Goal: Information Seeking & Learning: Learn about a topic

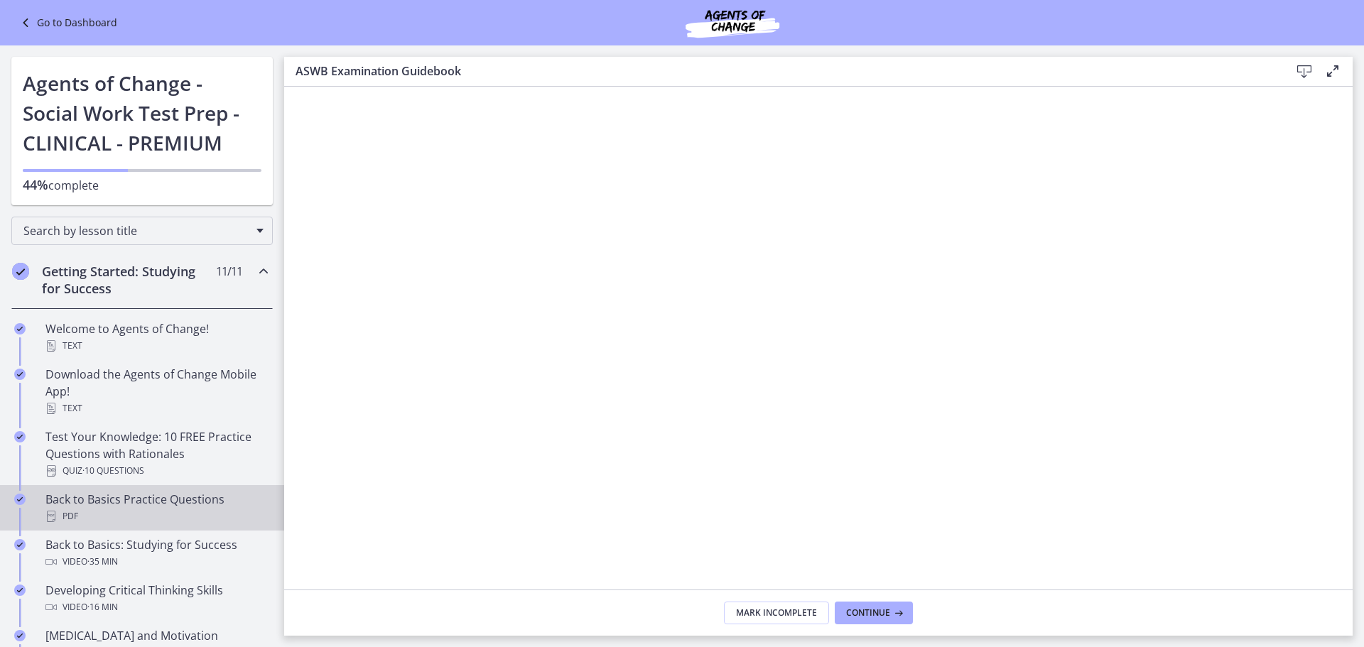
scroll to position [284, 0]
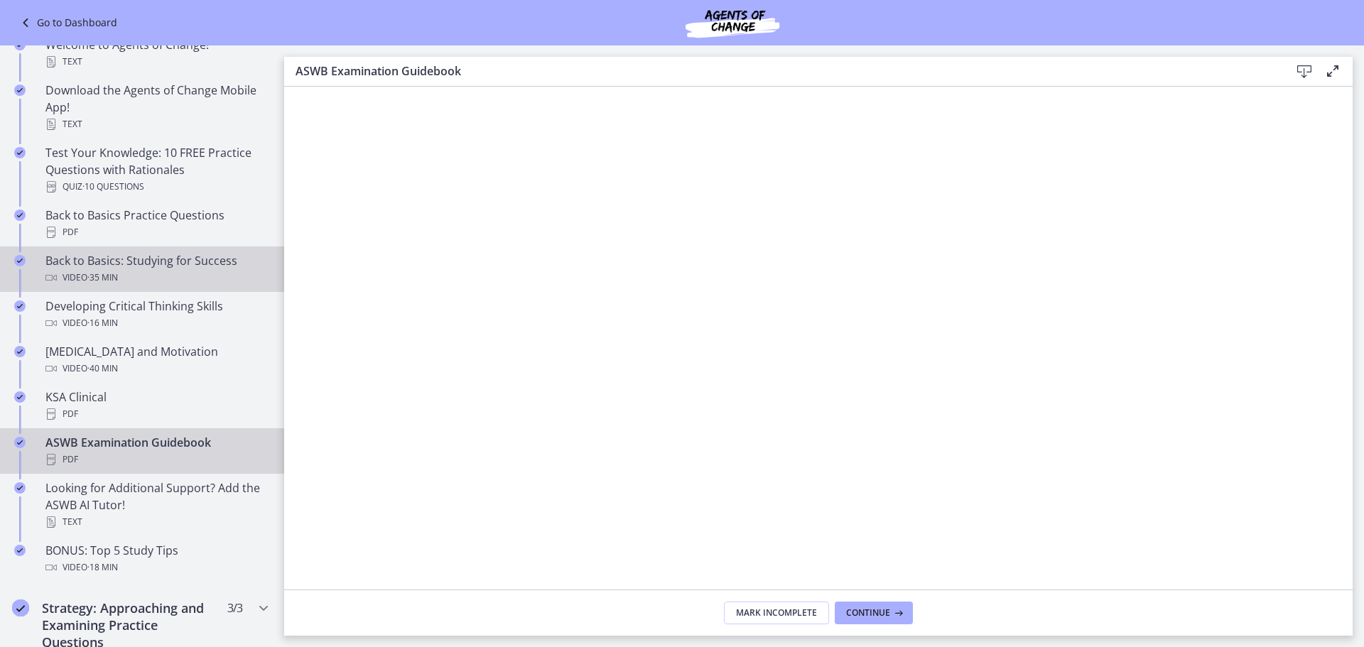
click at [174, 275] on div "Video · 35 min" at bounding box center [156, 277] width 222 height 17
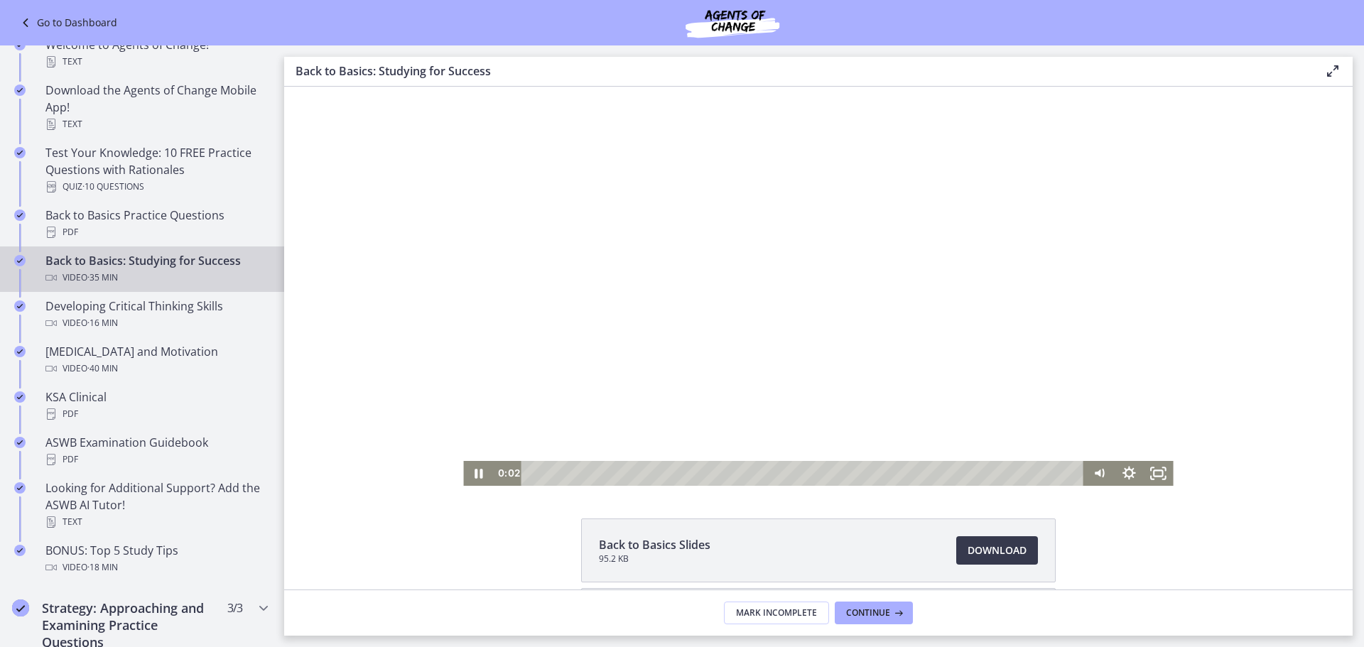
click at [660, 474] on div "Playbar" at bounding box center [805, 473] width 545 height 25
click at [843, 472] on div "20:31" at bounding box center [805, 473] width 545 height 25
click at [826, 472] on div "19:28" at bounding box center [805, 473] width 545 height 25
click at [1145, 479] on icon "Fullscreen" at bounding box center [1159, 473] width 30 height 25
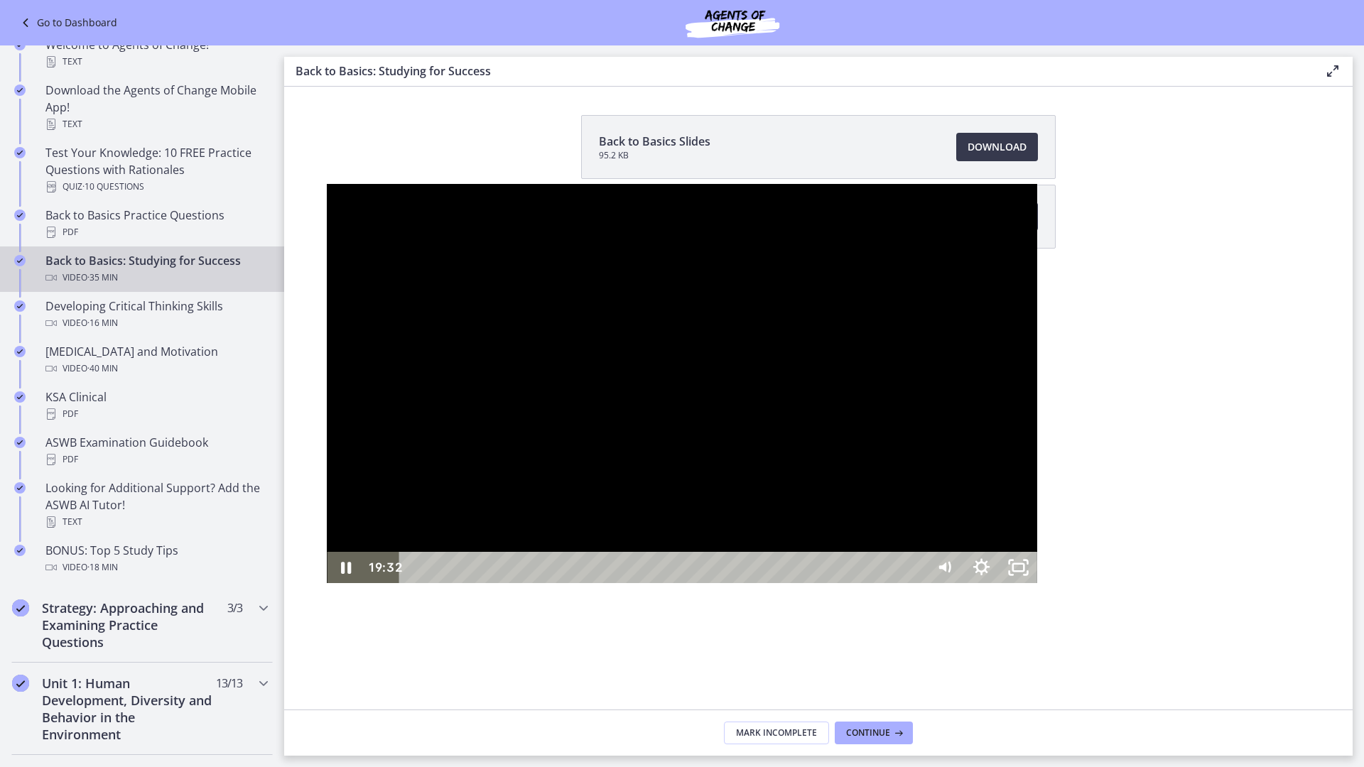
click at [1036, 342] on div at bounding box center [682, 383] width 710 height 399
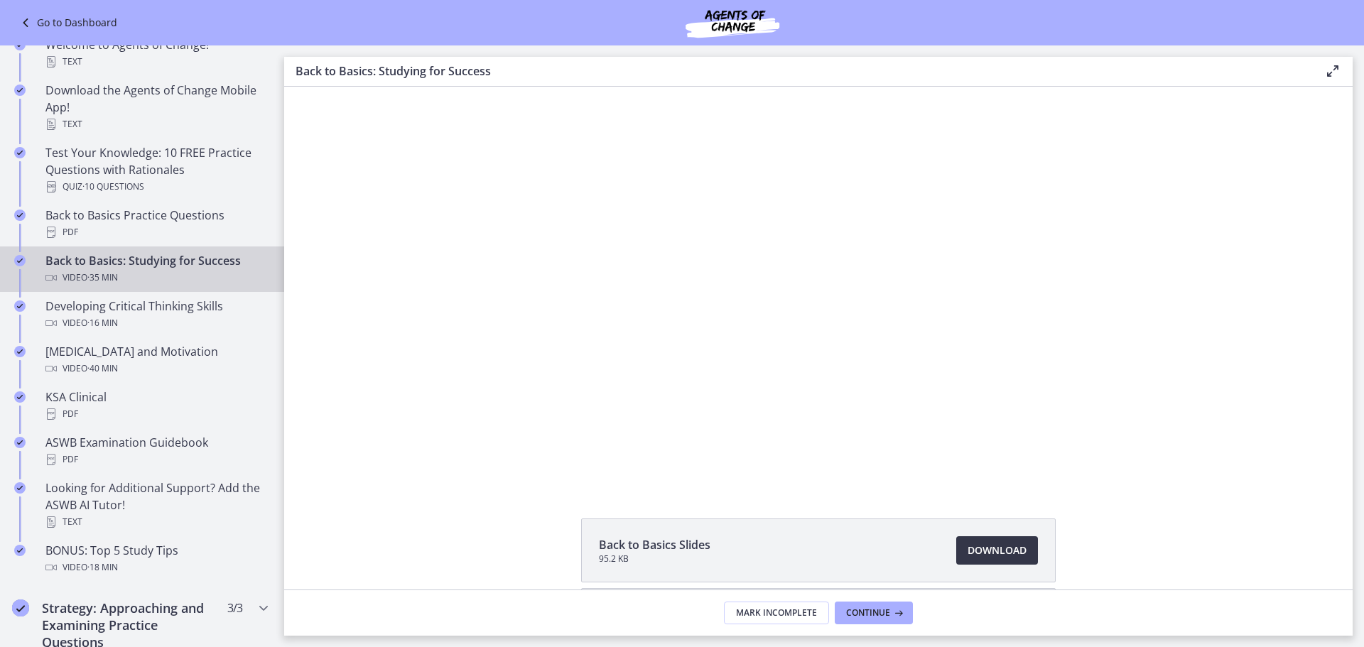
click at [979, 551] on span "Download Opens in a new window" at bounding box center [996, 550] width 59 height 17
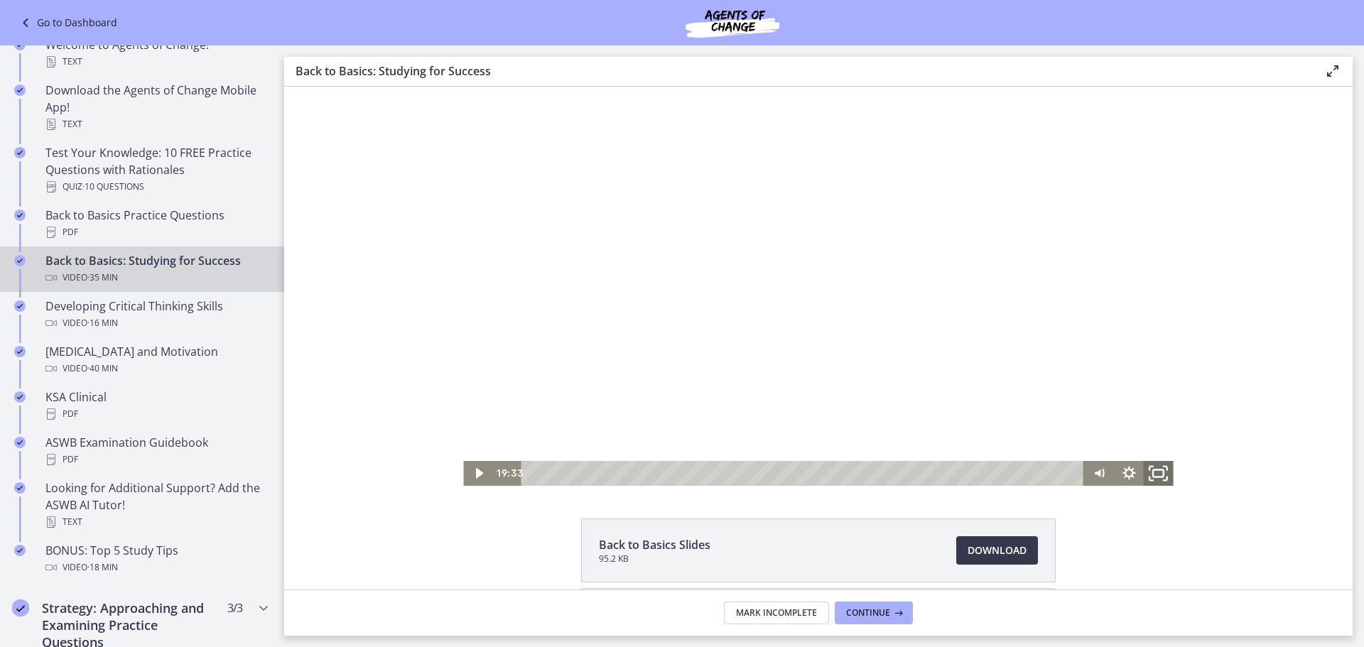
click at [1156, 481] on icon "Fullscreen" at bounding box center [1159, 473] width 36 height 30
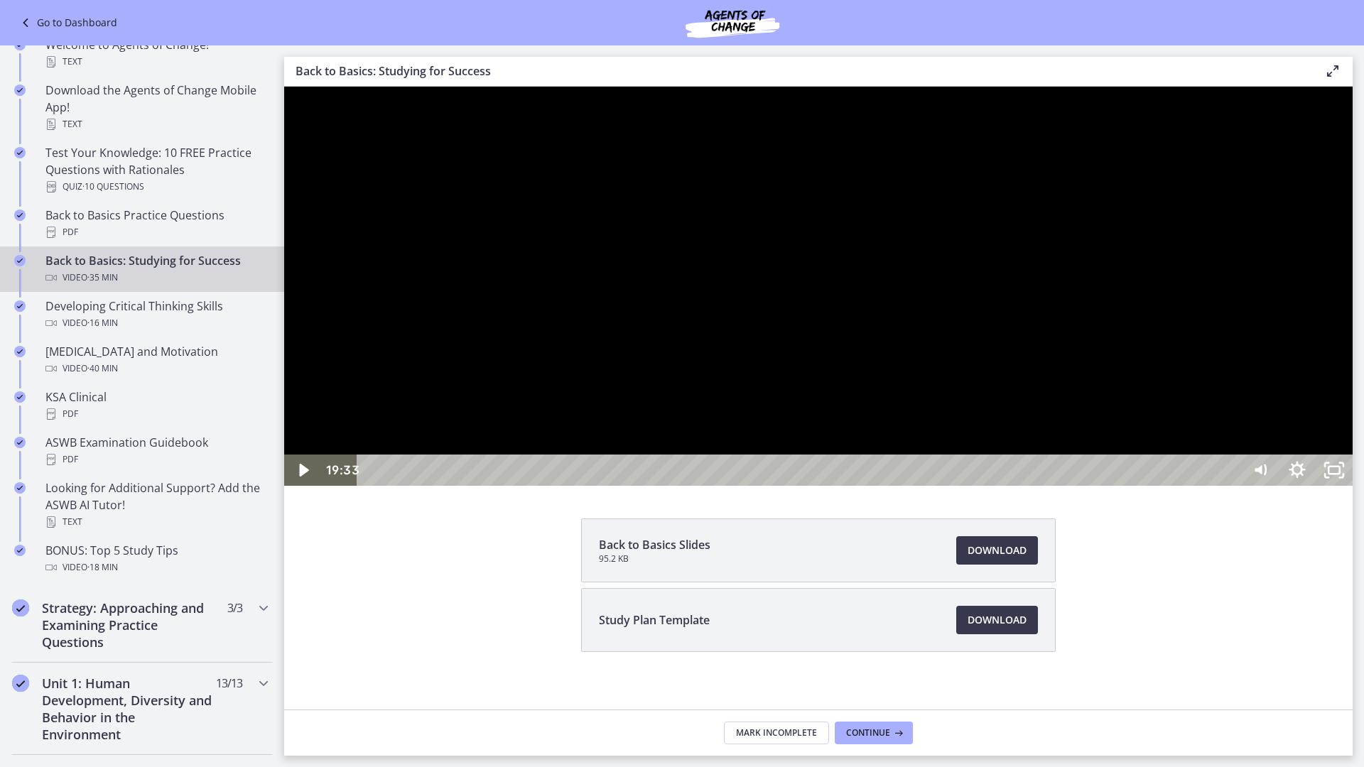
click at [898, 486] on div at bounding box center [818, 286] width 1068 height 399
click at [1047, 486] on div "20:38" at bounding box center [802, 470] width 862 height 31
click at [1232, 486] on div "26:42" at bounding box center [802, 470] width 862 height 31
click at [1227, 486] on div "26:09" at bounding box center [802, 470] width 862 height 31
click at [286, 486] on icon "Pause" at bounding box center [302, 470] width 37 height 31
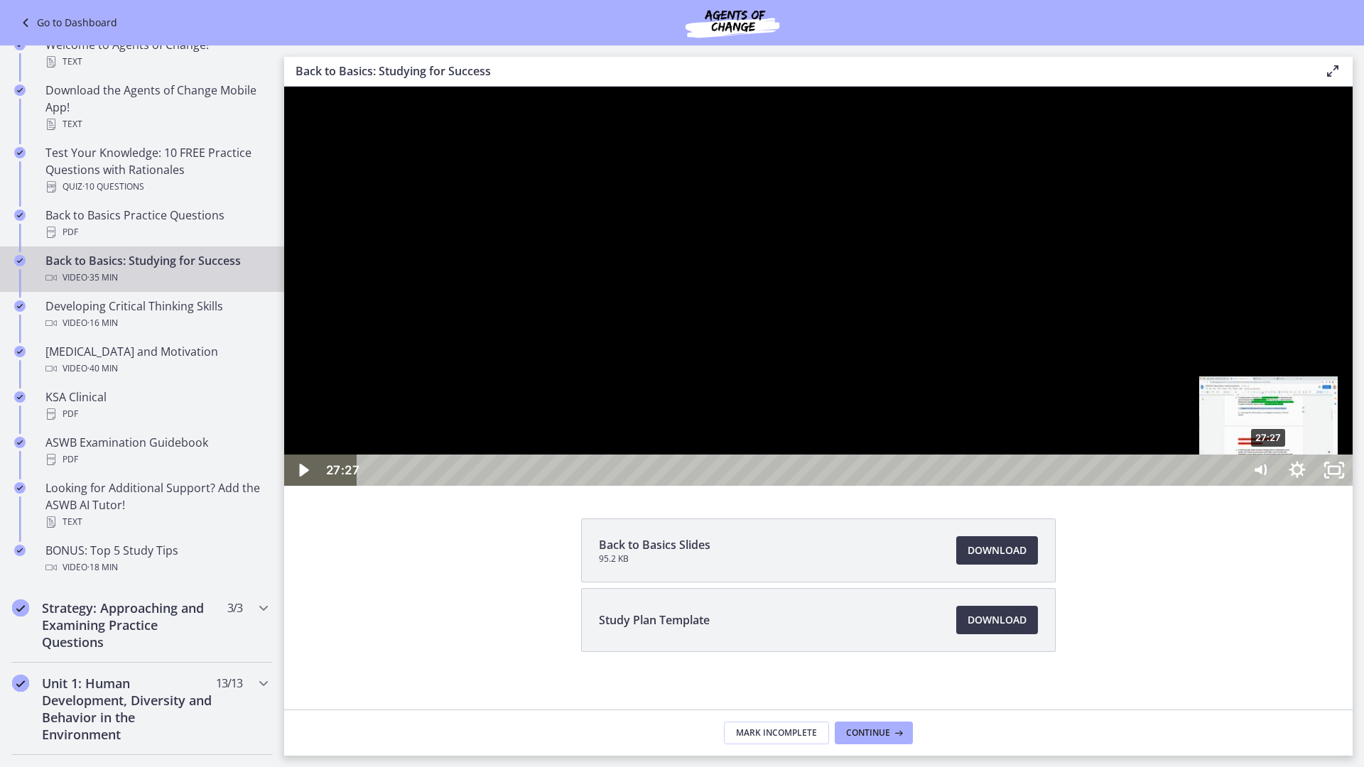
click at [1232, 486] on div "27:27" at bounding box center [802, 470] width 862 height 31
click at [1193, 486] on div at bounding box center [818, 286] width 1068 height 399
click at [1232, 486] on div "28:56" at bounding box center [802, 470] width 862 height 31
click at [1116, 486] on div at bounding box center [818, 286] width 1068 height 399
click at [1232, 486] on div "30:31" at bounding box center [802, 470] width 862 height 31
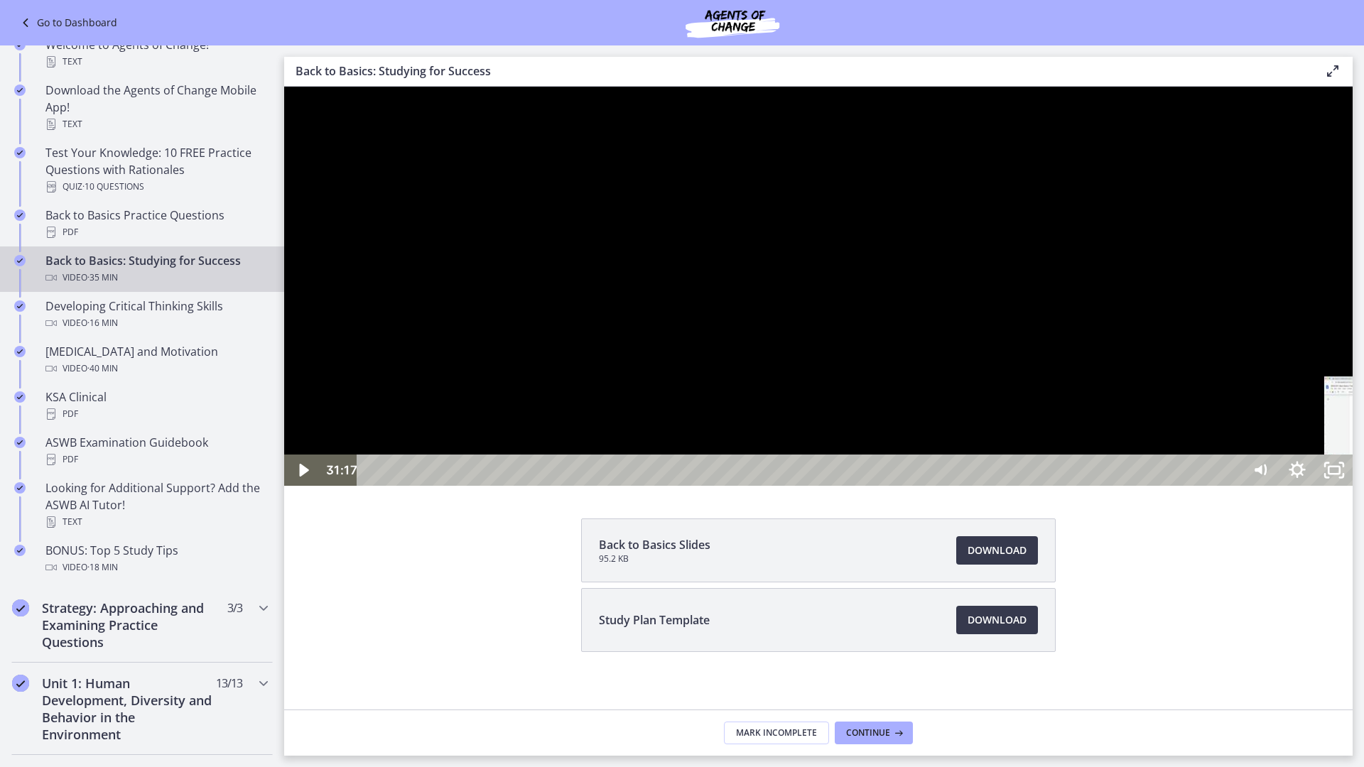
click at [1232, 486] on div "31:17" at bounding box center [802, 470] width 862 height 31
click at [1110, 486] on div at bounding box center [818, 286] width 1068 height 399
click at [1232, 486] on div "32:01" at bounding box center [802, 470] width 862 height 31
click at [1232, 486] on div "32:34" at bounding box center [802, 470] width 862 height 31
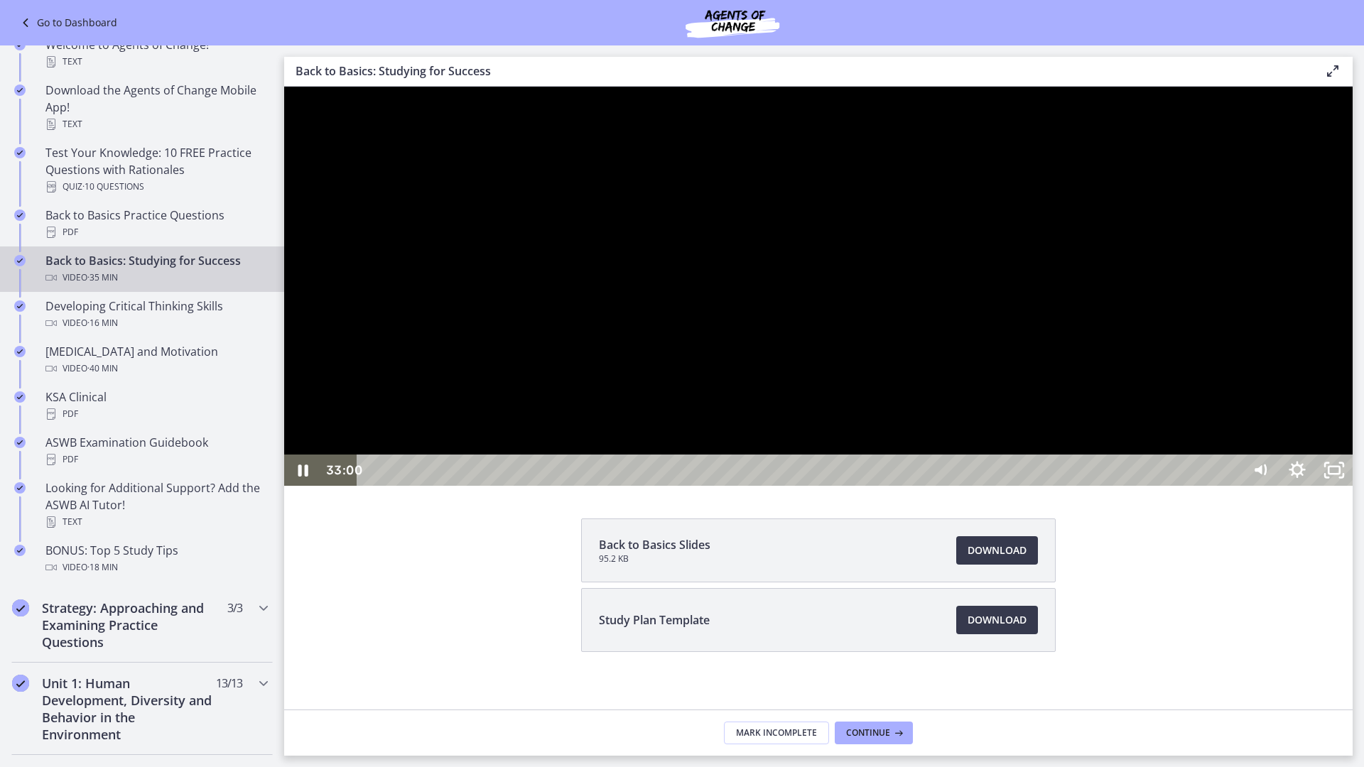
click at [1232, 486] on div "33:00" at bounding box center [802, 470] width 862 height 31
click at [1247, 486] on div at bounding box center [818, 286] width 1068 height 399
click at [1232, 486] on div "34:33" at bounding box center [802, 470] width 862 height 31
click at [309, 486] on icon "Play Video" at bounding box center [304, 470] width 37 height 31
click at [1232, 486] on div "34:20" at bounding box center [802, 470] width 862 height 31
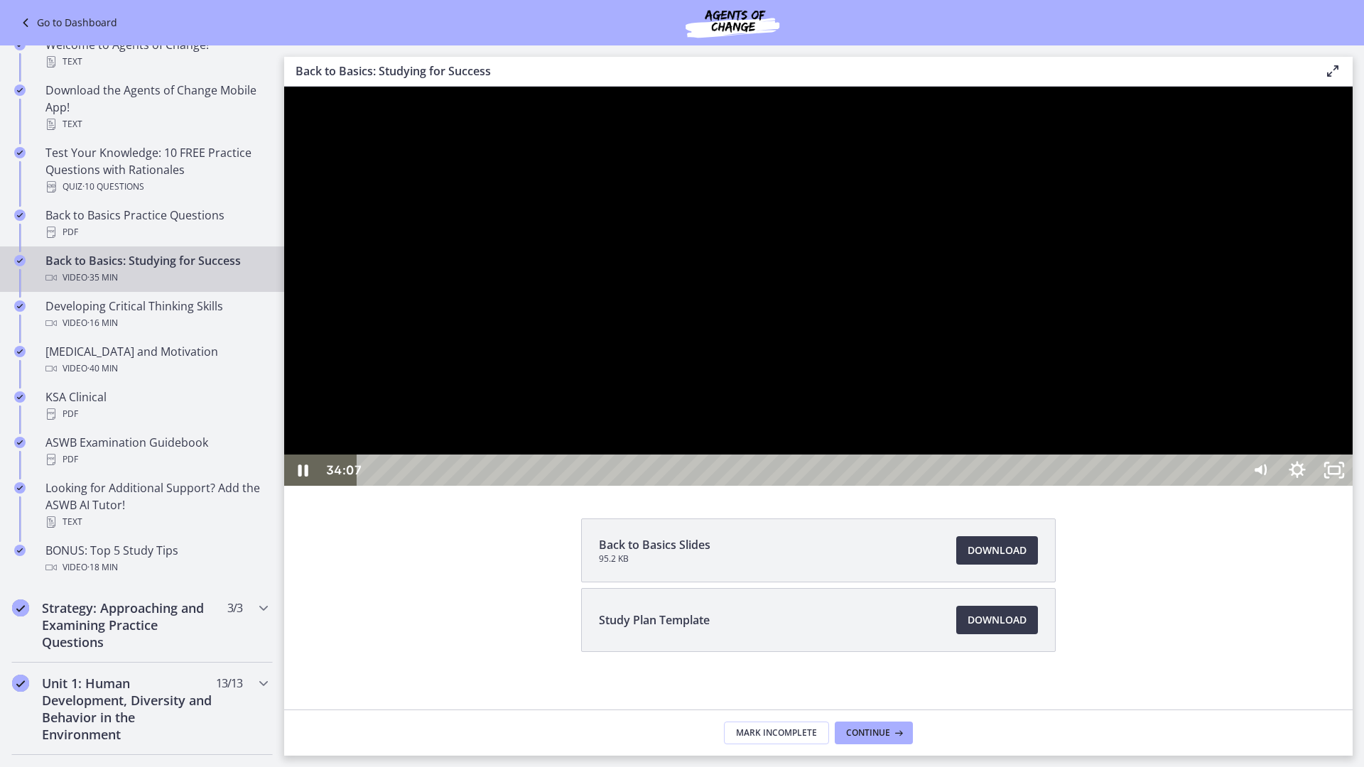
click at [1232, 486] on div "34:07" at bounding box center [802, 470] width 862 height 31
click at [1353, 486] on div at bounding box center [818, 286] width 1068 height 399
click at [1139, 272] on div at bounding box center [818, 286] width 1068 height 399
click at [1017, 457] on div at bounding box center [818, 286] width 1068 height 399
click at [999, 457] on div at bounding box center [818, 286] width 1068 height 399
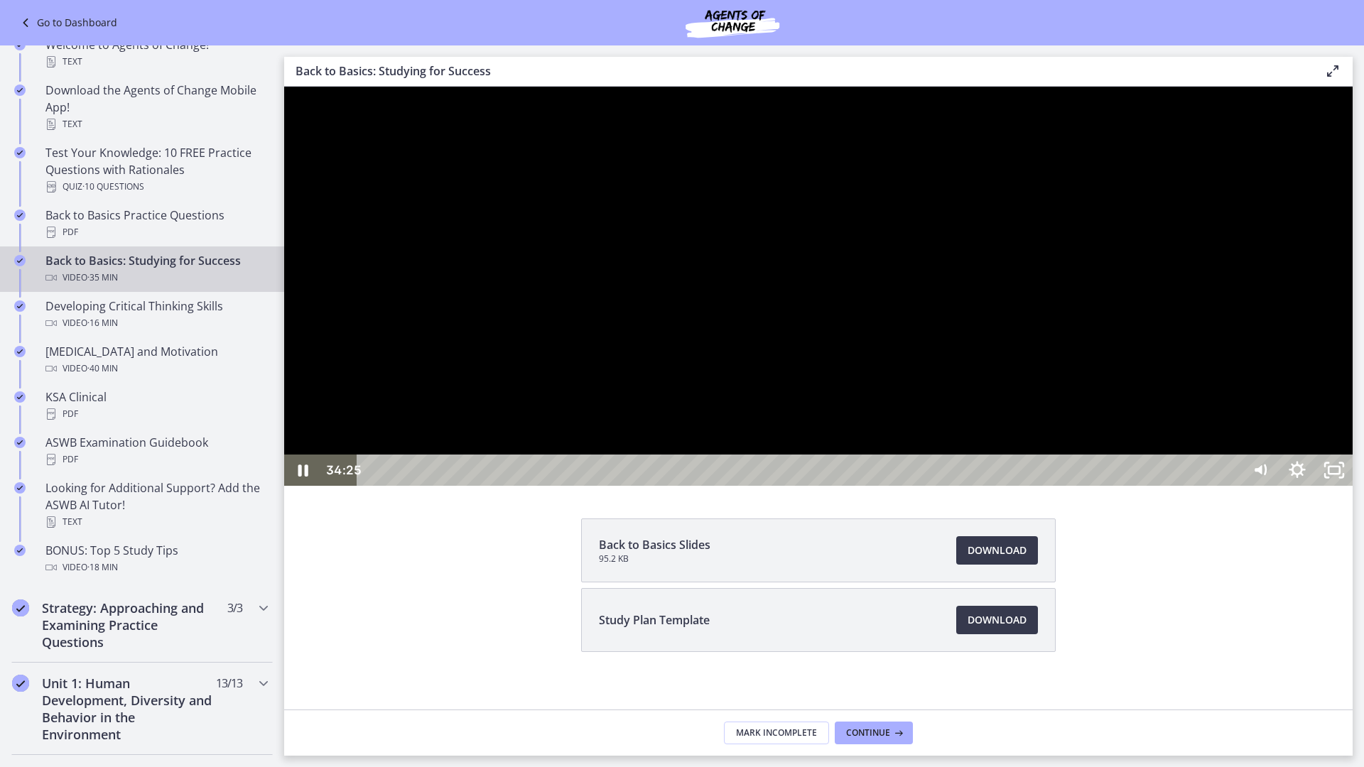
click at [1232, 486] on div "34:57" at bounding box center [802, 470] width 862 height 31
click at [1353, 486] on icon "Unfullscreen" at bounding box center [1334, 470] width 37 height 31
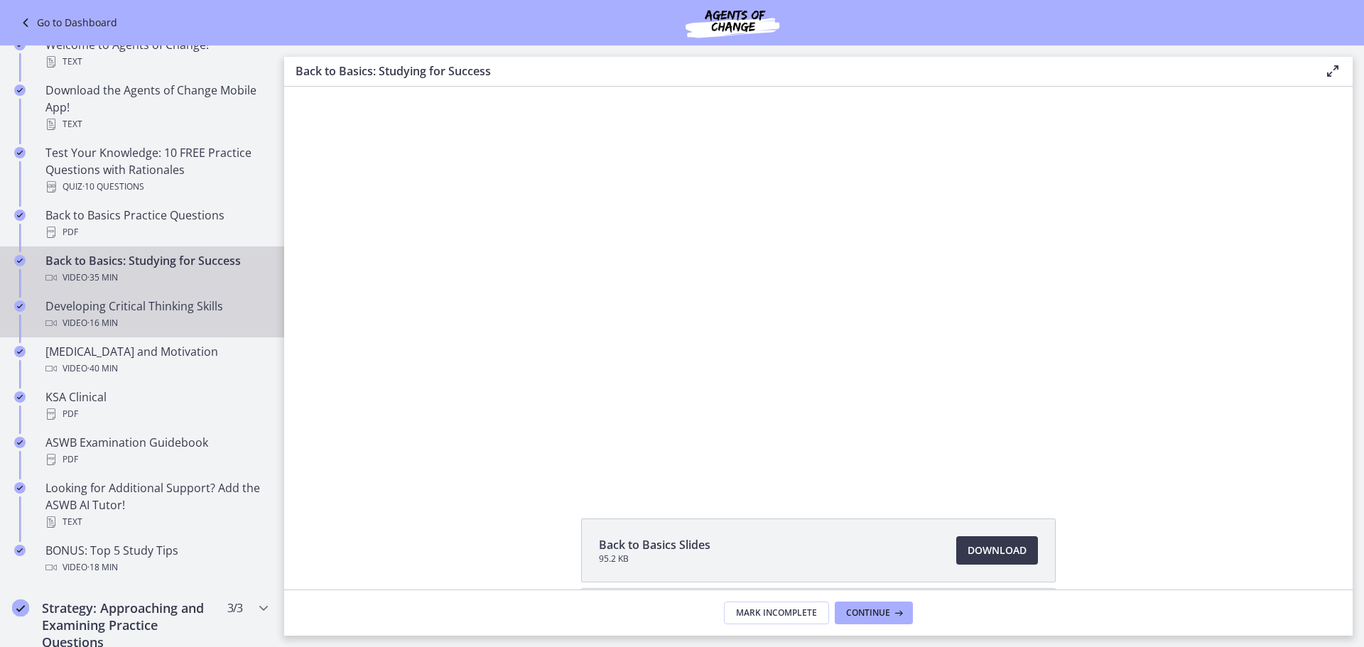
click at [123, 305] on div "Developing Critical Thinking Skills Video · 16 min" at bounding box center [156, 315] width 222 height 34
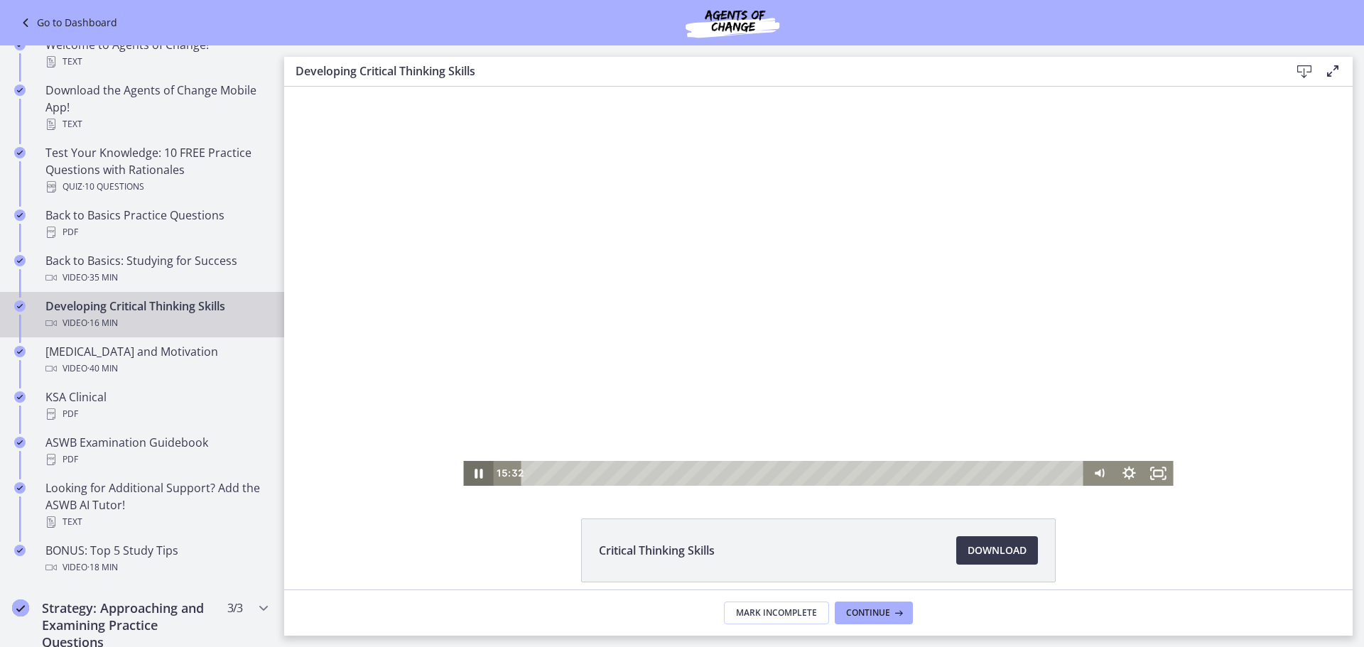
click at [473, 470] on icon "Pause" at bounding box center [478, 473] width 30 height 25
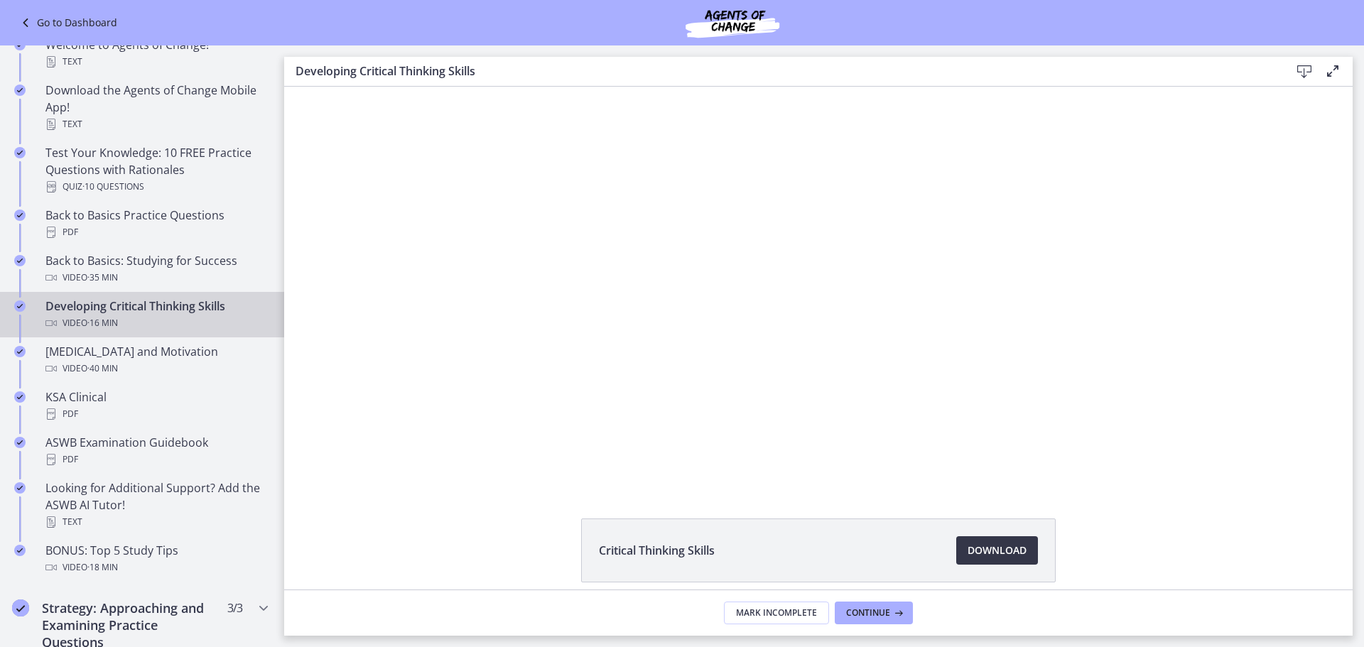
click at [1005, 549] on span "Download Opens in a new window" at bounding box center [996, 550] width 59 height 17
click at [193, 371] on div "Video · 40 min" at bounding box center [156, 368] width 222 height 17
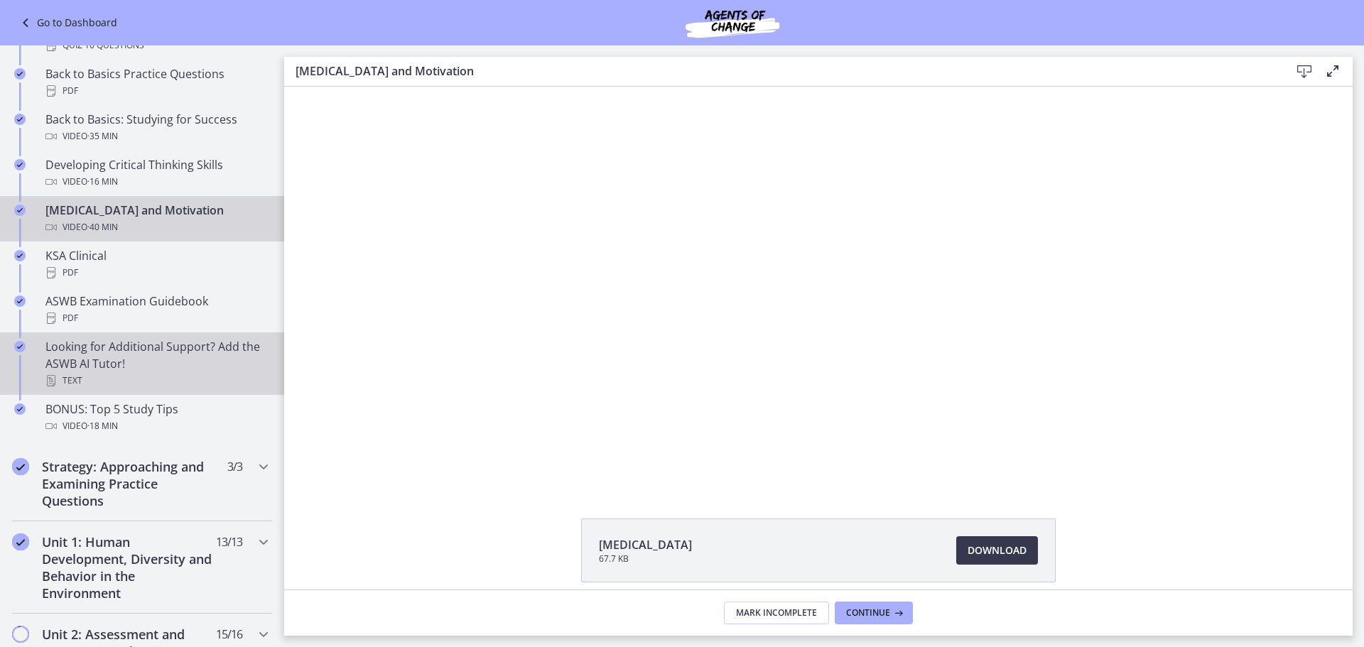
scroll to position [426, 0]
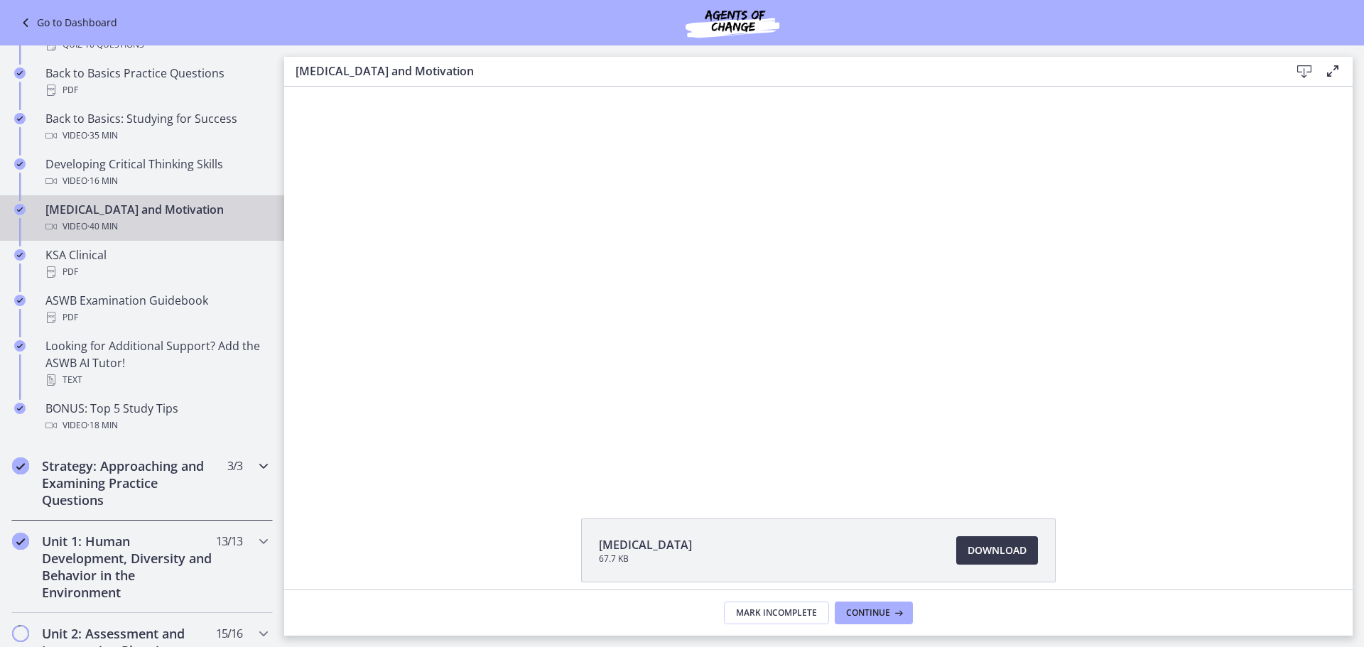
click at [136, 477] on h2 "Strategy: Approaching and Examining Practice Questions" at bounding box center [128, 482] width 173 height 51
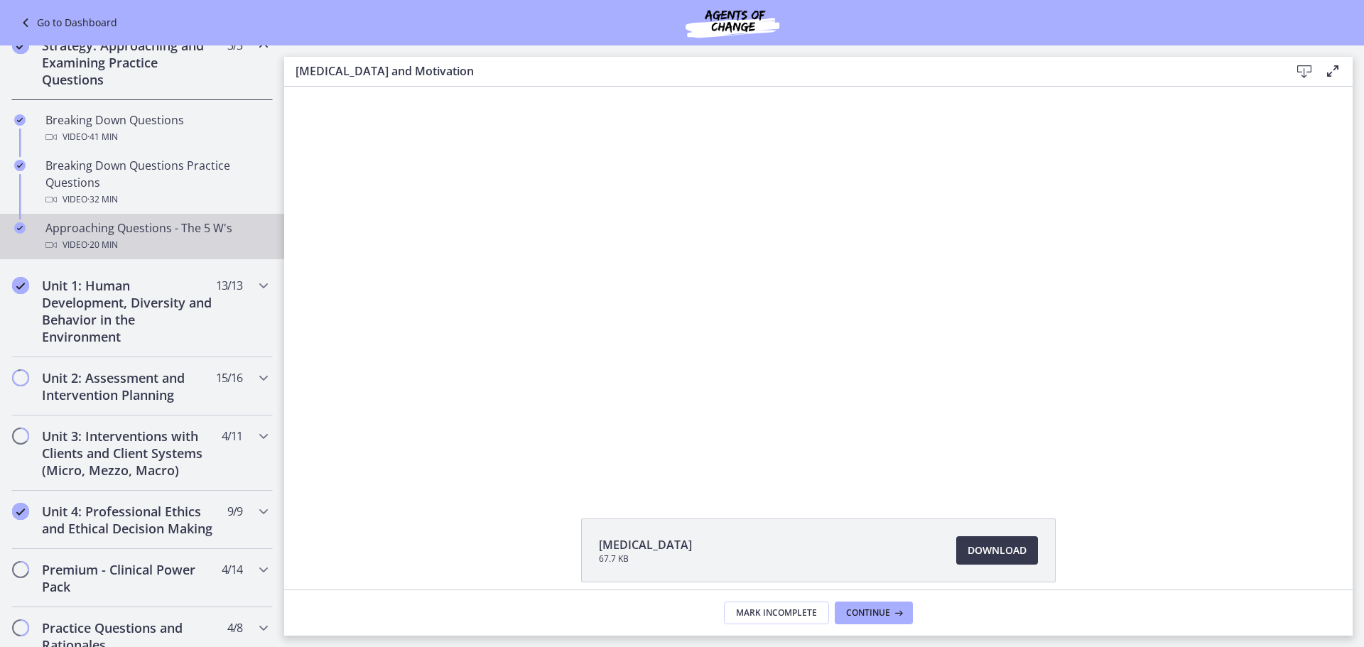
scroll to position [213, 0]
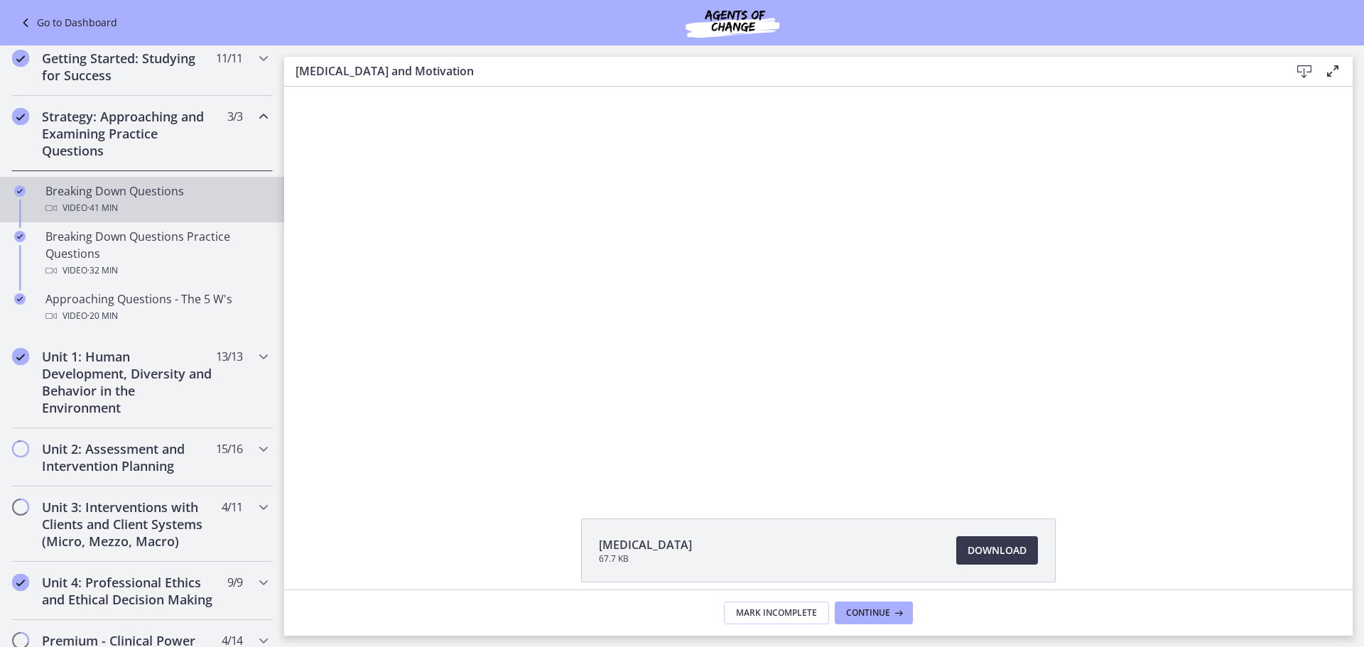
click at [188, 196] on div "Breaking Down Questions Video · 41 min" at bounding box center [156, 200] width 222 height 34
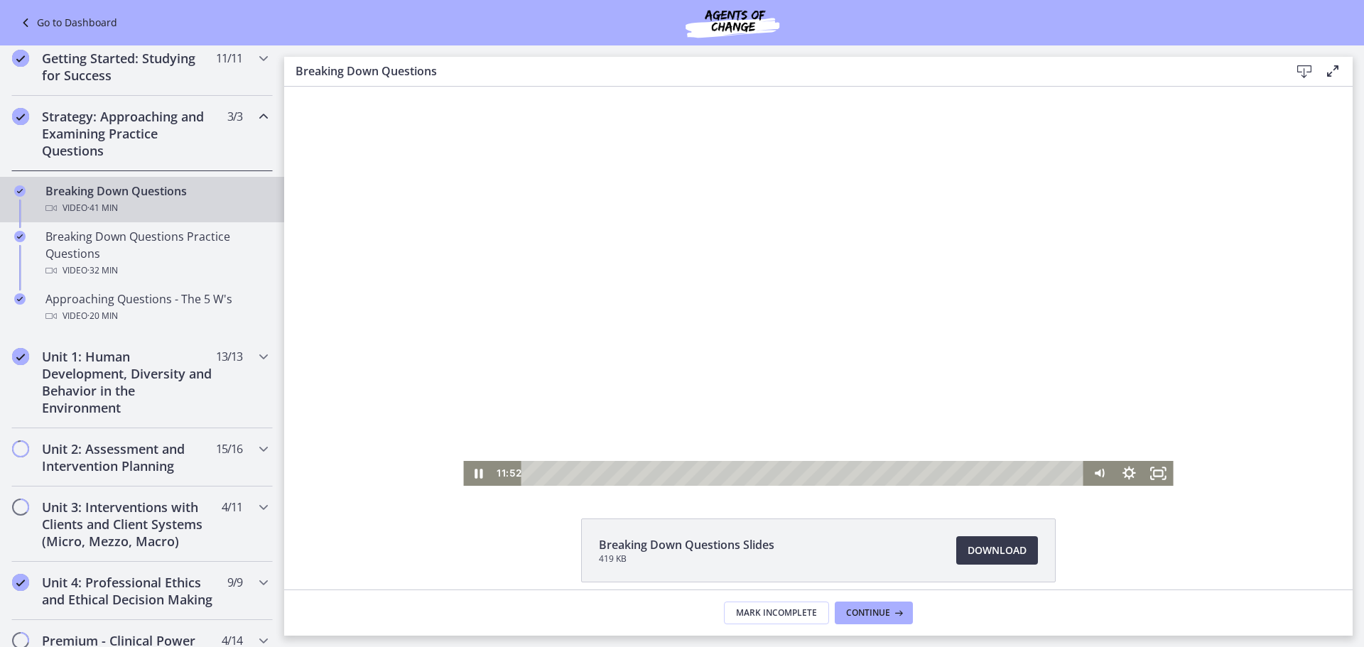
click at [685, 475] on div "Playbar" at bounding box center [805, 473] width 545 height 25
click at [781, 477] on div "18:56" at bounding box center [805, 473] width 545 height 25
click at [867, 476] on div "25:28" at bounding box center [805, 473] width 545 height 25
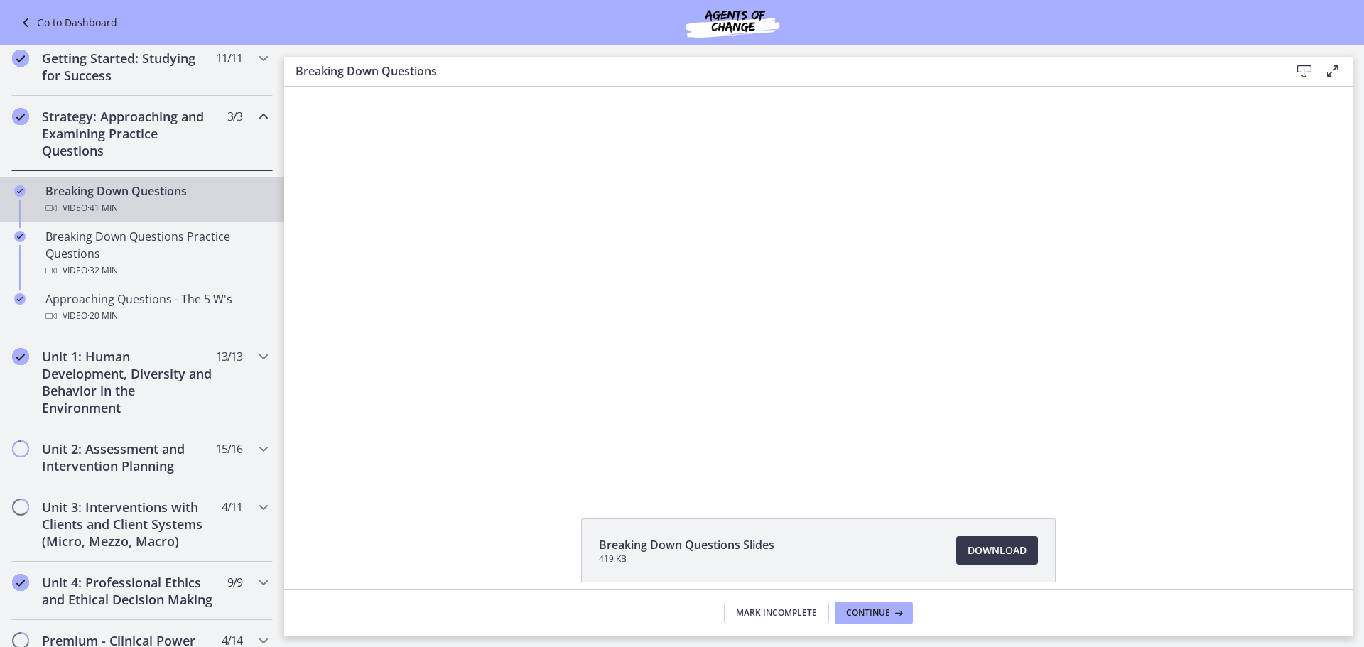
click at [1020, 488] on div "Breaking Down Questions Slides 419 KB Download Opens in a new window" at bounding box center [818, 338] width 1068 height 503
drag, startPoint x: 1116, startPoint y: 466, endPoint x: 1178, endPoint y: 482, distance: 64.4
click at [1176, 482] on div "Click for sound @keyframes VOLUME_SMALL_WAVE_FLASH { 0% { opacity: 0; } 33% { o…" at bounding box center [818, 286] width 1068 height 399
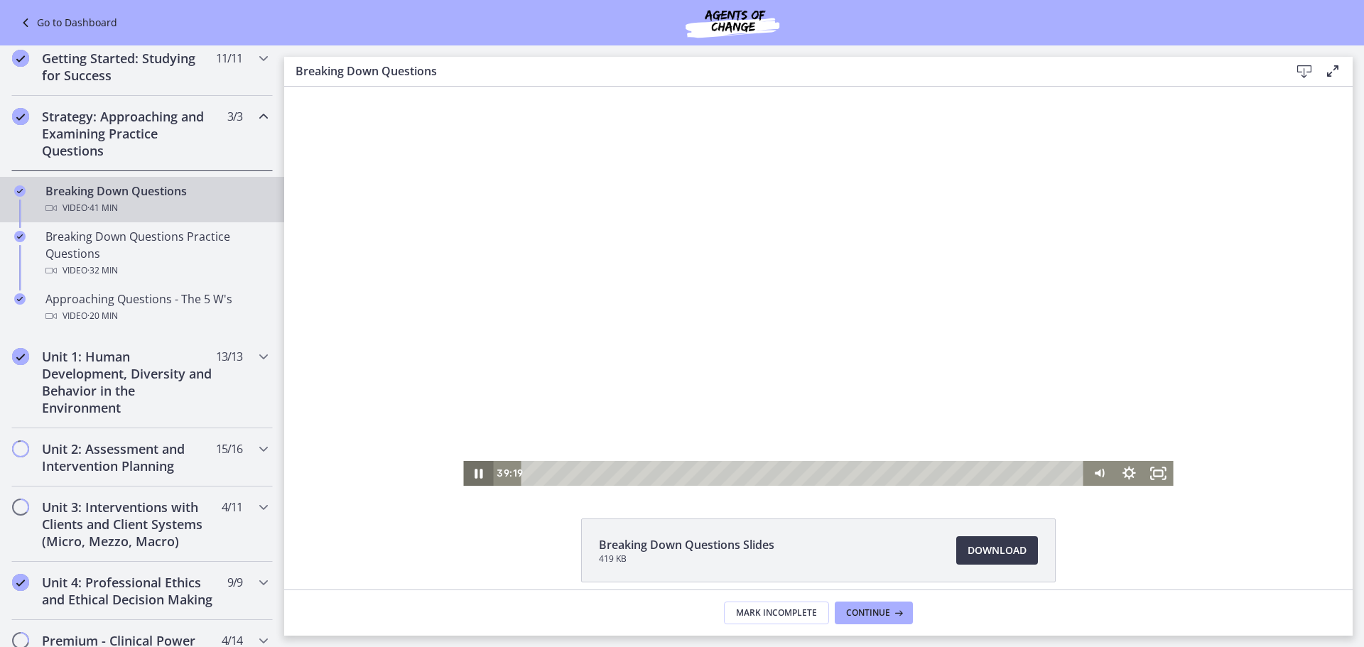
click at [464, 471] on icon "Pause" at bounding box center [478, 473] width 30 height 25
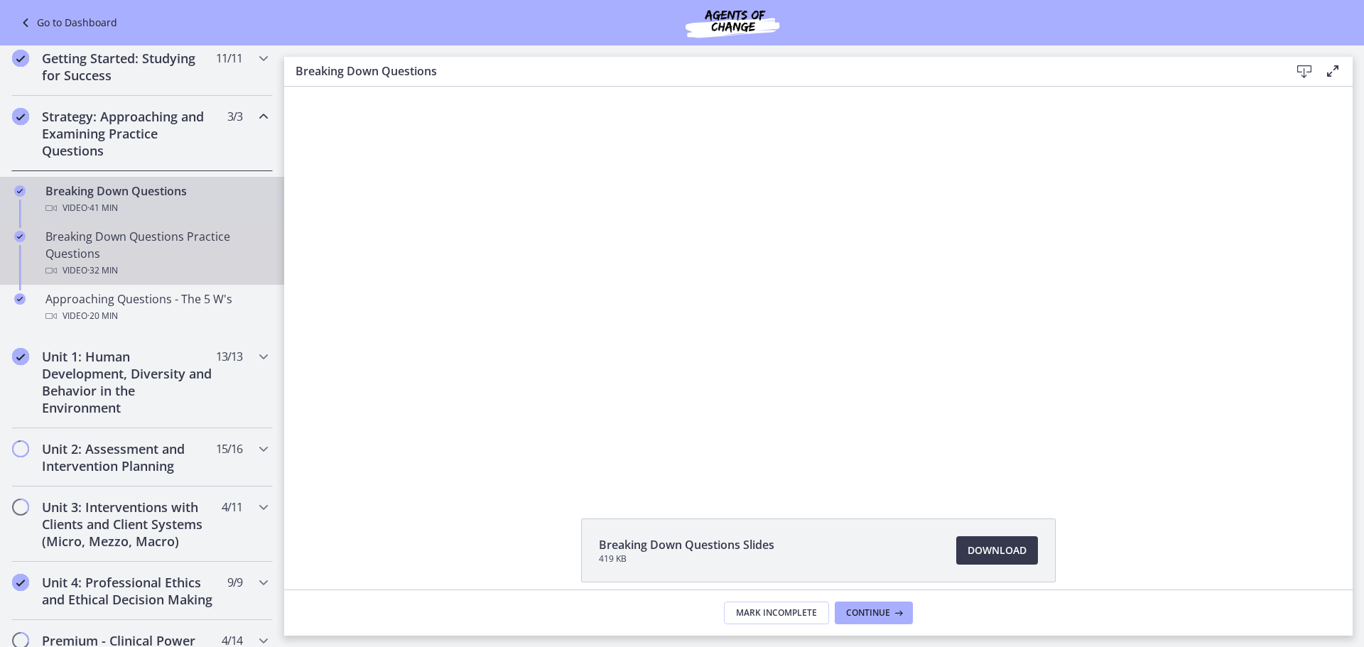
click at [151, 243] on div "Breaking Down Questions Practice Questions Video · 32 min" at bounding box center [156, 253] width 222 height 51
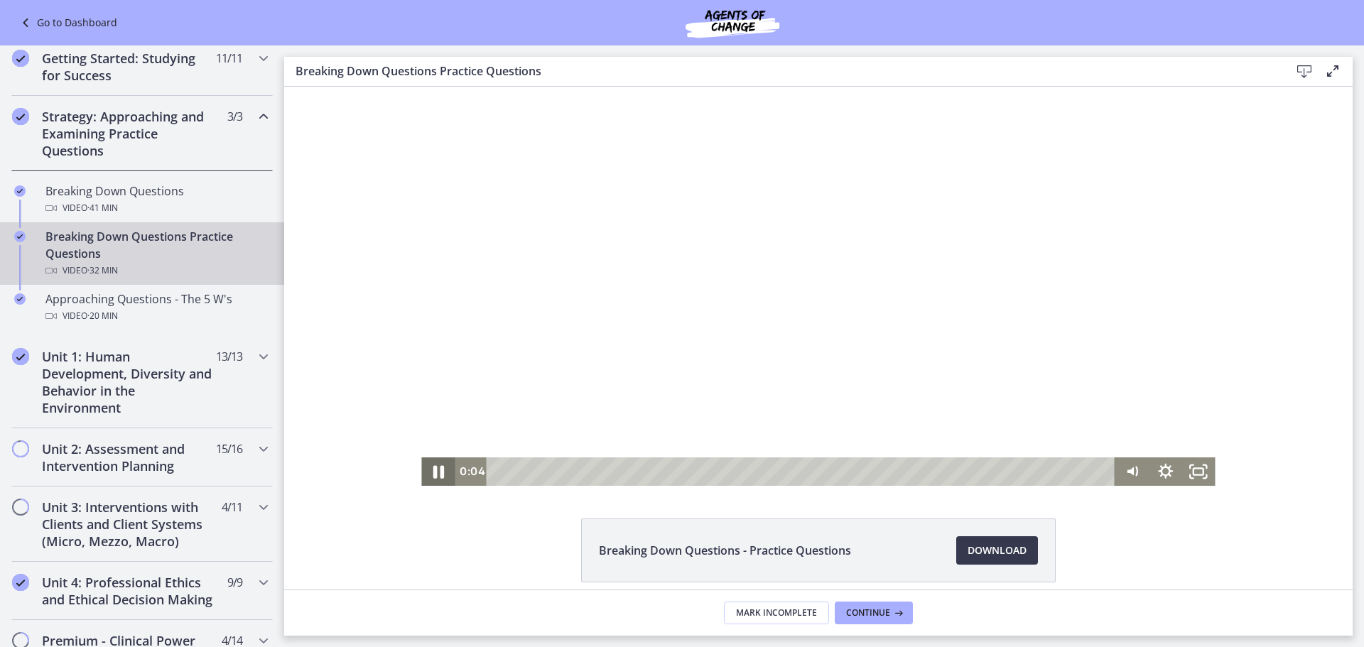
click at [435, 465] on icon "Pause" at bounding box center [438, 472] width 40 height 34
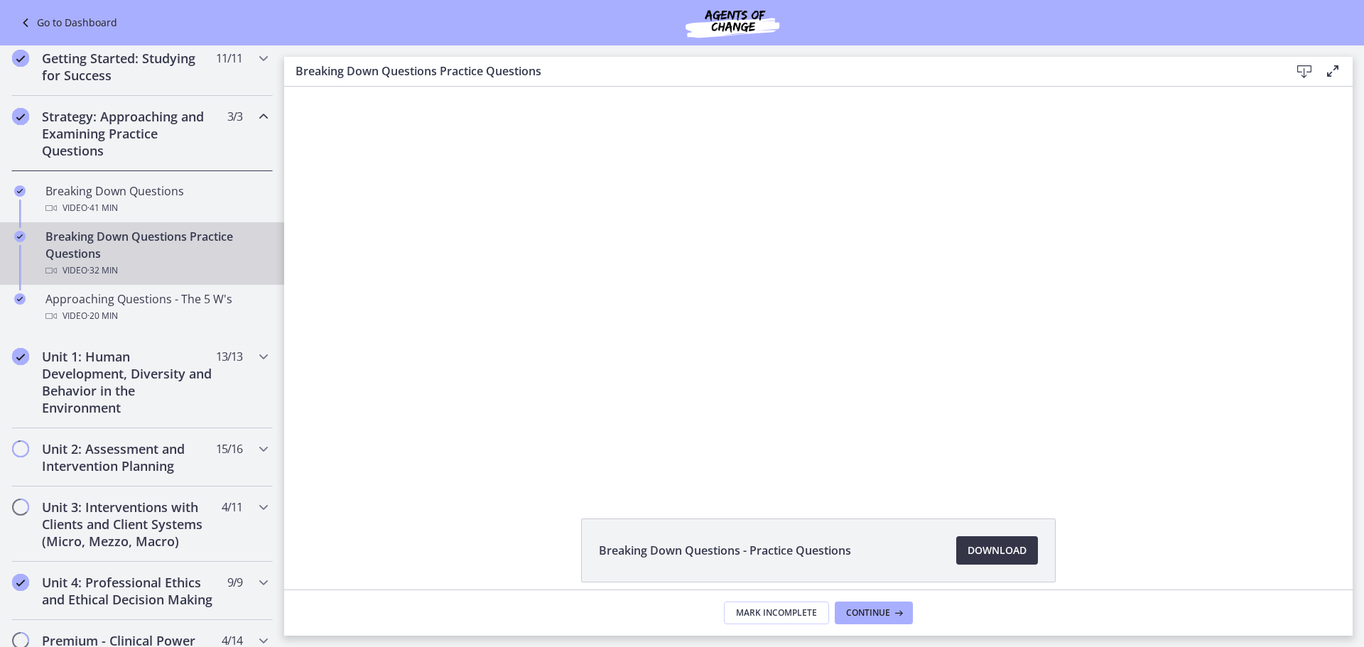
click at [994, 550] on span "Download Opens in a new window" at bounding box center [996, 550] width 59 height 17
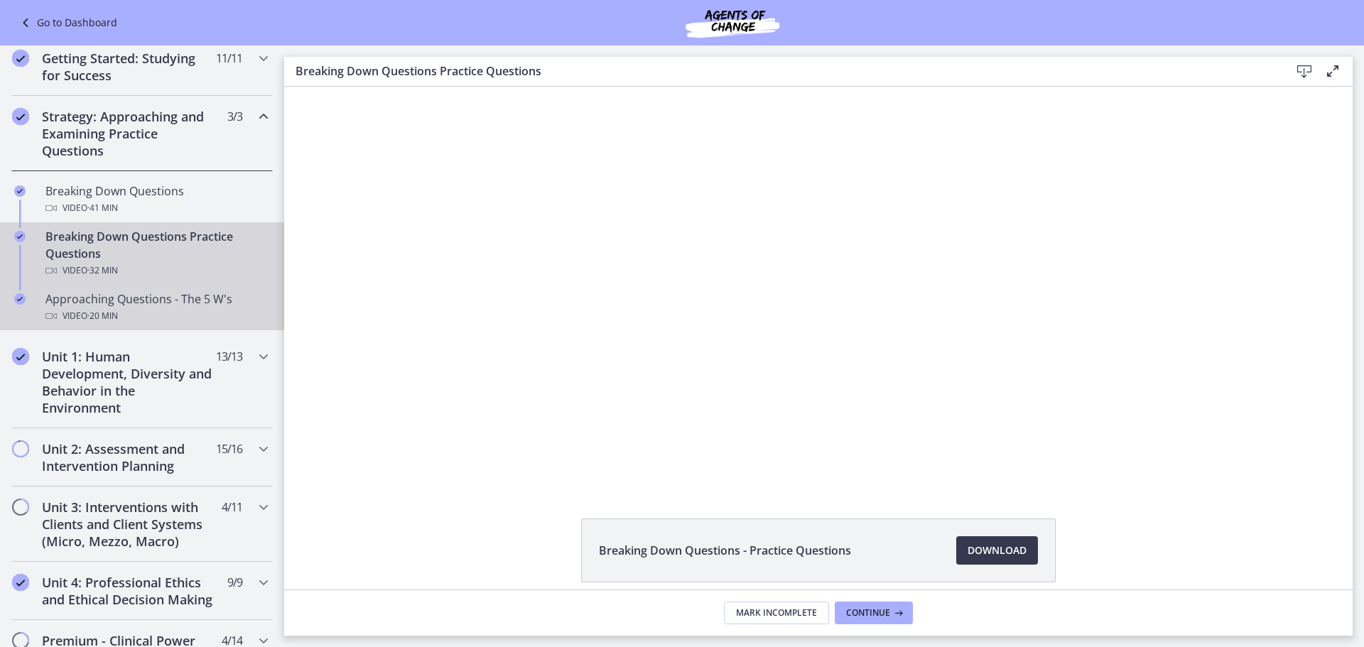
click at [160, 313] on div "Video · 20 min" at bounding box center [156, 316] width 222 height 17
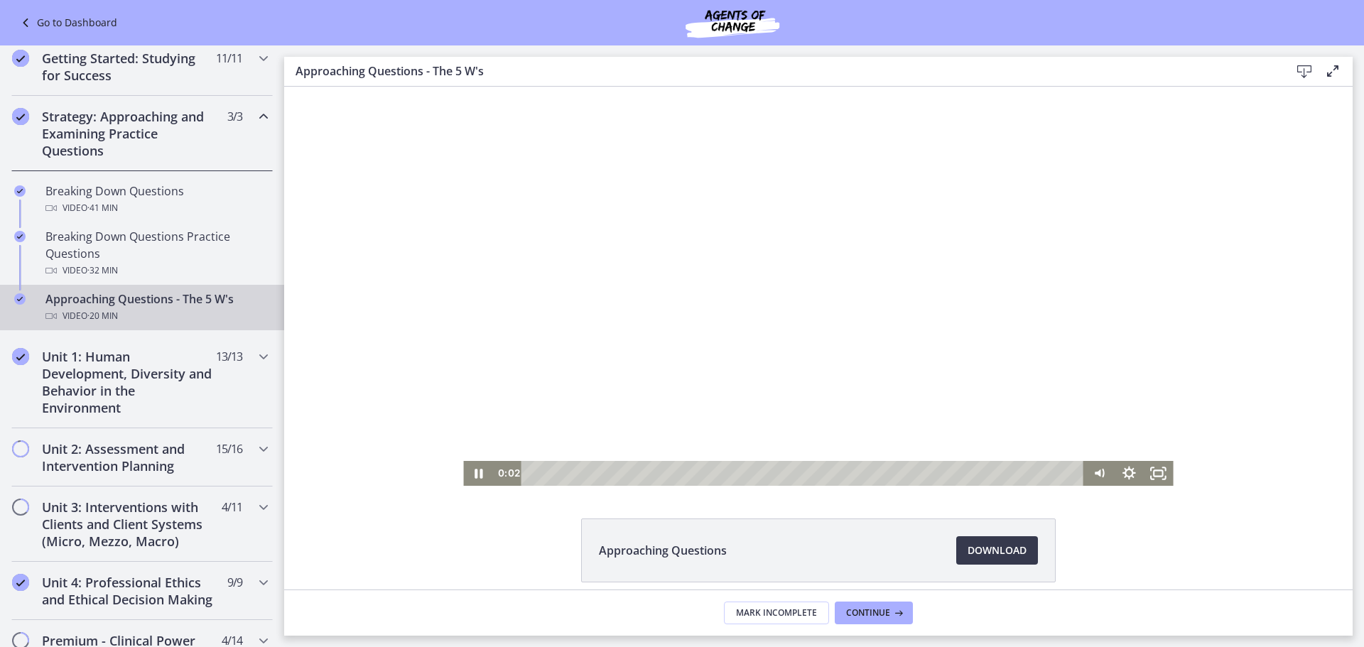
click at [533, 472] on div "Playbar" at bounding box center [805, 473] width 545 height 25
click at [607, 475] on div "2:58" at bounding box center [805, 473] width 545 height 25
click at [679, 475] on div "5:36" at bounding box center [805, 473] width 545 height 25
click at [904, 472] on div "13:55" at bounding box center [805, 473] width 545 height 25
click at [930, 472] on div "14:54" at bounding box center [805, 473] width 545 height 25
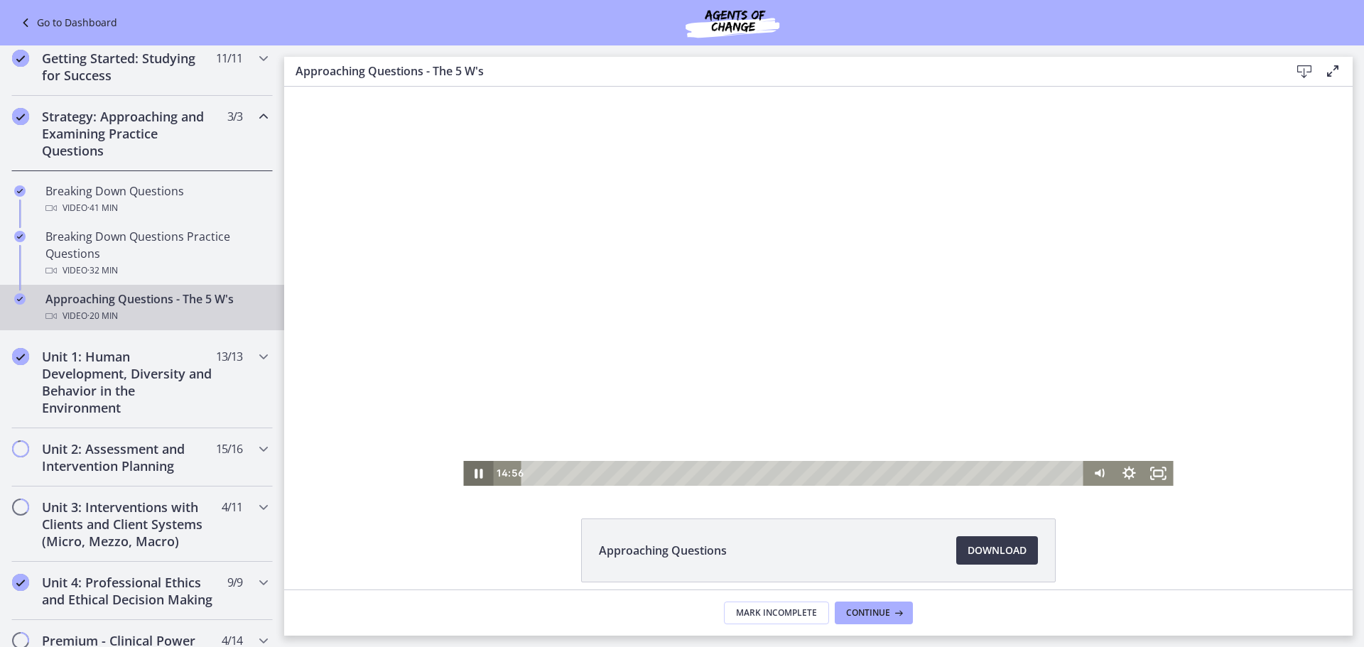
click at [473, 473] on icon "Pause" at bounding box center [478, 473] width 30 height 25
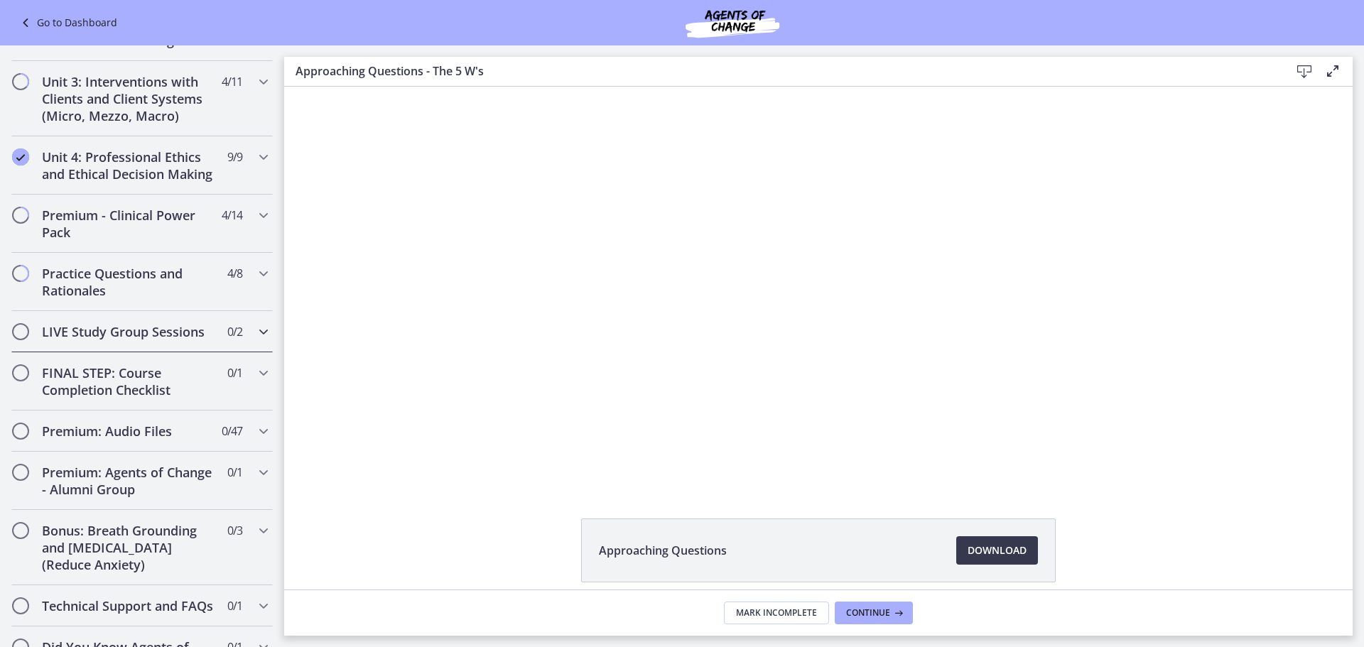
scroll to position [639, 0]
click at [120, 439] on h2 "Premium: Audio Files" at bounding box center [128, 430] width 173 height 17
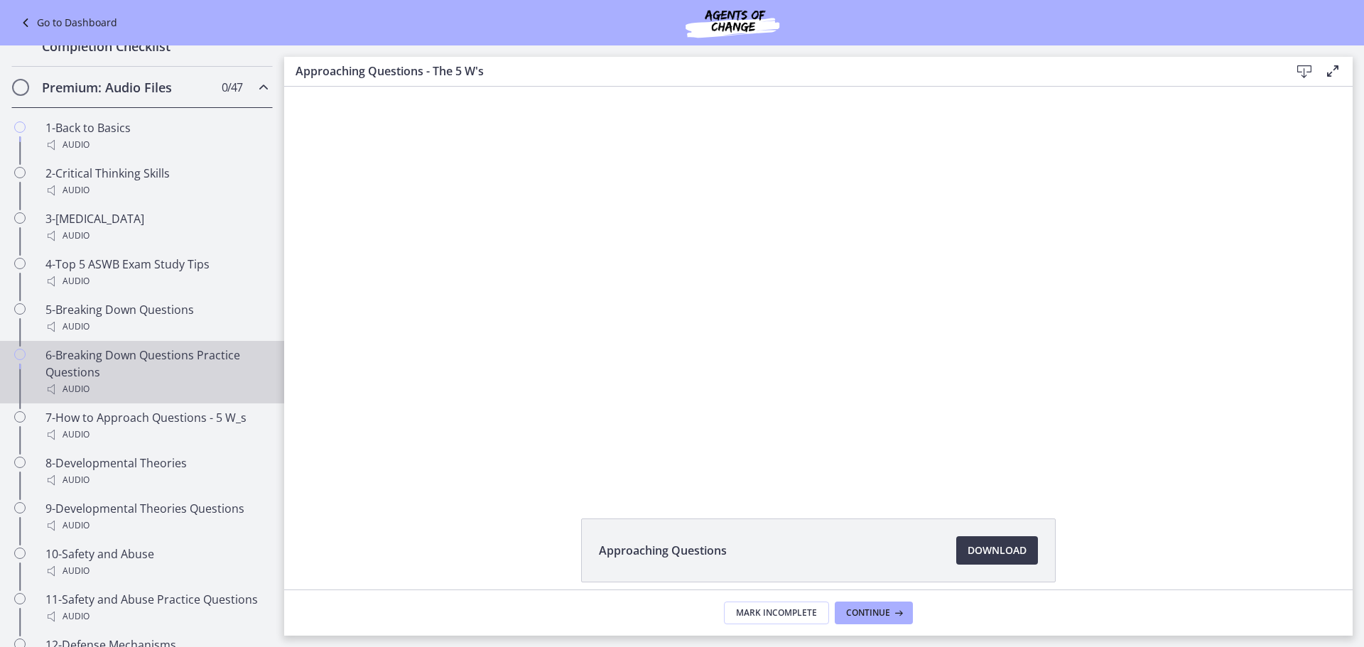
scroll to position [830, 0]
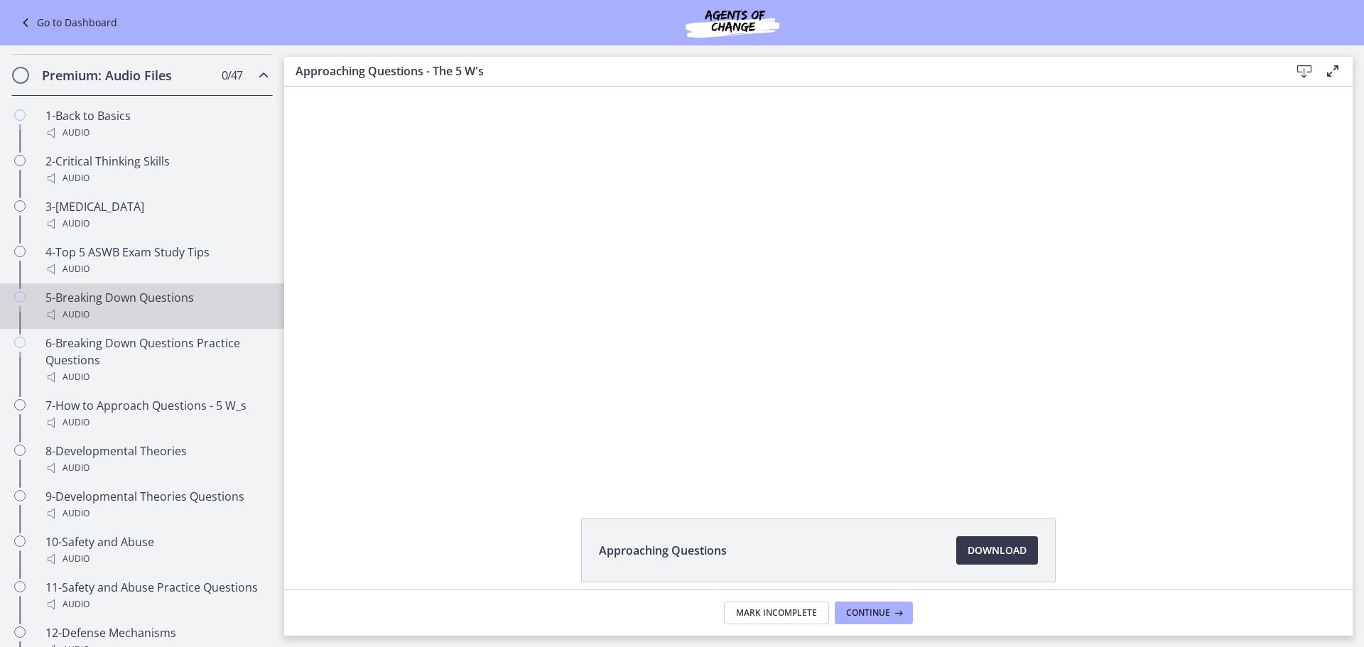
click at [205, 316] on div "5-Breaking Down Questions Audio" at bounding box center [156, 306] width 222 height 34
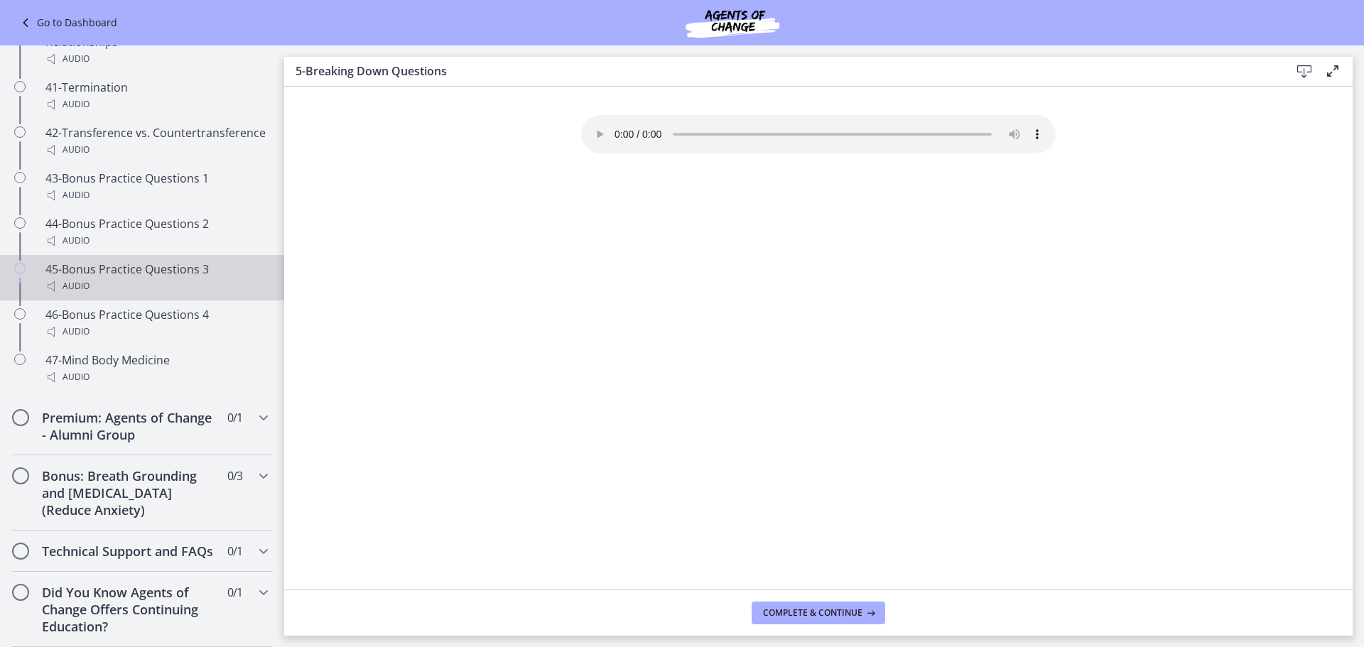
scroll to position [2779, 0]
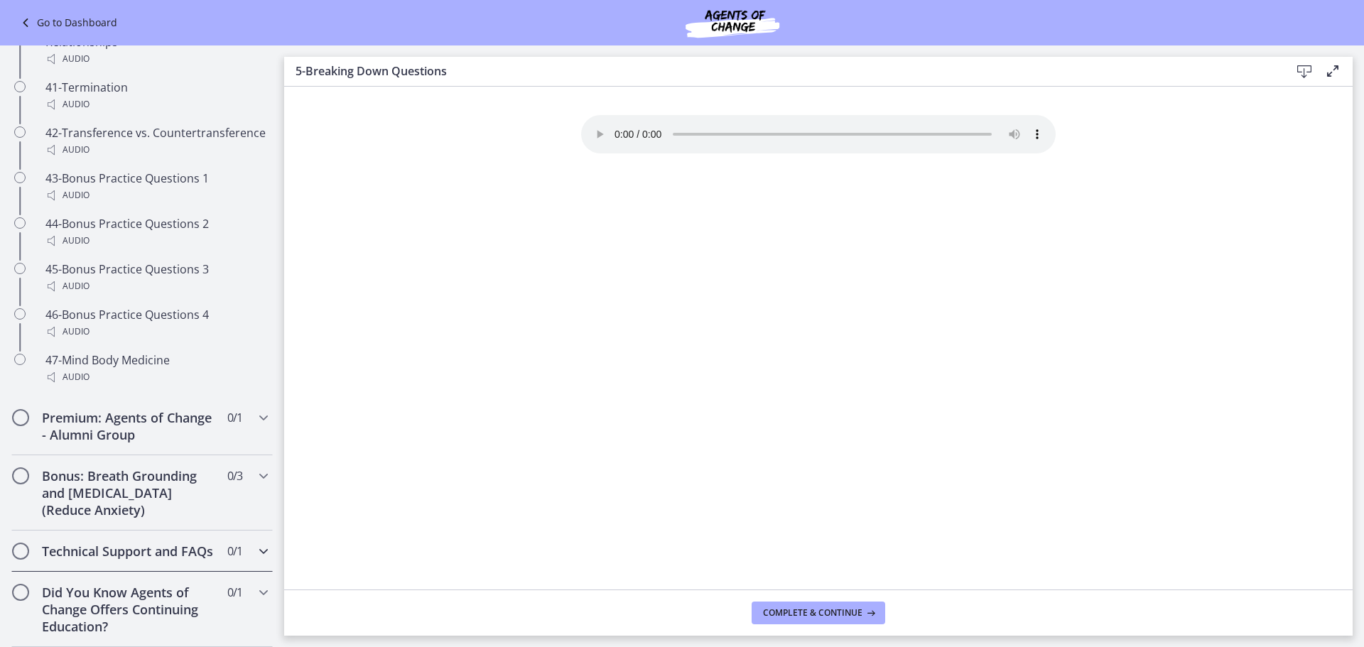
click at [133, 543] on h2 "Technical Support and FAQs" at bounding box center [128, 551] width 173 height 17
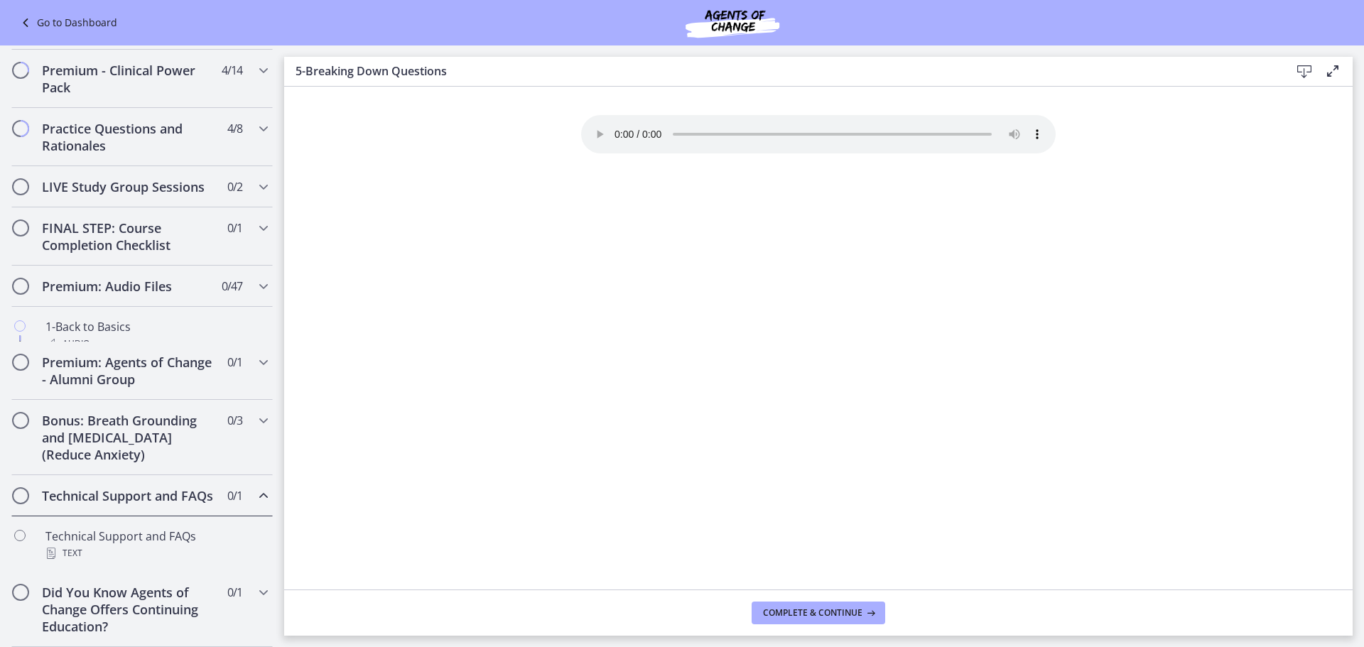
scroll to position [619, 0]
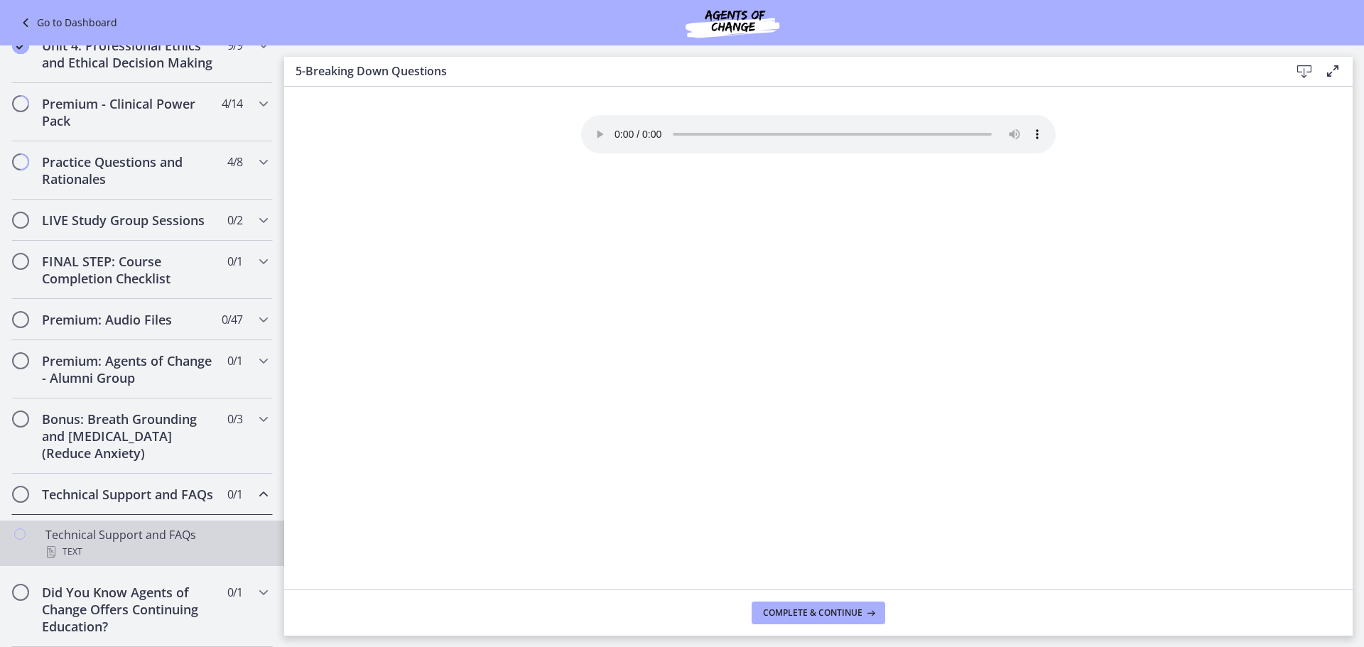
click at [14, 535] on icon "Chapters" at bounding box center [19, 533] width 11 height 11
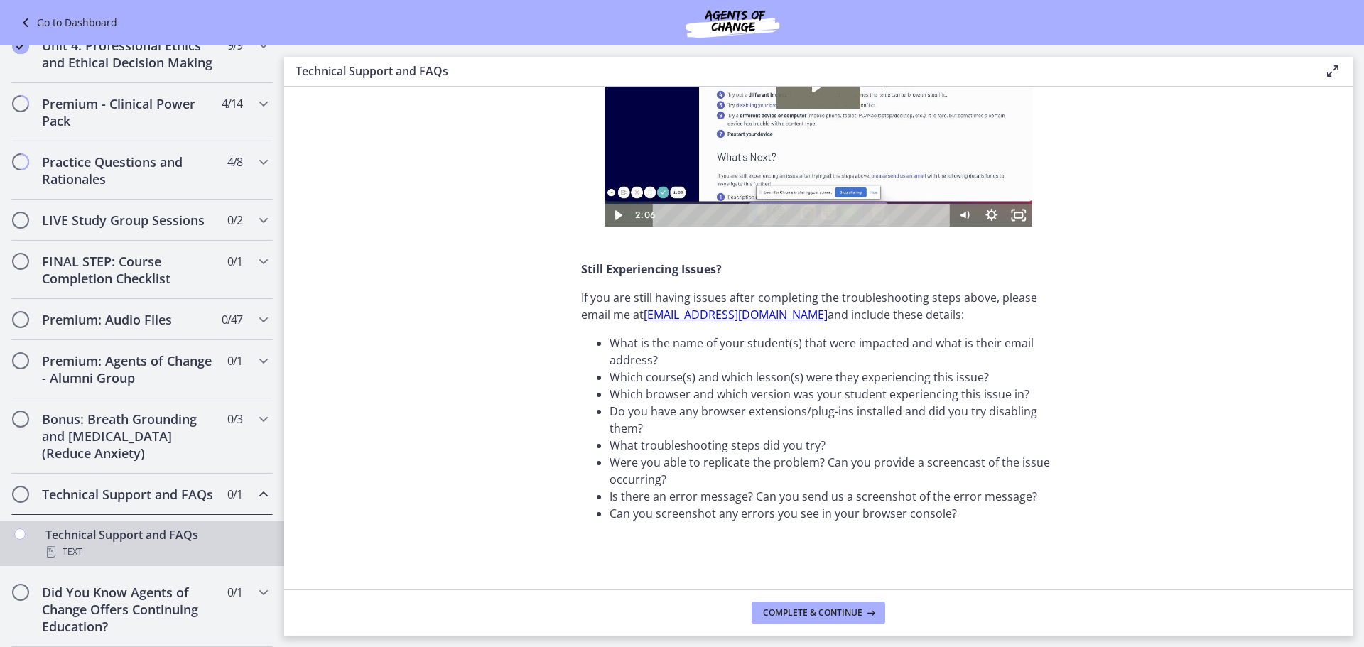
scroll to position [426, 0]
click at [784, 616] on span "Complete & continue" at bounding box center [812, 612] width 99 height 11
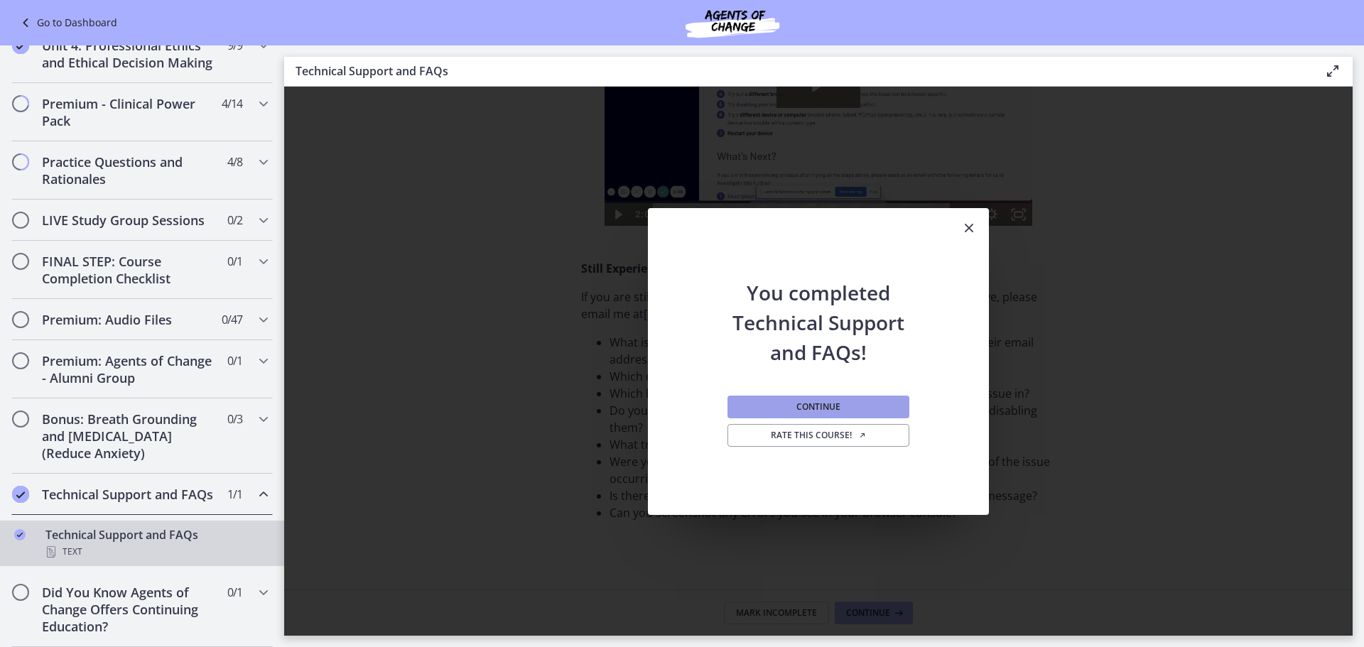
click at [807, 408] on span "Continue" at bounding box center [818, 406] width 44 height 11
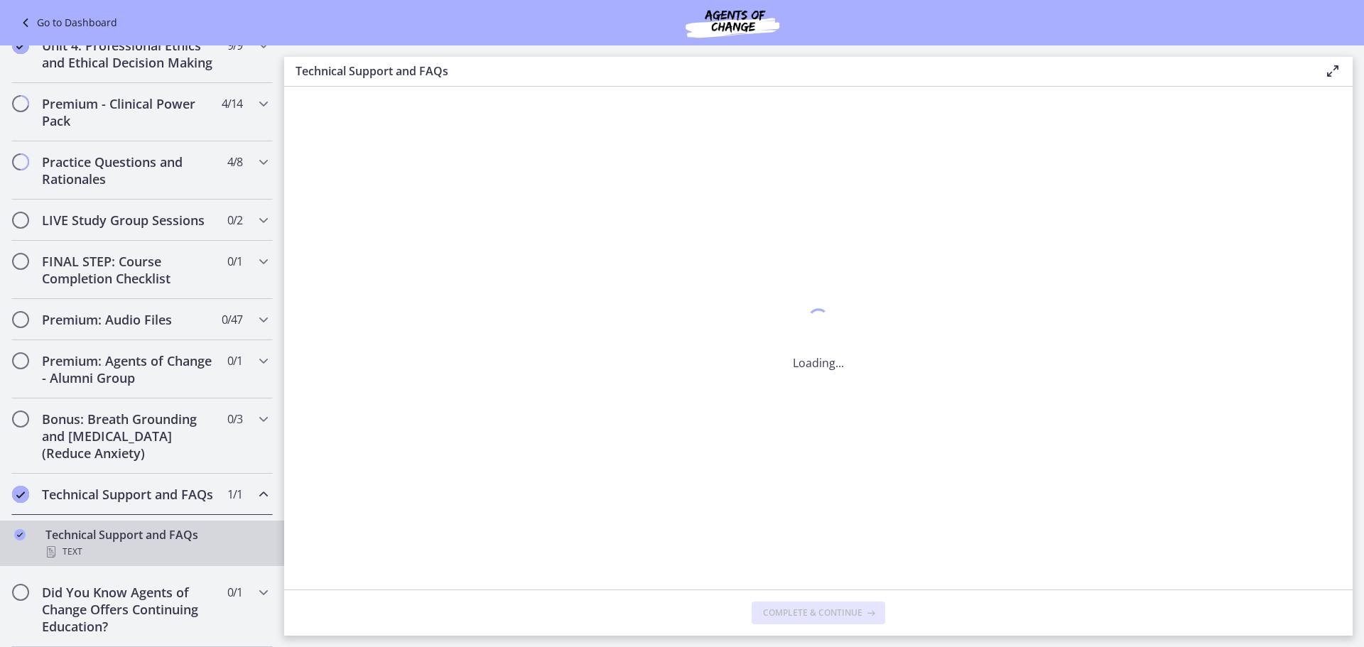
scroll to position [0, 0]
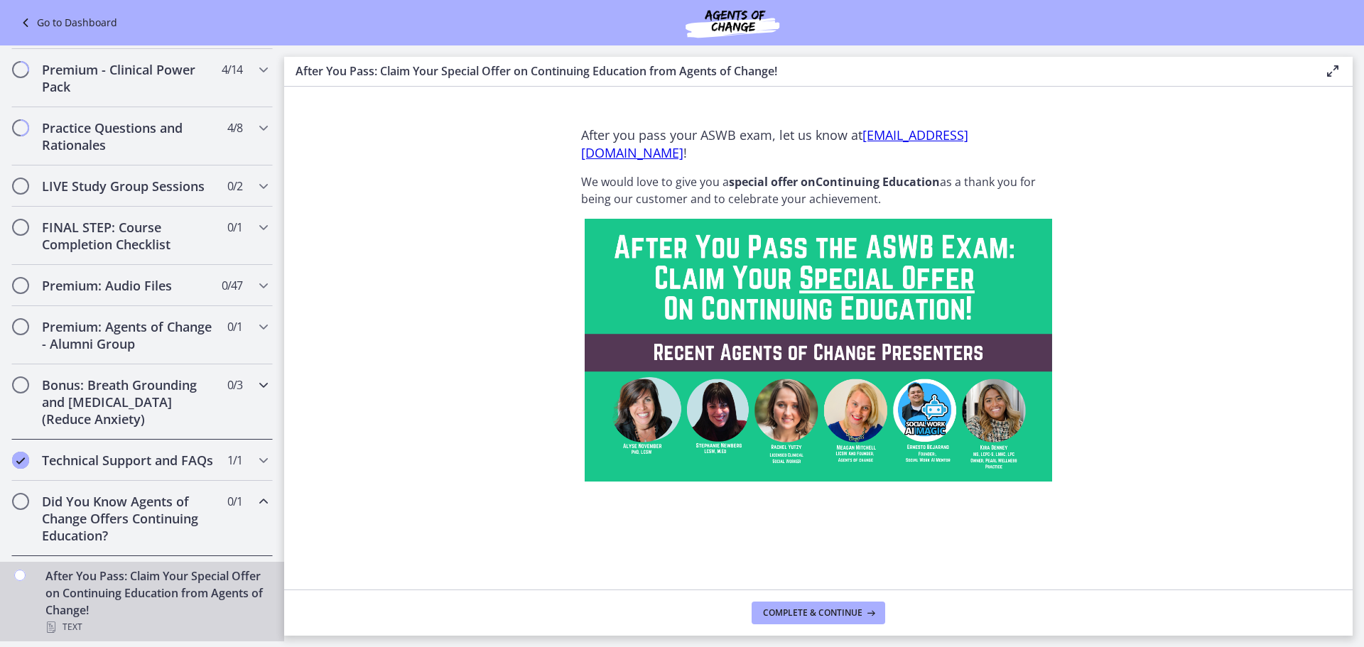
click at [141, 405] on h2 "Bonus: Breath Grounding and [MEDICAL_DATA] (Reduce Anxiety)" at bounding box center [128, 401] width 173 height 51
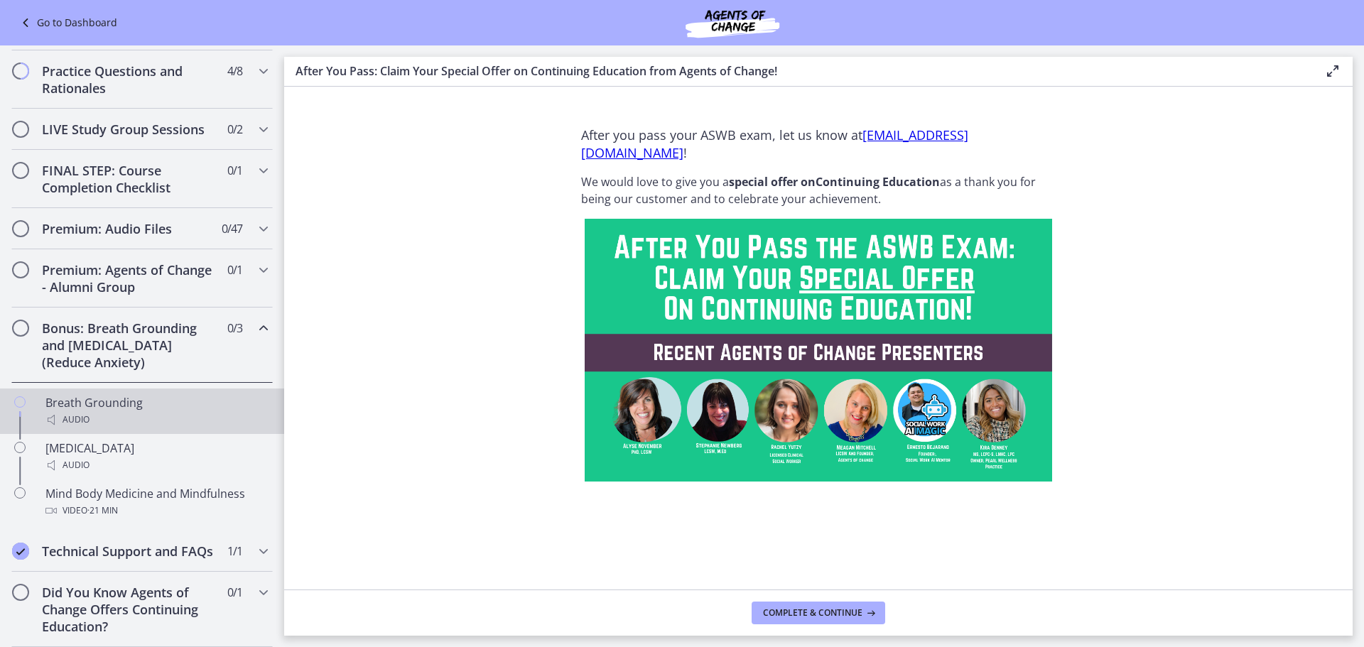
scroll to position [710, 0]
click at [14, 396] on icon "Chapters" at bounding box center [19, 401] width 11 height 11
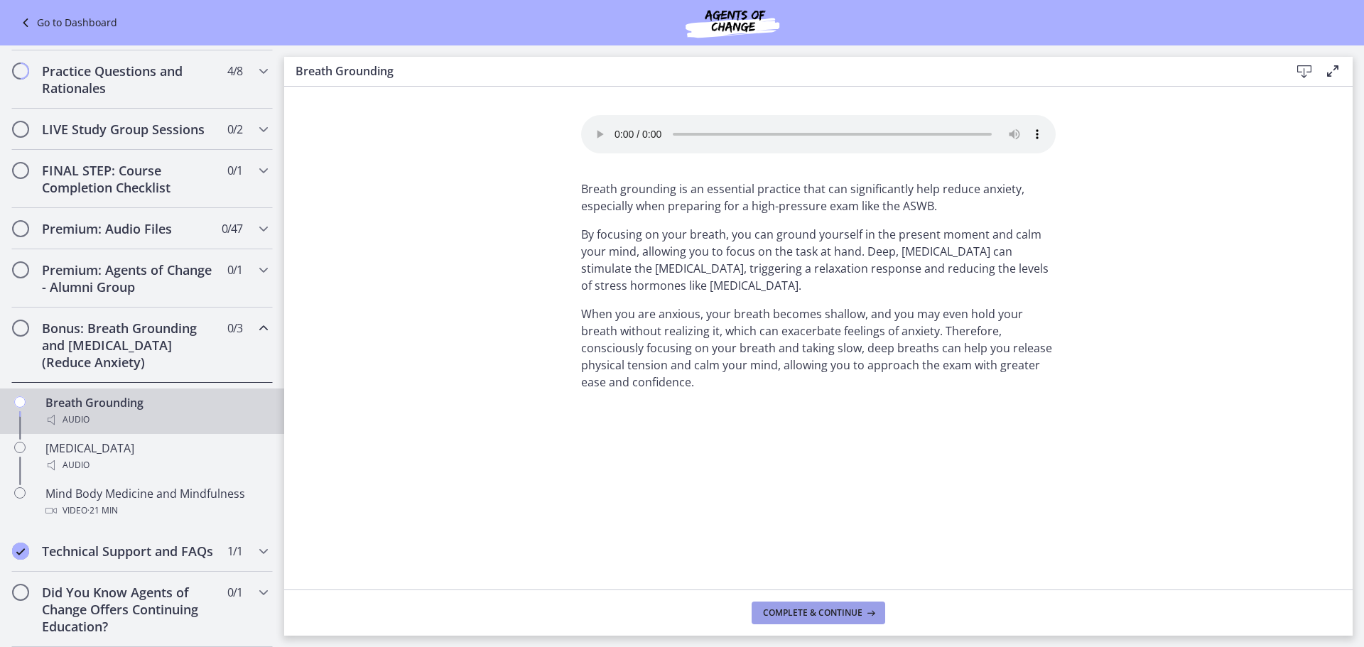
click at [811, 609] on span "Complete & continue" at bounding box center [812, 612] width 99 height 11
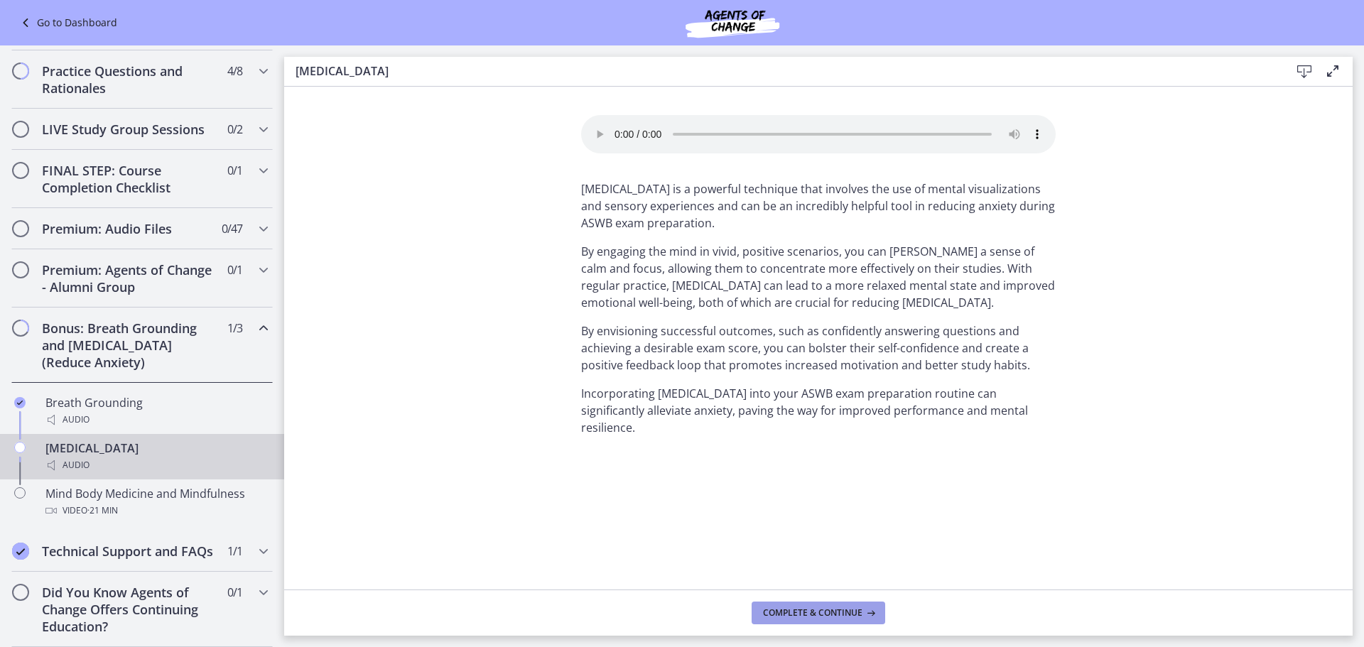
click at [835, 609] on span "Complete & continue" at bounding box center [812, 612] width 99 height 11
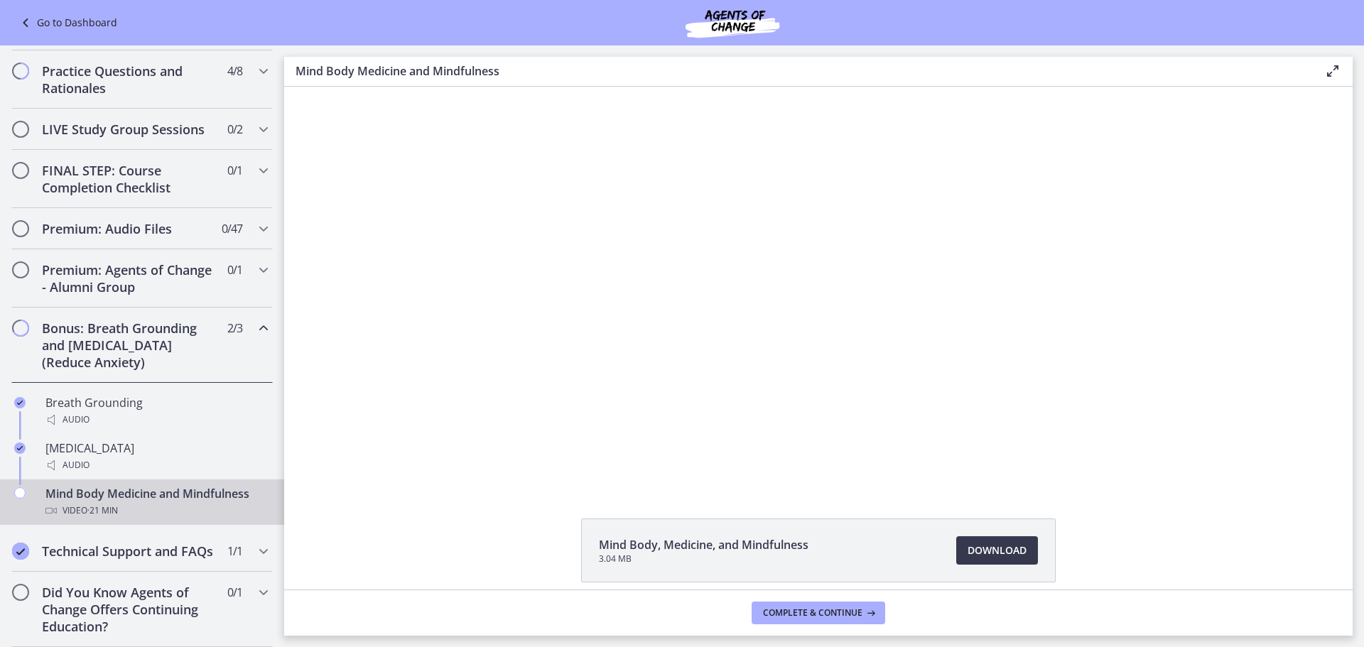
click at [188, 485] on div "Mind Body Medicine and Mindfulness Video · 21 min" at bounding box center [156, 502] width 222 height 34
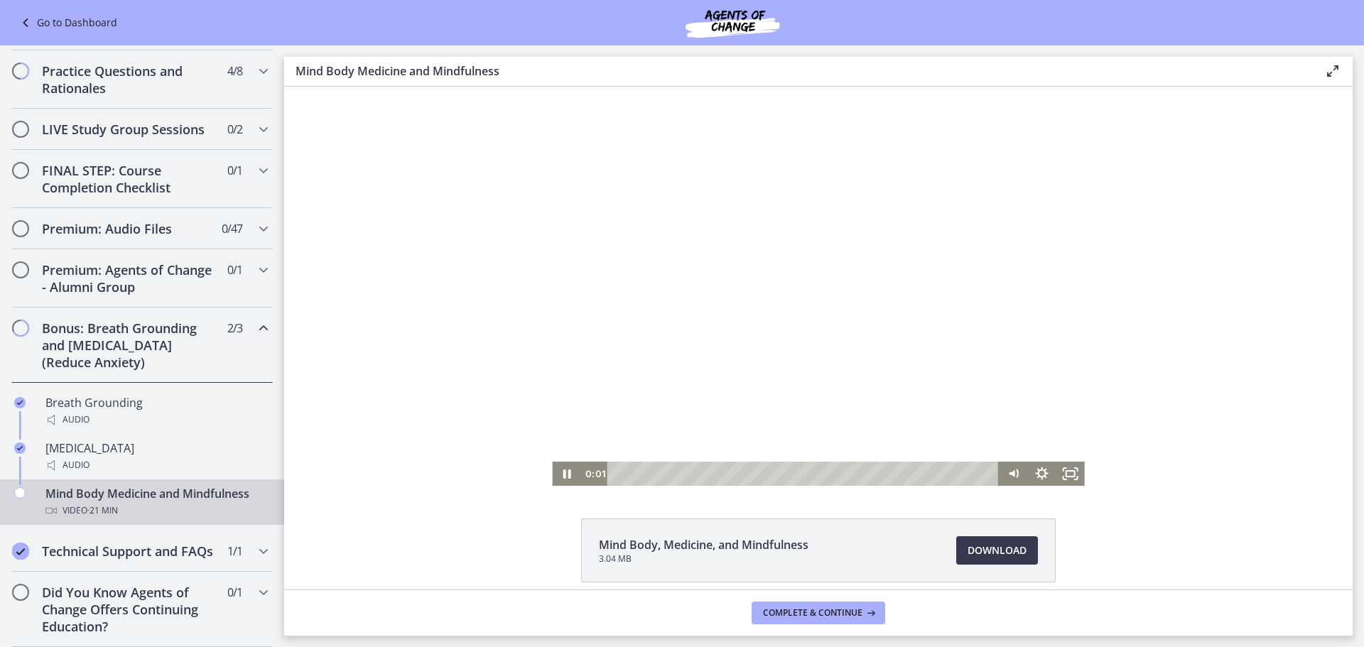
click at [736, 475] on div "Playbar" at bounding box center [805, 474] width 374 height 24
click at [840, 473] on div "12:49" at bounding box center [805, 474] width 374 height 24
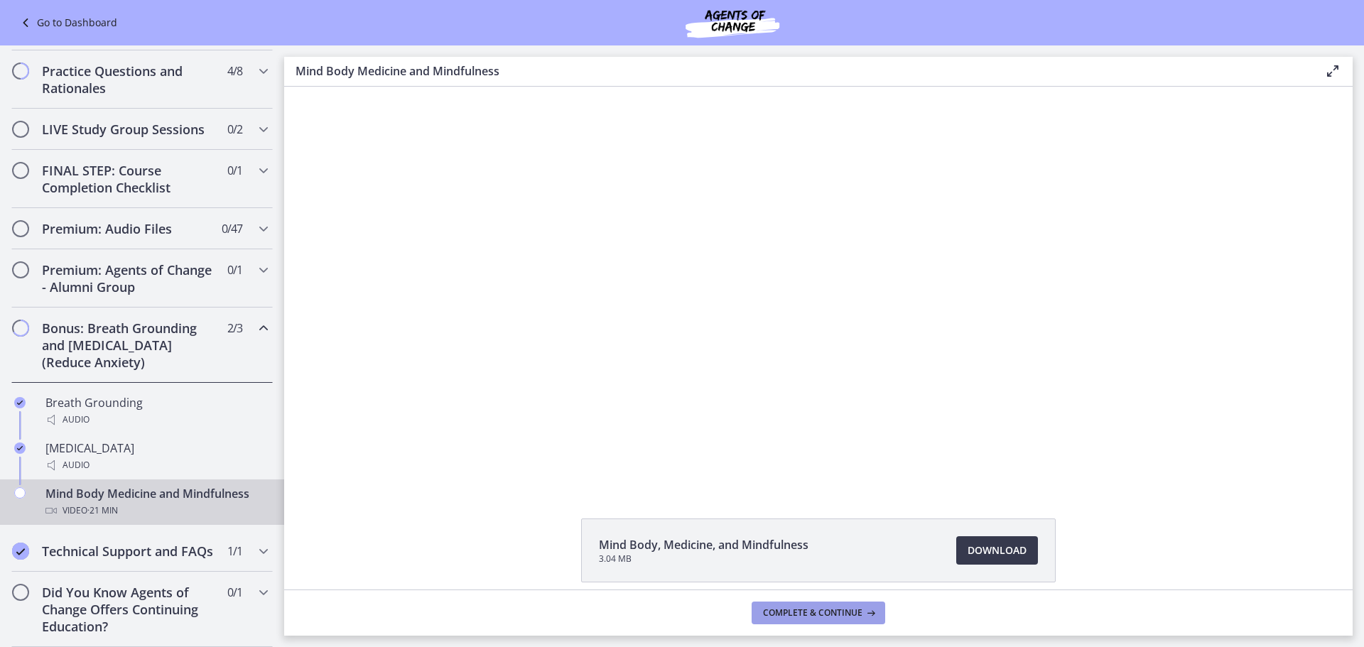
click at [795, 614] on span "Complete & continue" at bounding box center [812, 612] width 99 height 11
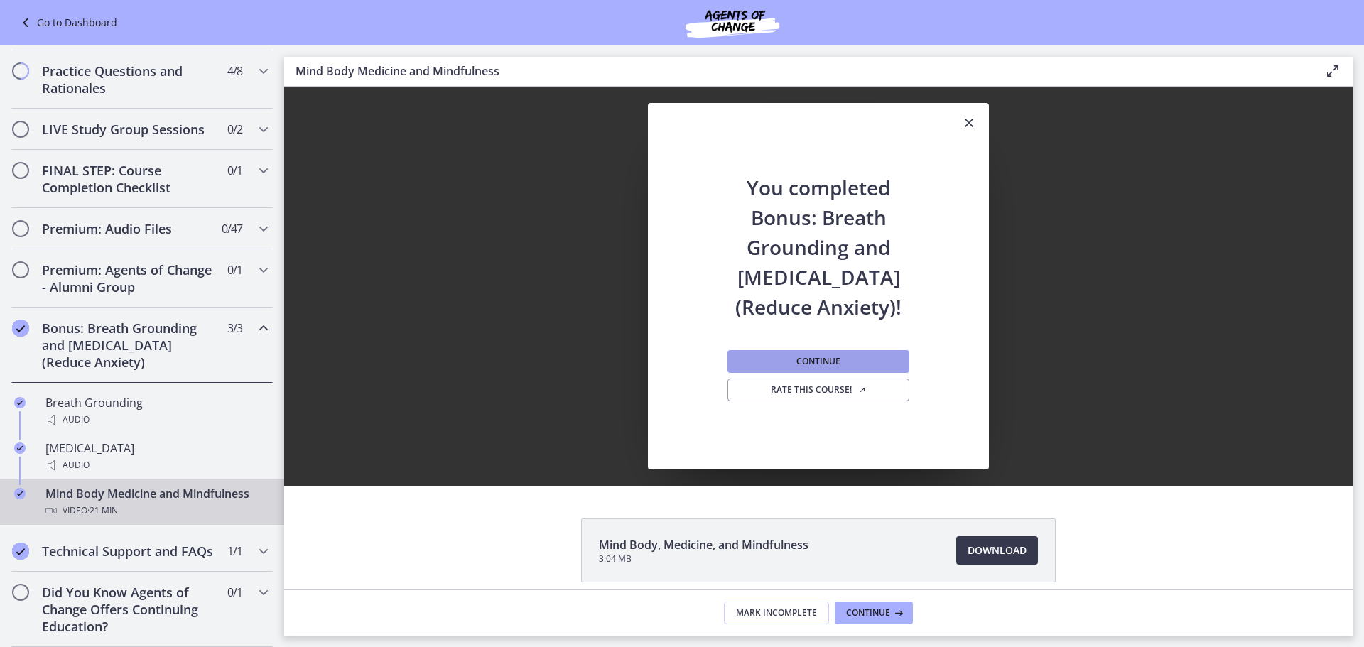
click at [812, 364] on span "Continue" at bounding box center [818, 361] width 44 height 11
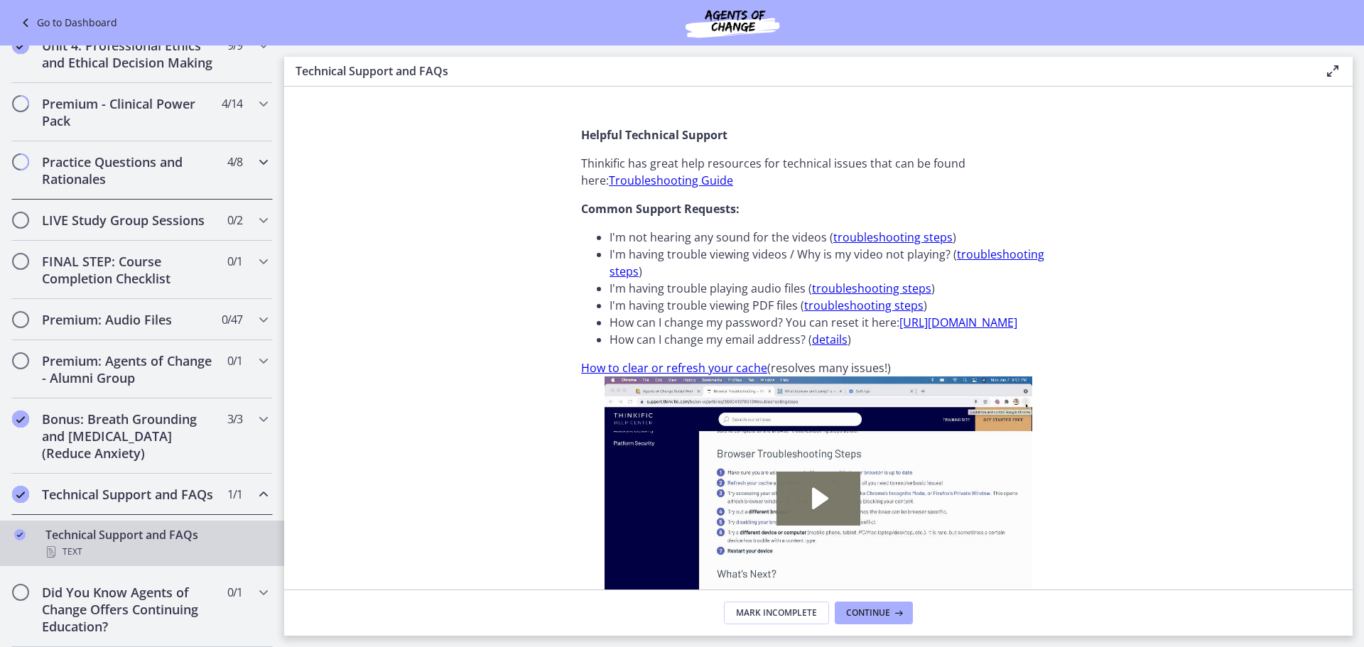
click at [141, 153] on h2 "Practice Questions and Rationales" at bounding box center [128, 170] width 173 height 34
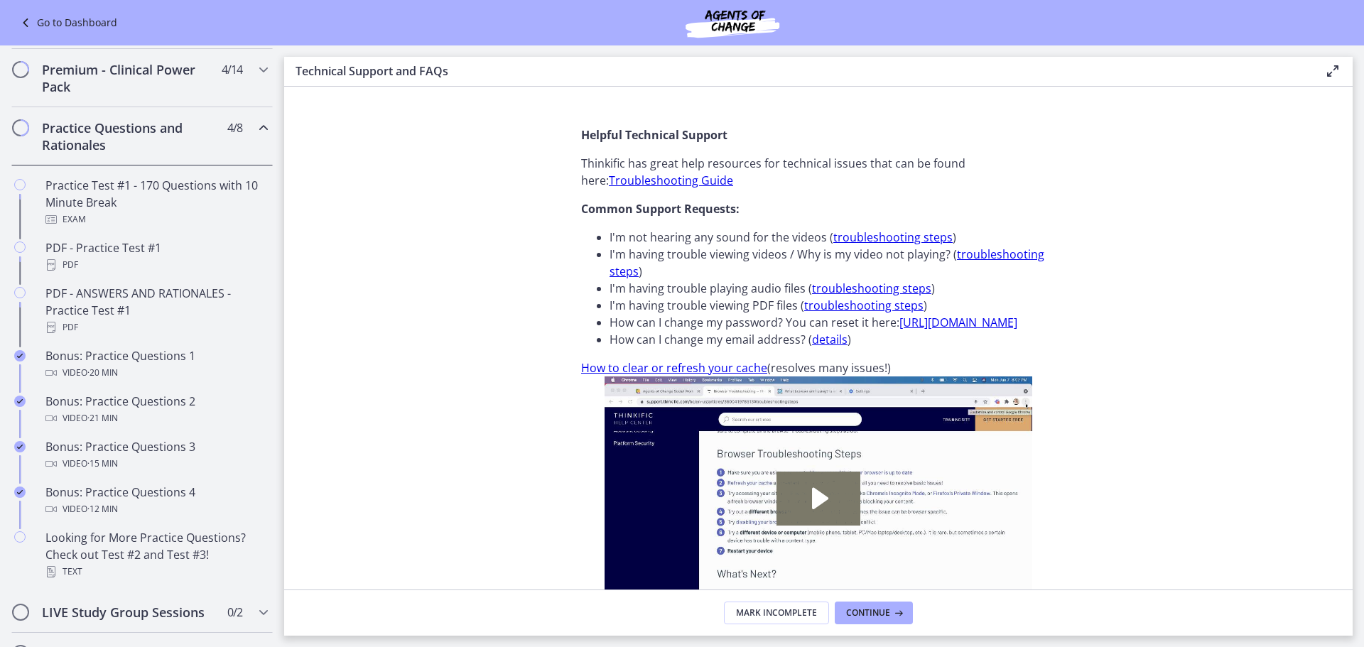
click at [182, 153] on h2 "Practice Questions and Rationales" at bounding box center [128, 136] width 173 height 34
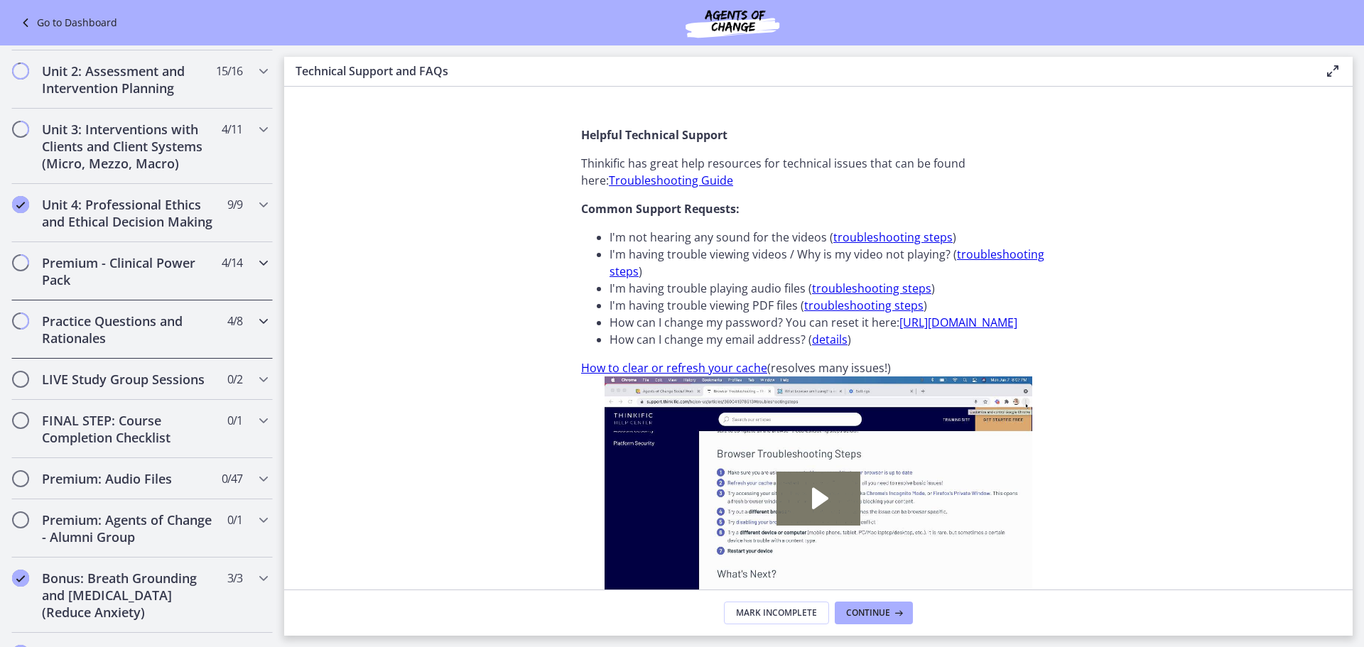
scroll to position [421, 0]
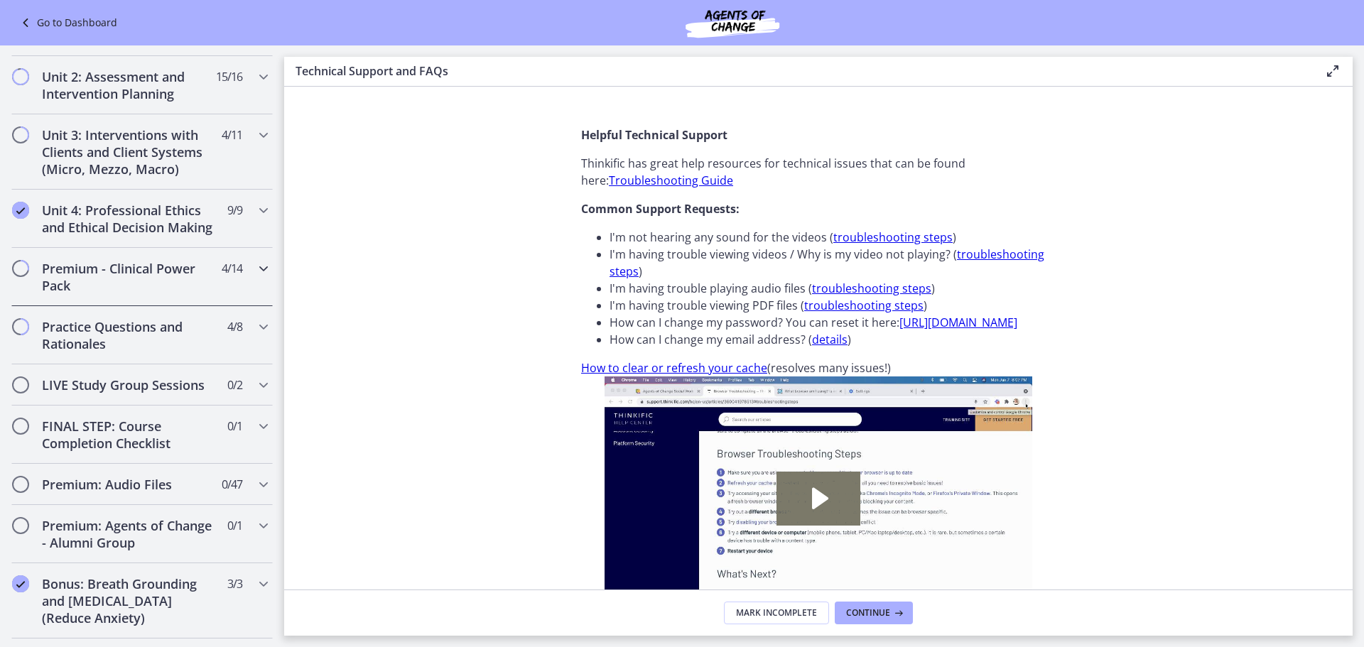
click at [134, 293] on h2 "Premium - Clinical Power Pack" at bounding box center [128, 277] width 173 height 34
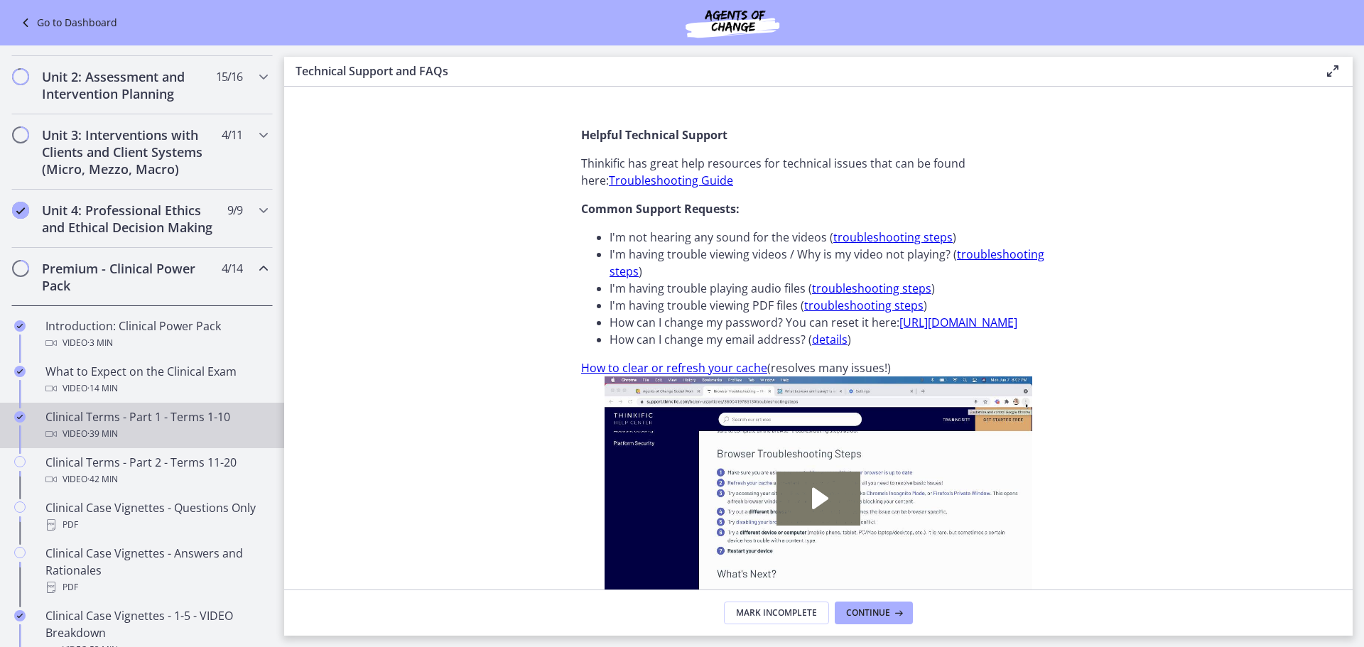
click at [181, 443] on div "Video · 39 min" at bounding box center [156, 433] width 222 height 17
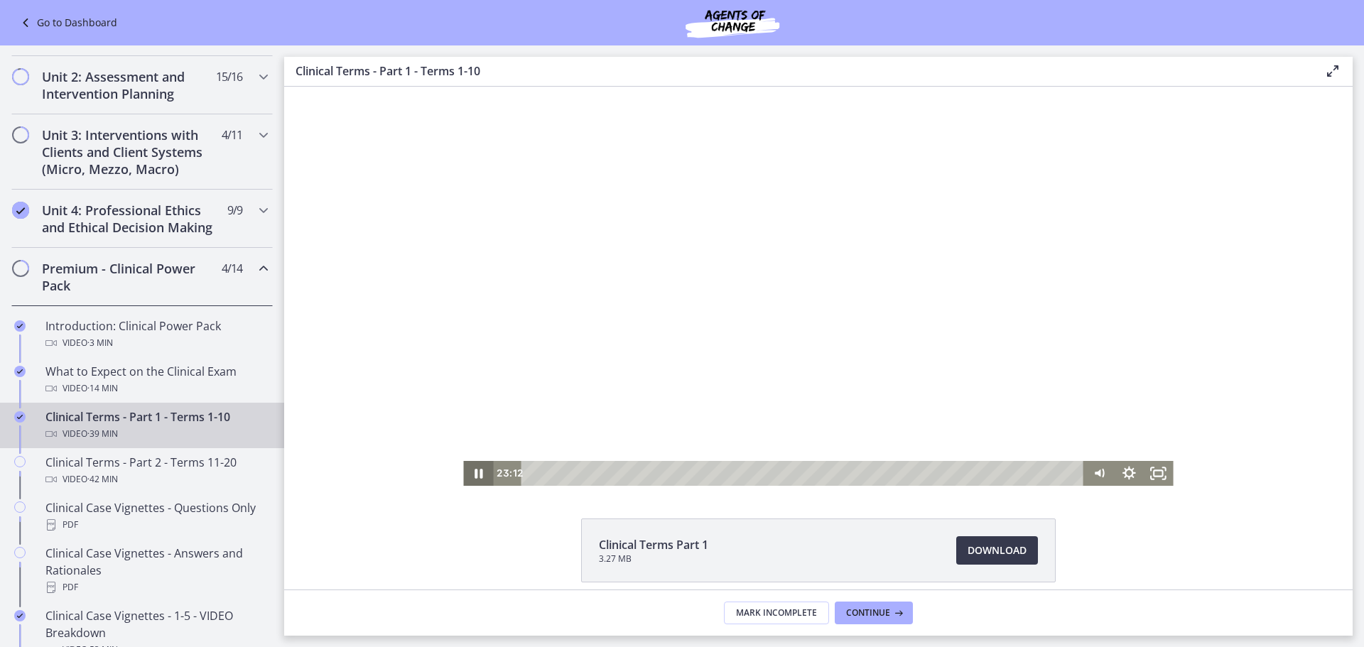
click at [479, 470] on icon "Pause" at bounding box center [478, 473] width 30 height 25
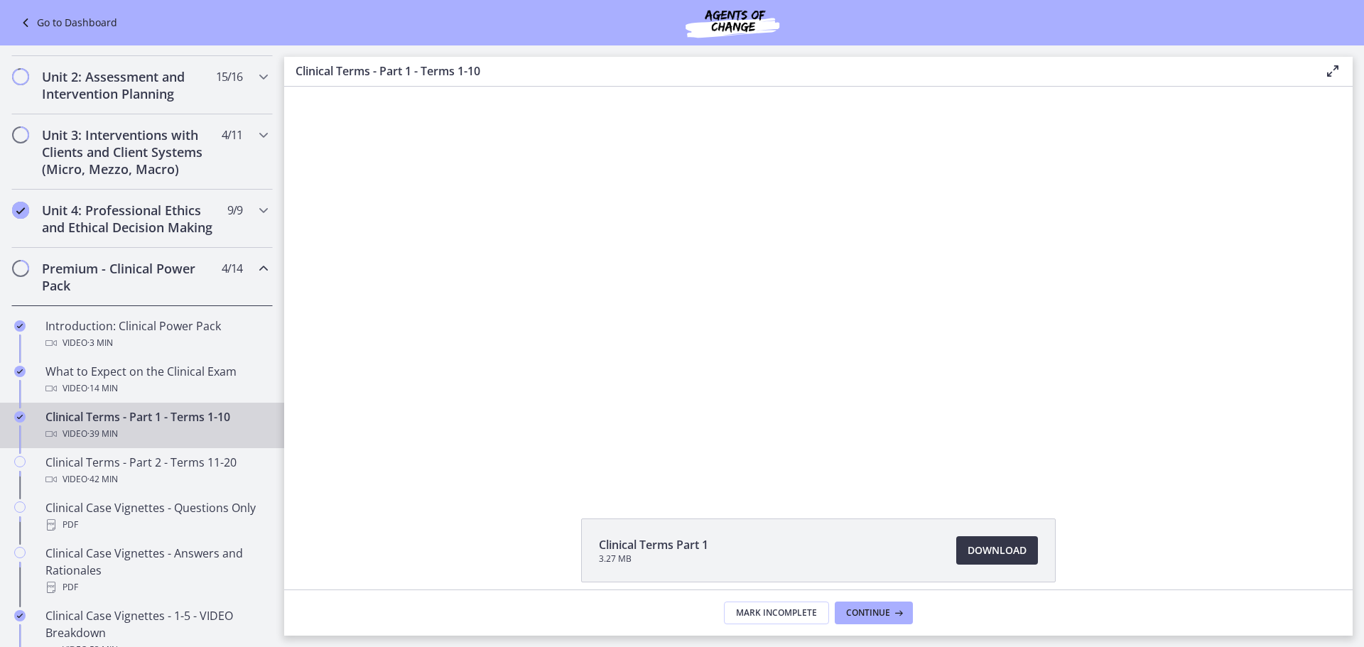
click at [986, 553] on span "Download Opens in a new window" at bounding box center [996, 550] width 59 height 17
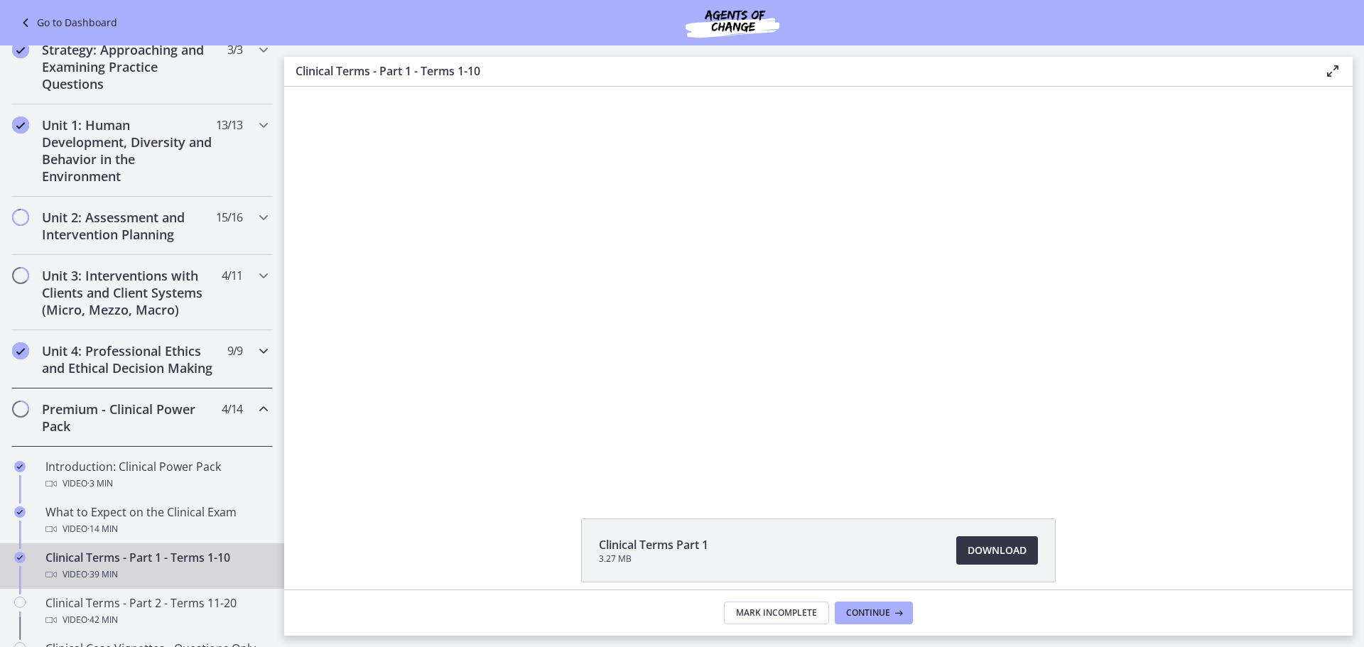
scroll to position [278, 0]
click at [153, 304] on h2 "Unit 3: Interventions with Clients and Client Systems (Micro, Mezzo, Macro)" at bounding box center [128, 294] width 173 height 51
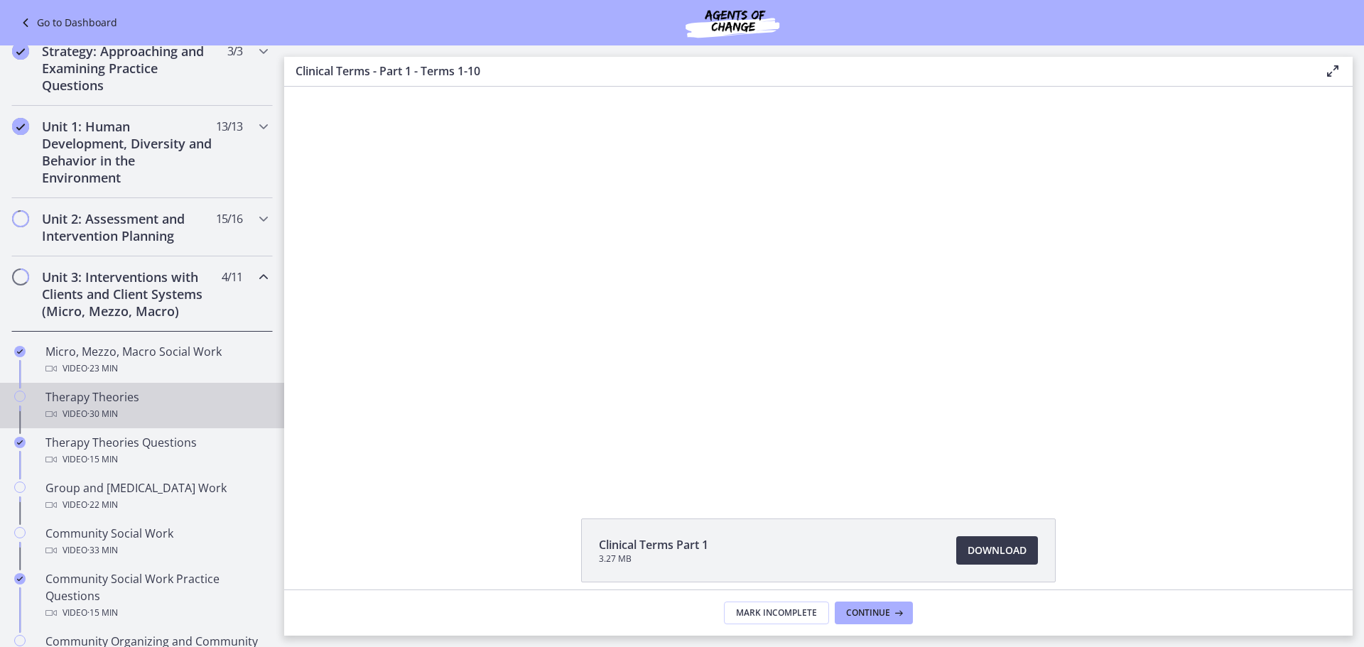
click at [151, 389] on div "Therapy Theories Video · 30 min" at bounding box center [156, 406] width 222 height 34
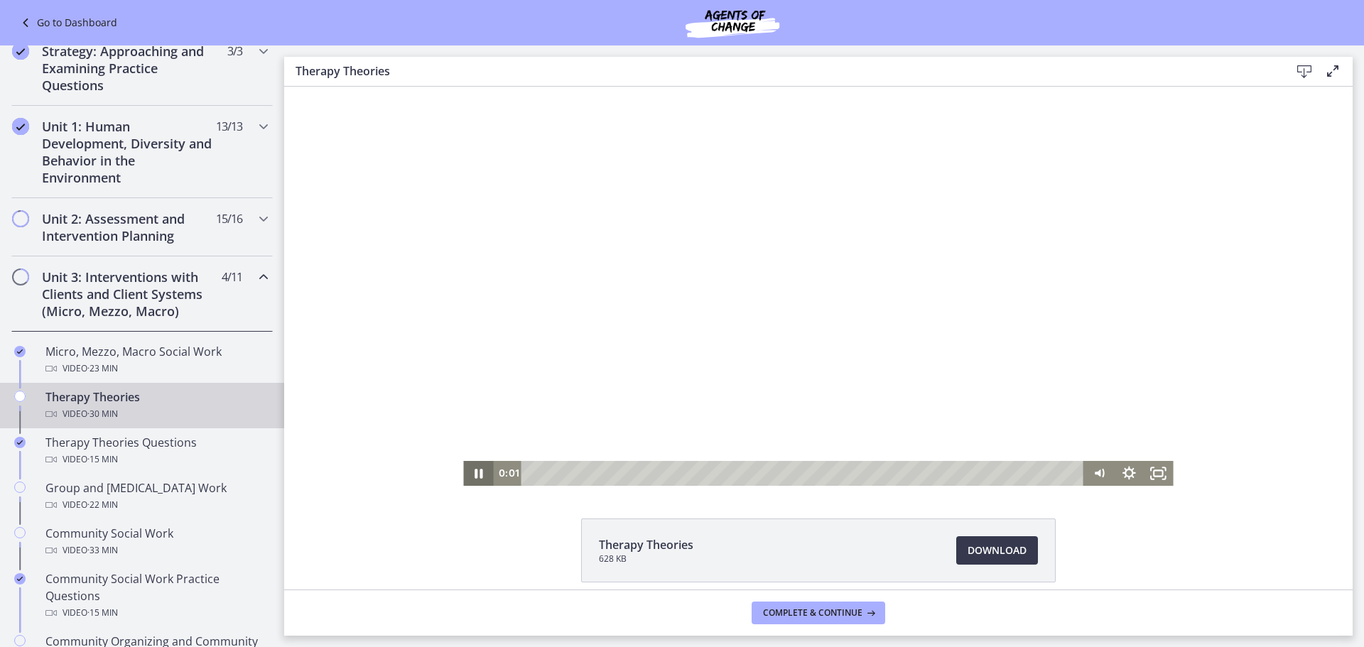
click at [478, 475] on icon "Pause" at bounding box center [478, 473] width 30 height 25
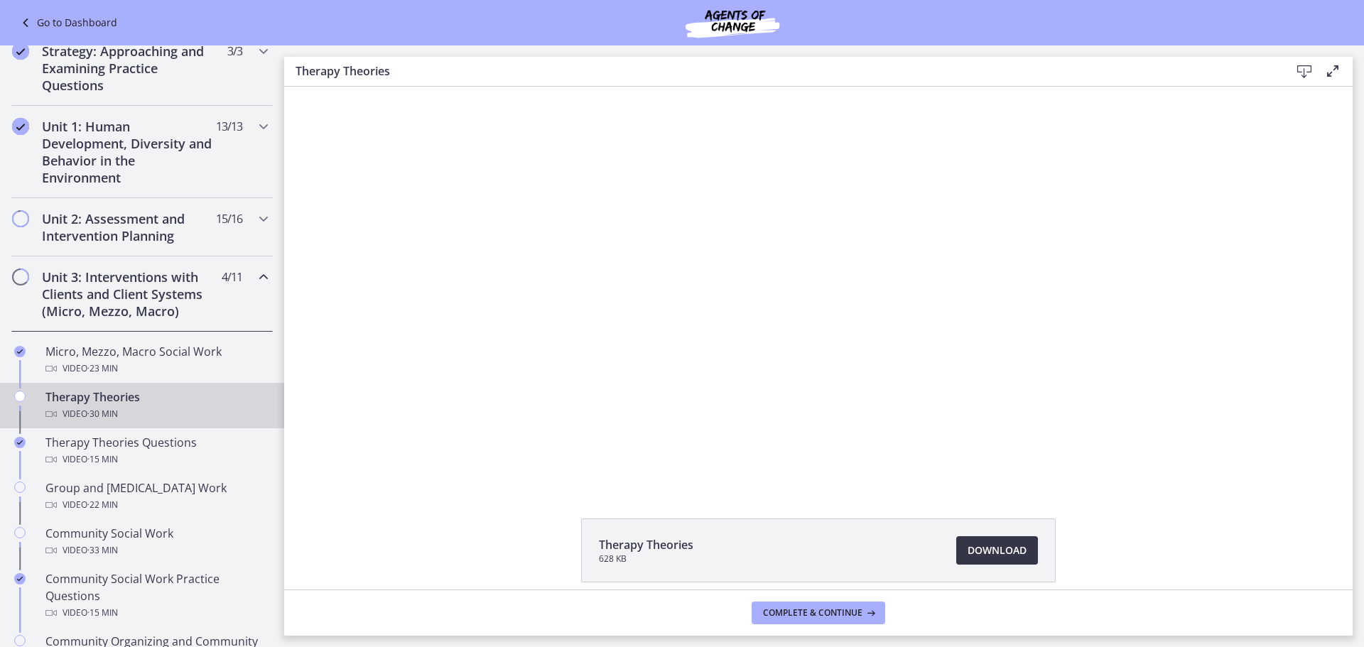
click at [997, 547] on span "Download Opens in a new window" at bounding box center [996, 550] width 59 height 17
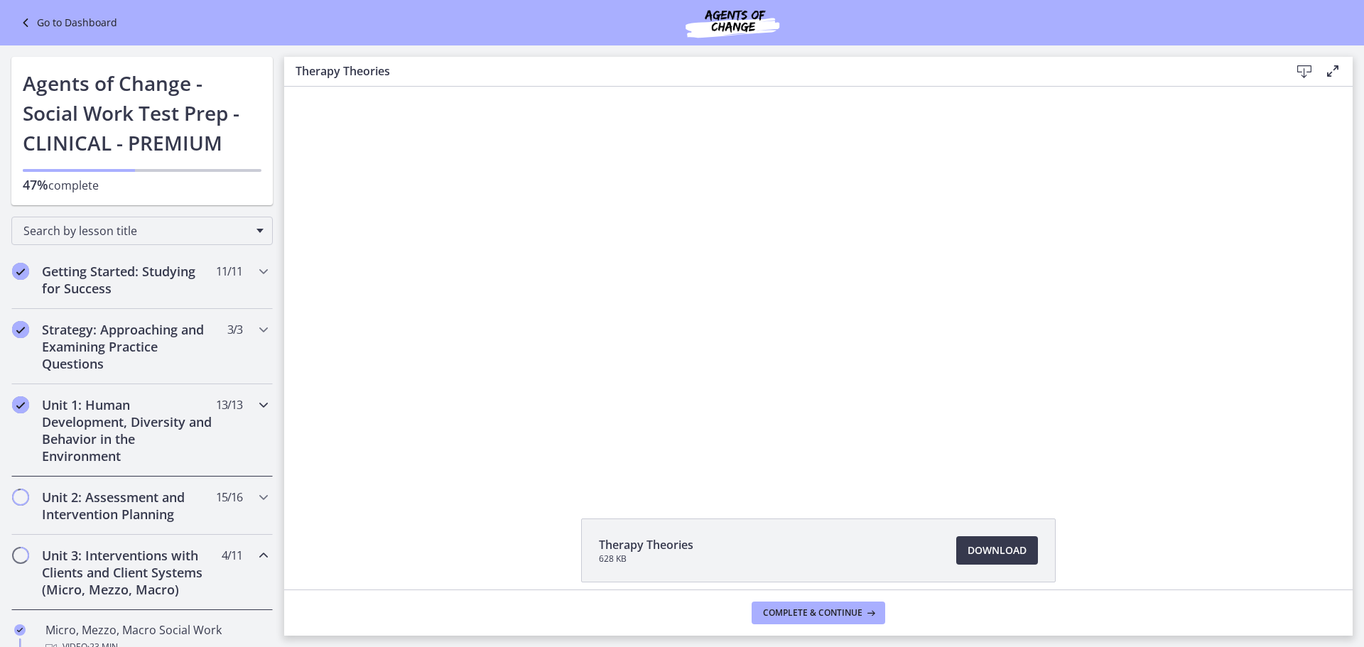
click at [148, 400] on h2 "Unit 1: Human Development, Diversity and Behavior in the Environment" at bounding box center [128, 430] width 173 height 68
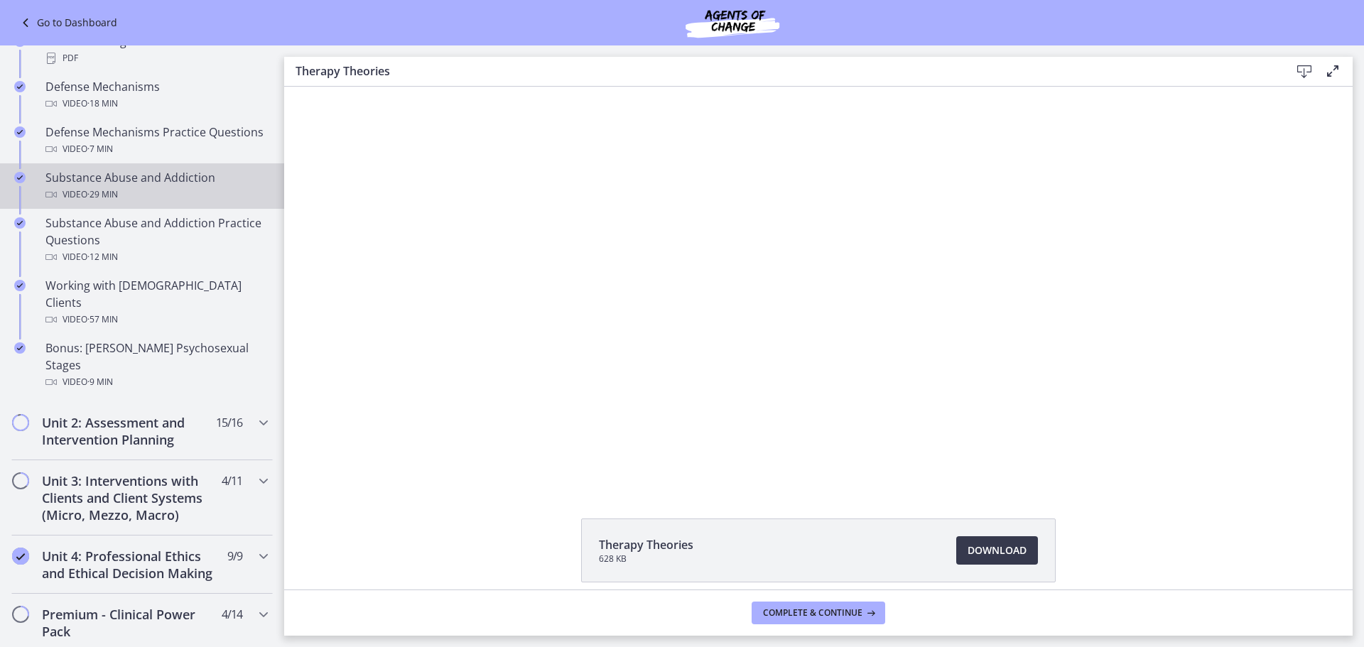
scroll to position [852, 0]
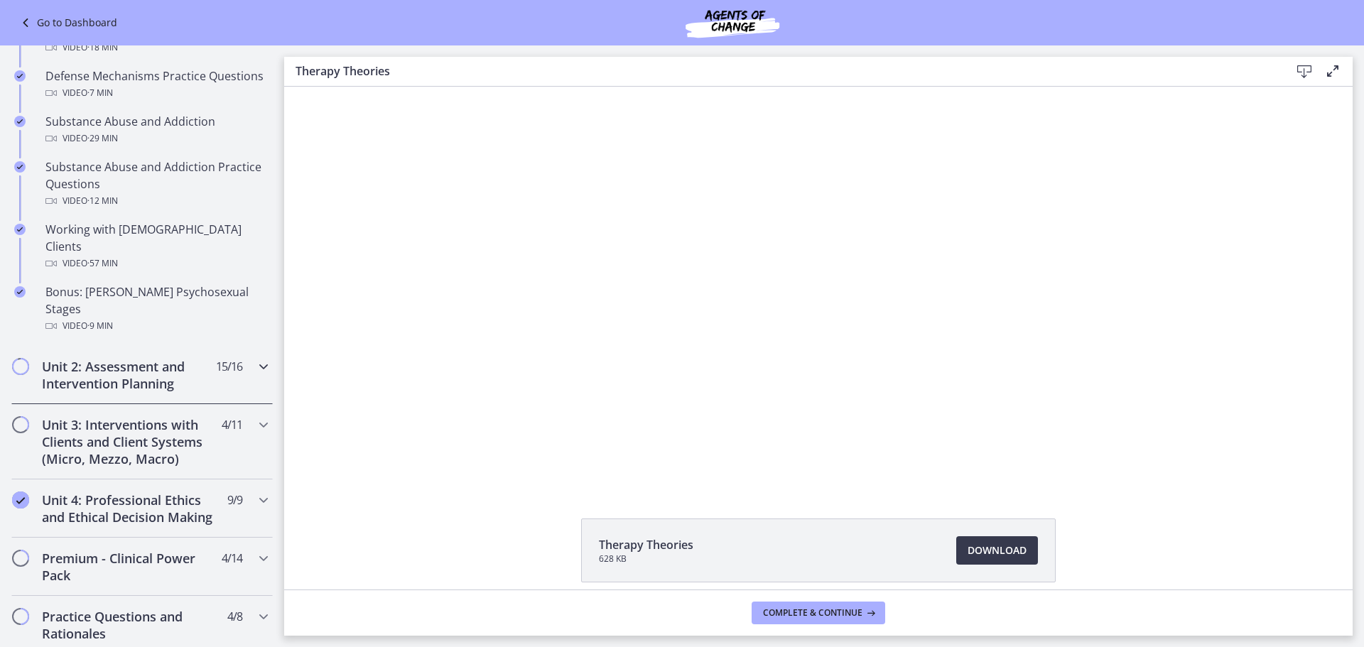
click at [116, 358] on h2 "Unit 2: Assessment and Intervention Planning" at bounding box center [128, 375] width 173 height 34
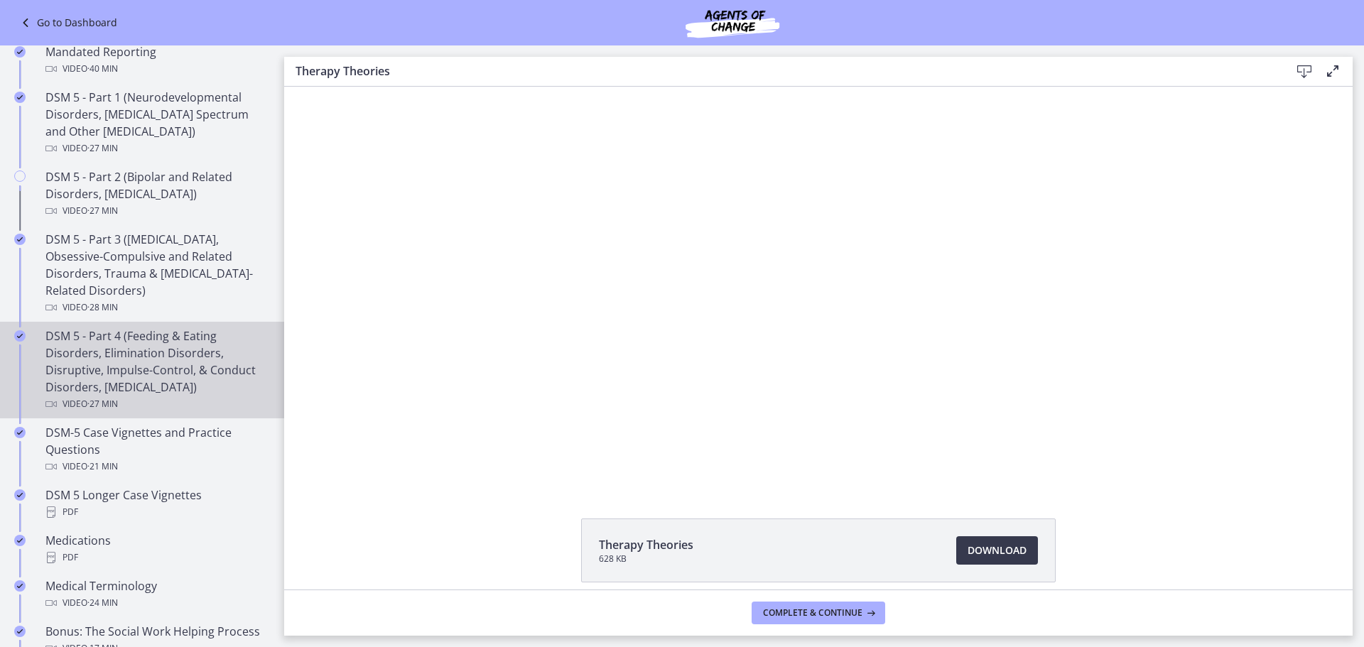
scroll to position [568, 0]
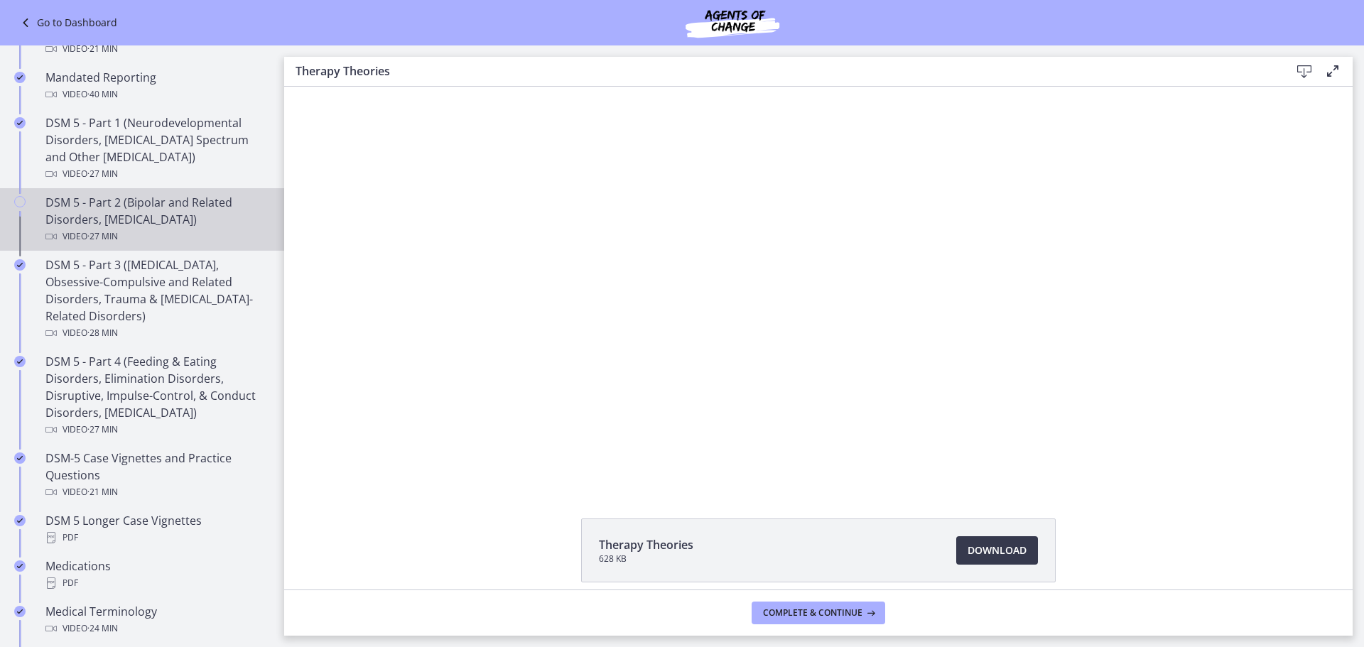
click at [195, 219] on div "DSM 5 - Part 2 (Bipolar and Related Disorders, [MEDICAL_DATA]) Video · 27 min" at bounding box center [156, 219] width 222 height 51
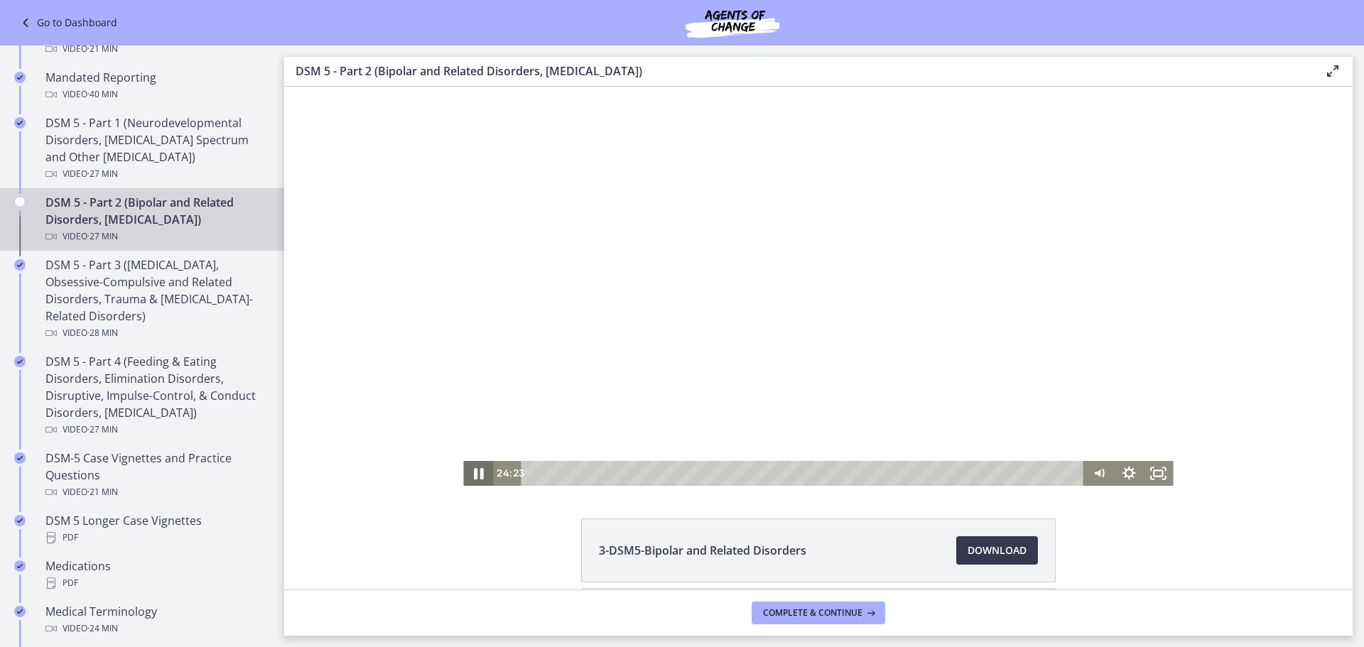
click at [472, 470] on icon "Pause" at bounding box center [478, 473] width 36 height 30
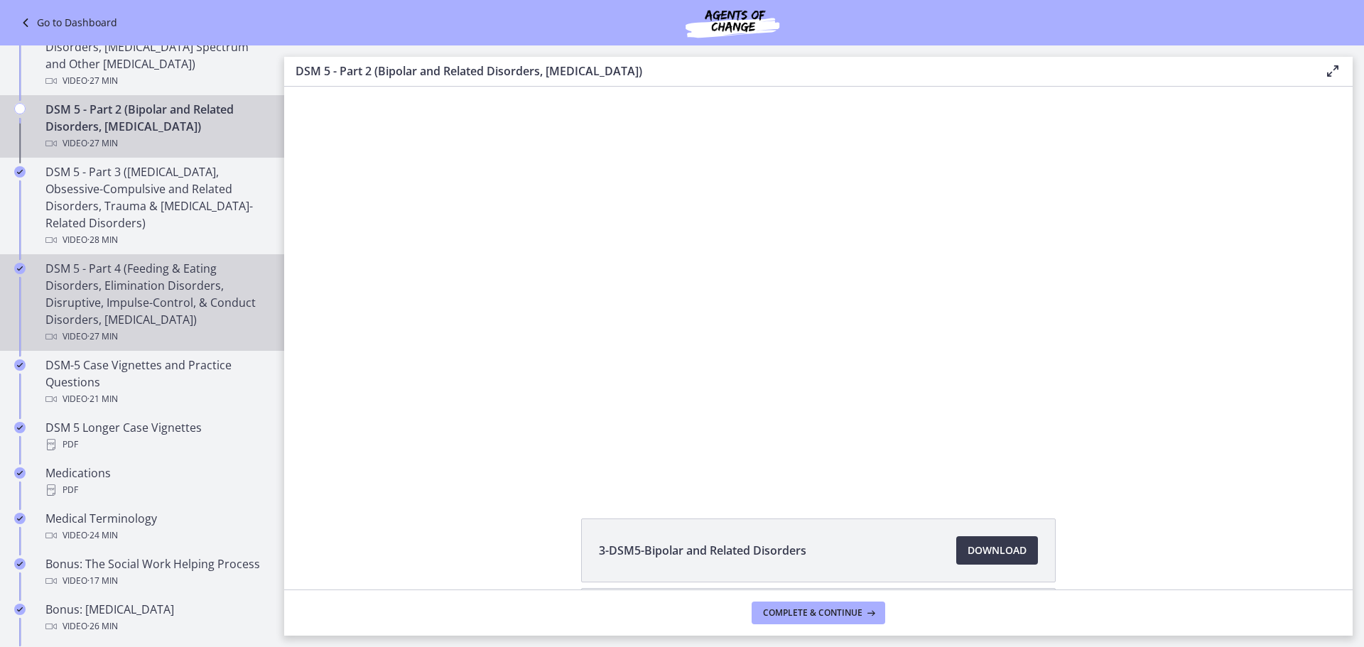
scroll to position [781, 0]
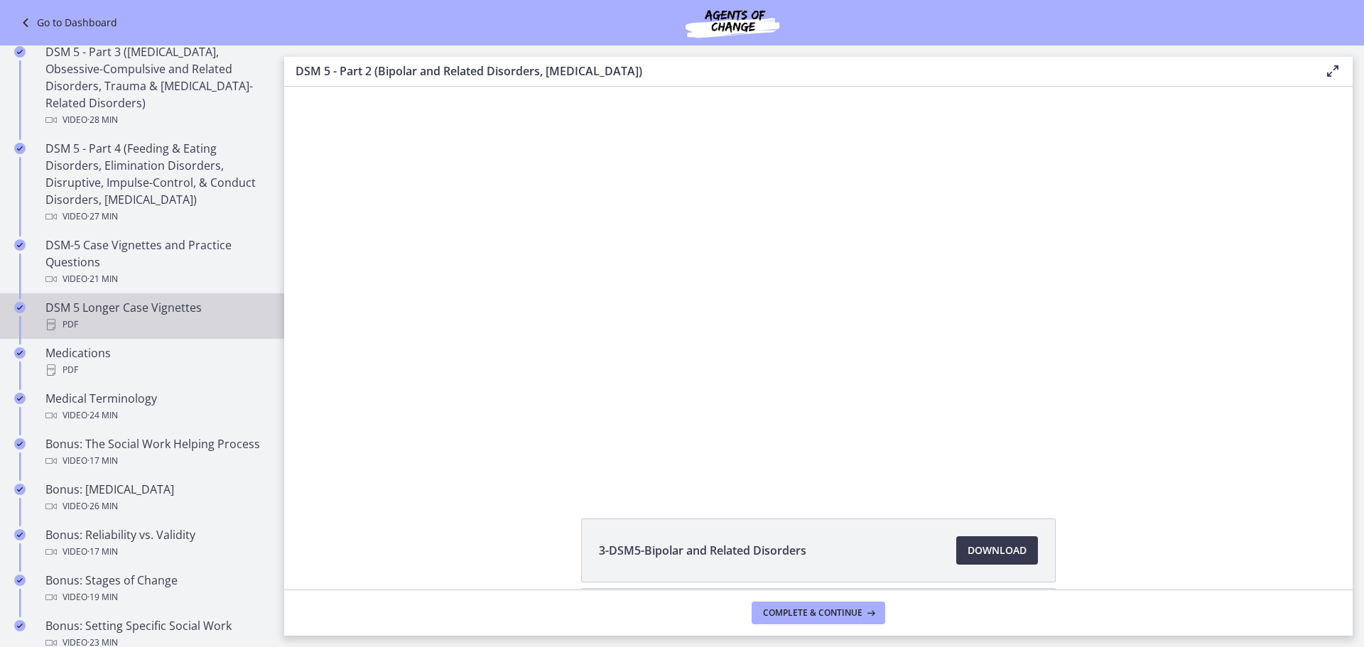
click at [117, 307] on div "DSM 5 Longer Case Vignettes PDF" at bounding box center [156, 316] width 222 height 34
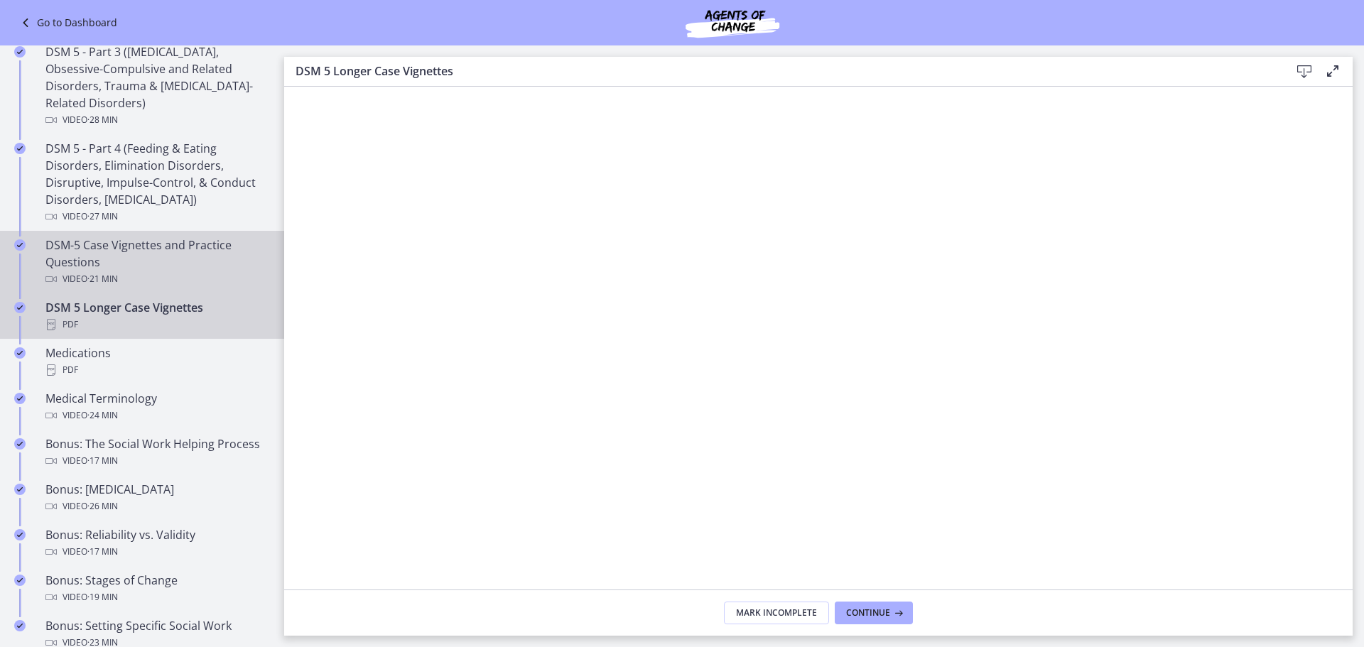
click at [139, 251] on div "DSM-5 Case Vignettes and Practice Questions Video · 21 min" at bounding box center [156, 262] width 222 height 51
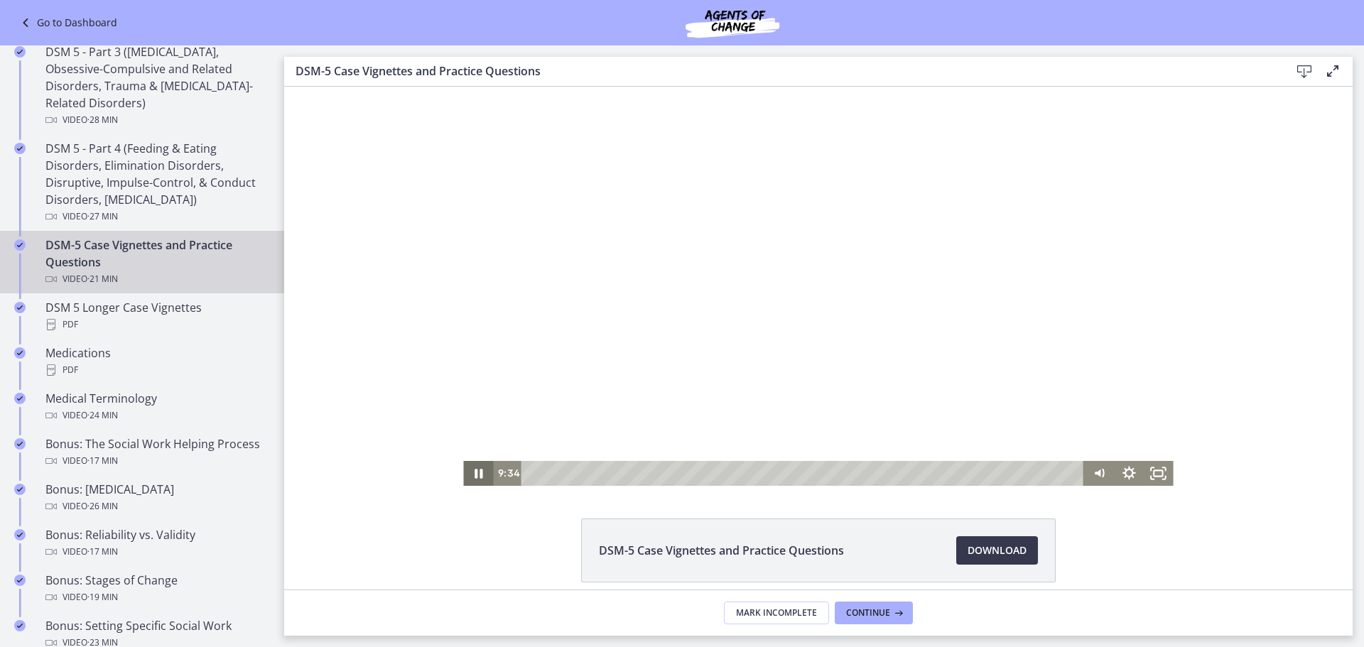
click at [471, 466] on icon "Pause" at bounding box center [478, 473] width 30 height 25
click at [536, 471] on div "Playbar" at bounding box center [805, 473] width 545 height 25
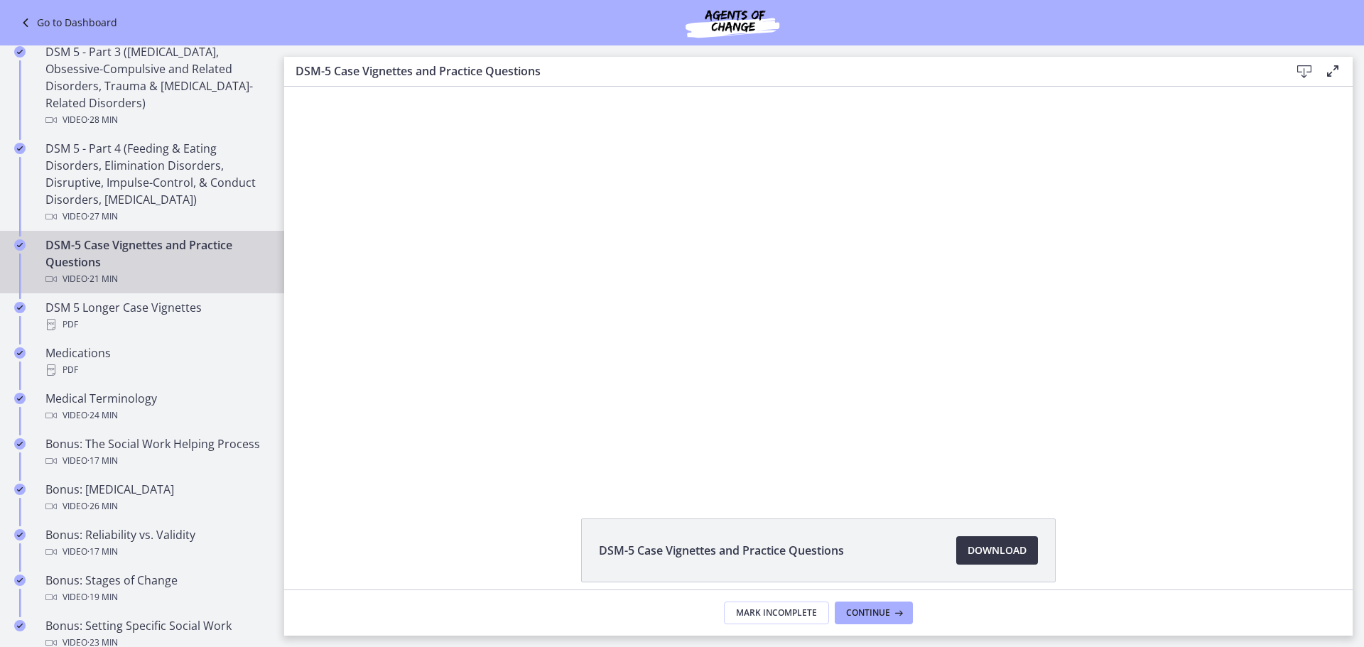
click at [1017, 544] on span "Download Opens in a new window" at bounding box center [996, 550] width 59 height 17
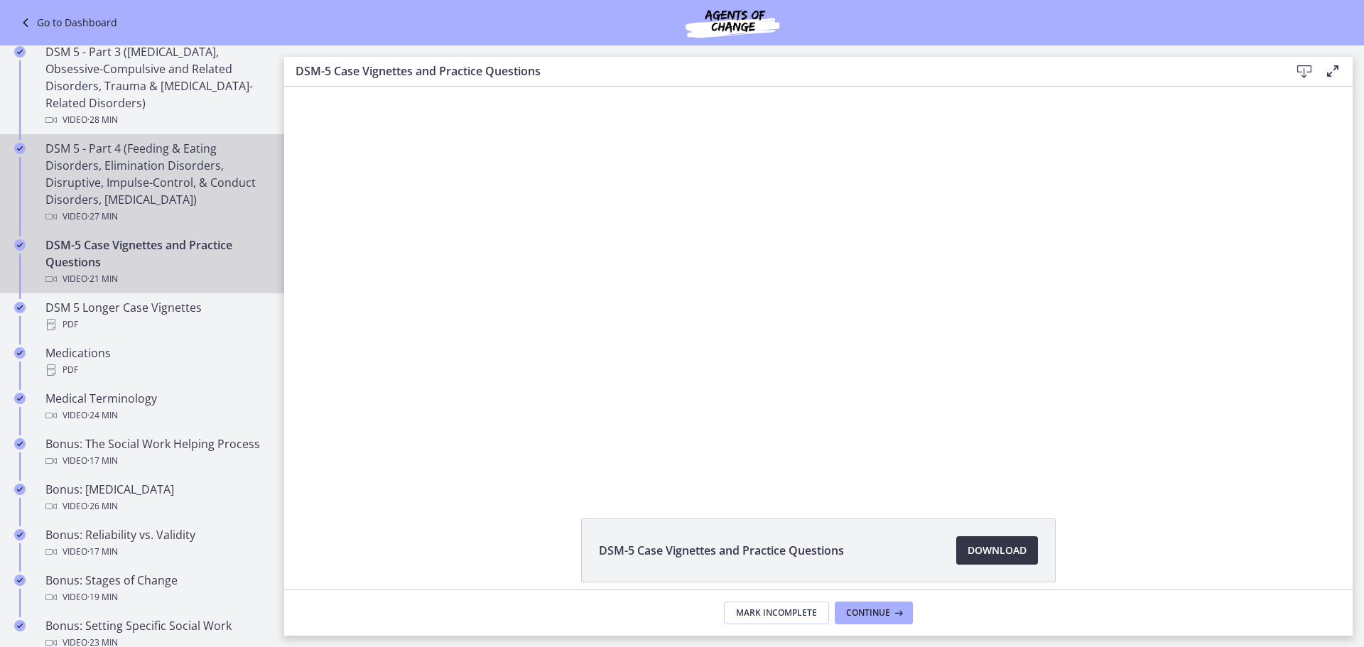
scroll to position [639, 0]
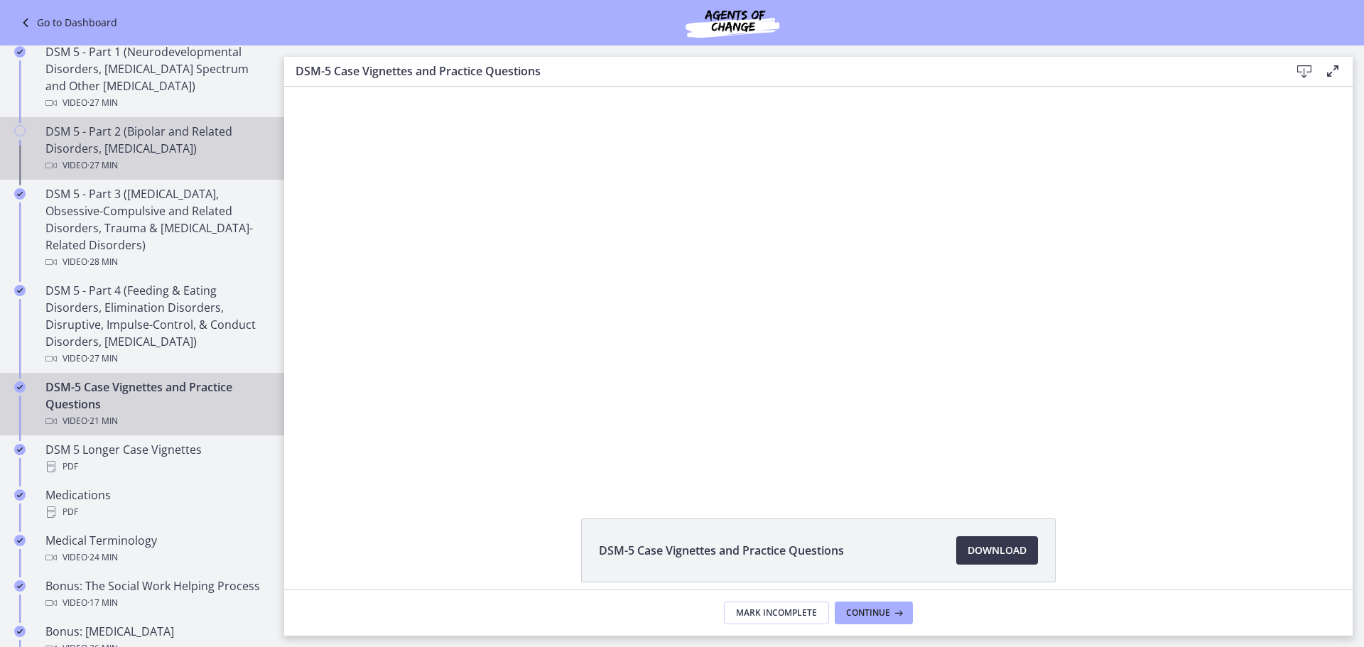
click at [174, 151] on div "DSM 5 - Part 2 (Bipolar and Related Disorders, [MEDICAL_DATA]) Video · 27 min" at bounding box center [156, 148] width 222 height 51
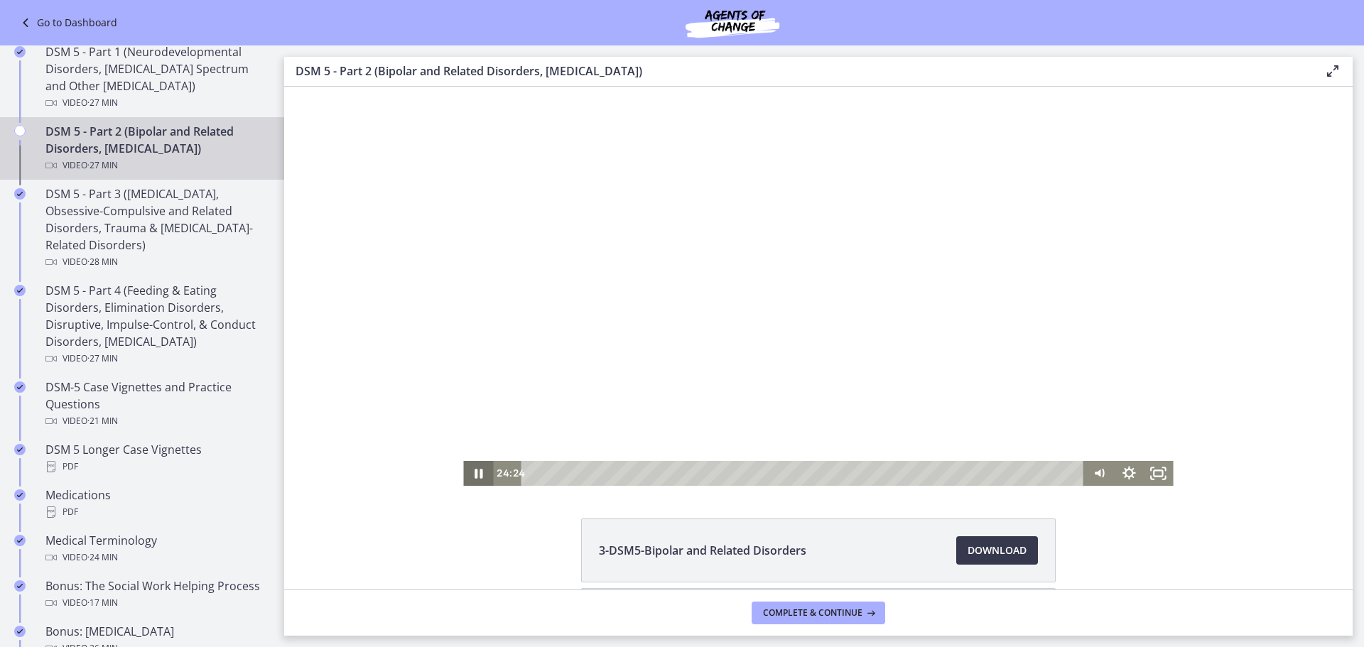
click at [466, 467] on icon "Pause" at bounding box center [478, 473] width 30 height 25
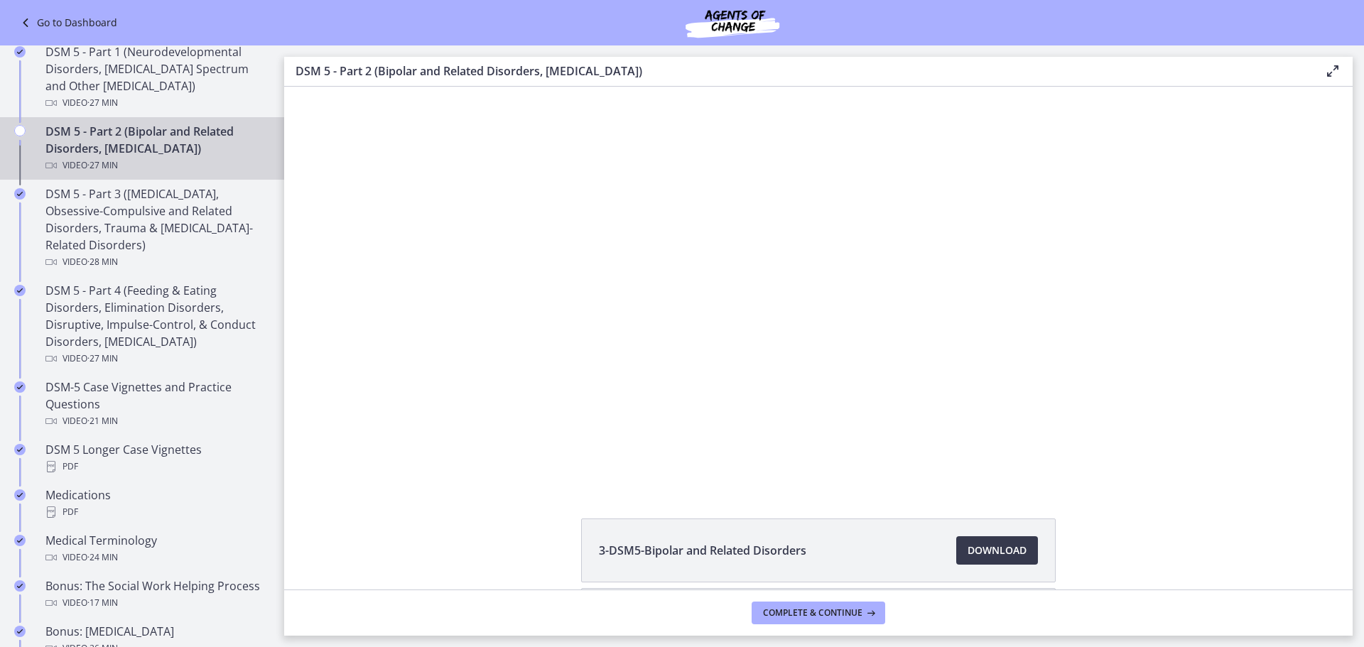
click at [954, 527] on li "3-DSM5-Bipolar and Related Disorders Download Opens in a new window" at bounding box center [818, 551] width 475 height 64
click at [981, 541] on link "Download Opens in a new window" at bounding box center [997, 550] width 82 height 28
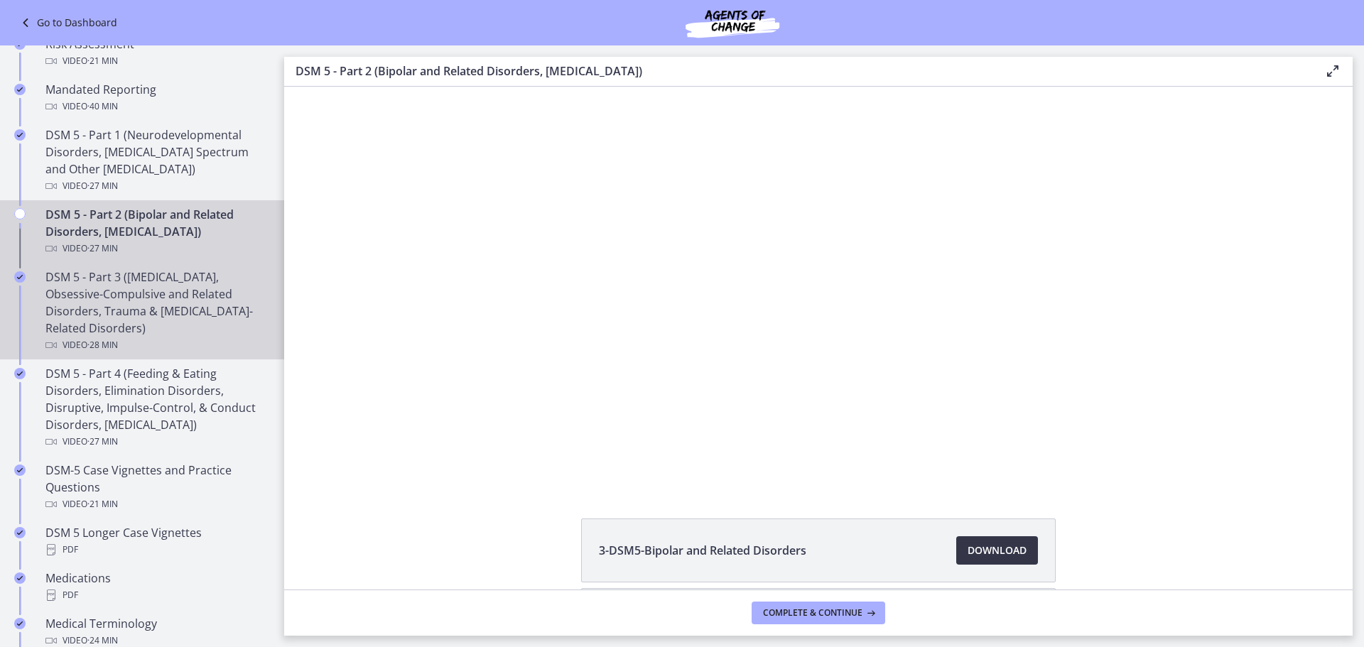
scroll to position [426, 0]
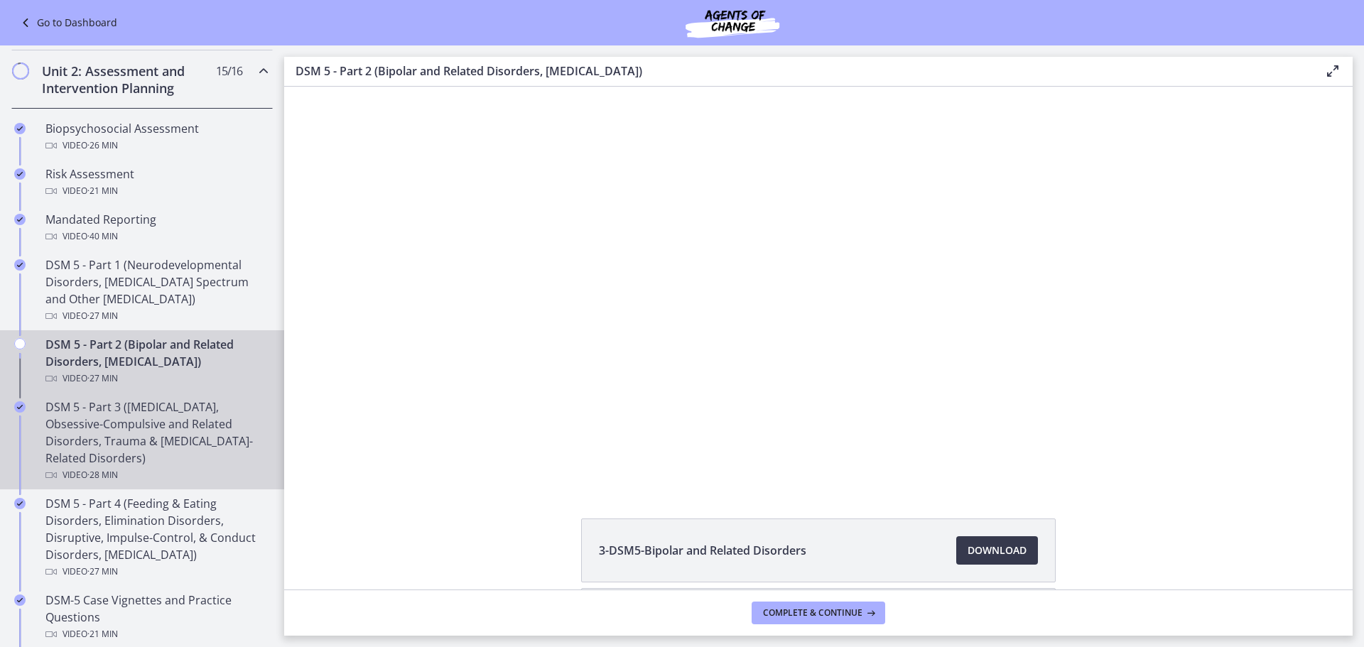
click at [142, 434] on div "DSM 5 - Part 3 ([MEDICAL_DATA], Obsessive-Compulsive and Related Disorders, Tra…" at bounding box center [156, 441] width 222 height 85
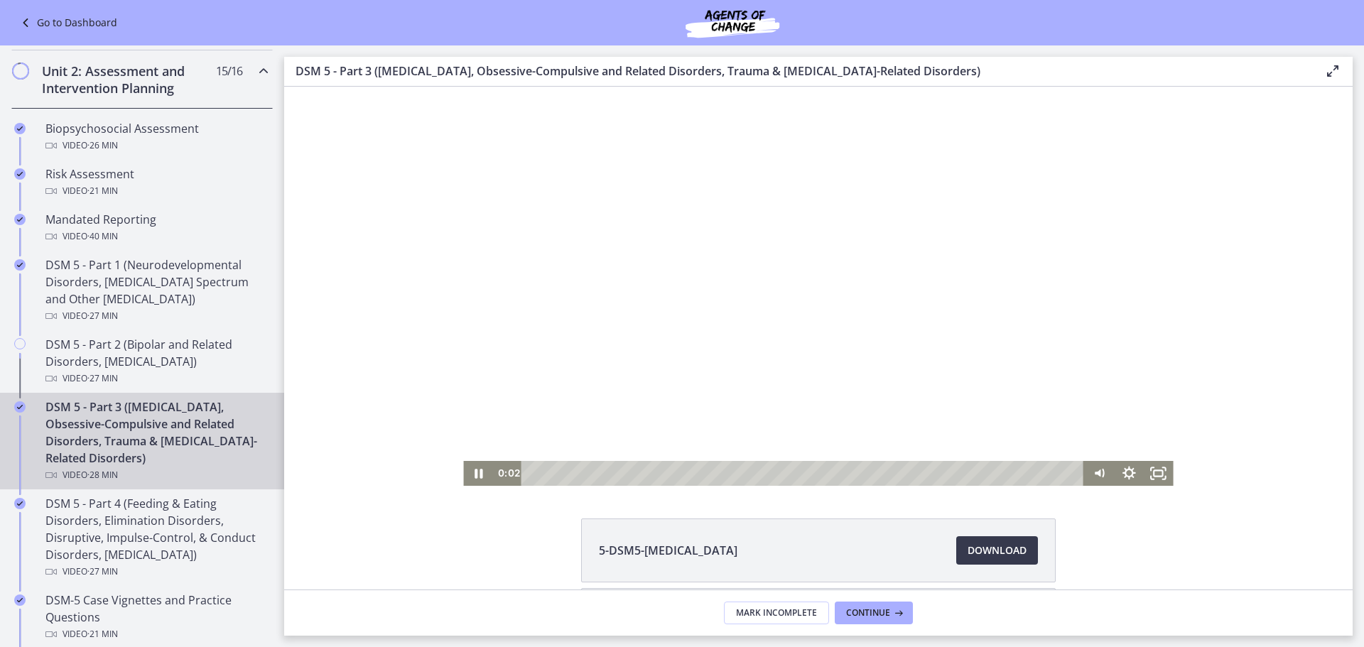
click at [607, 456] on div at bounding box center [818, 286] width 710 height 399
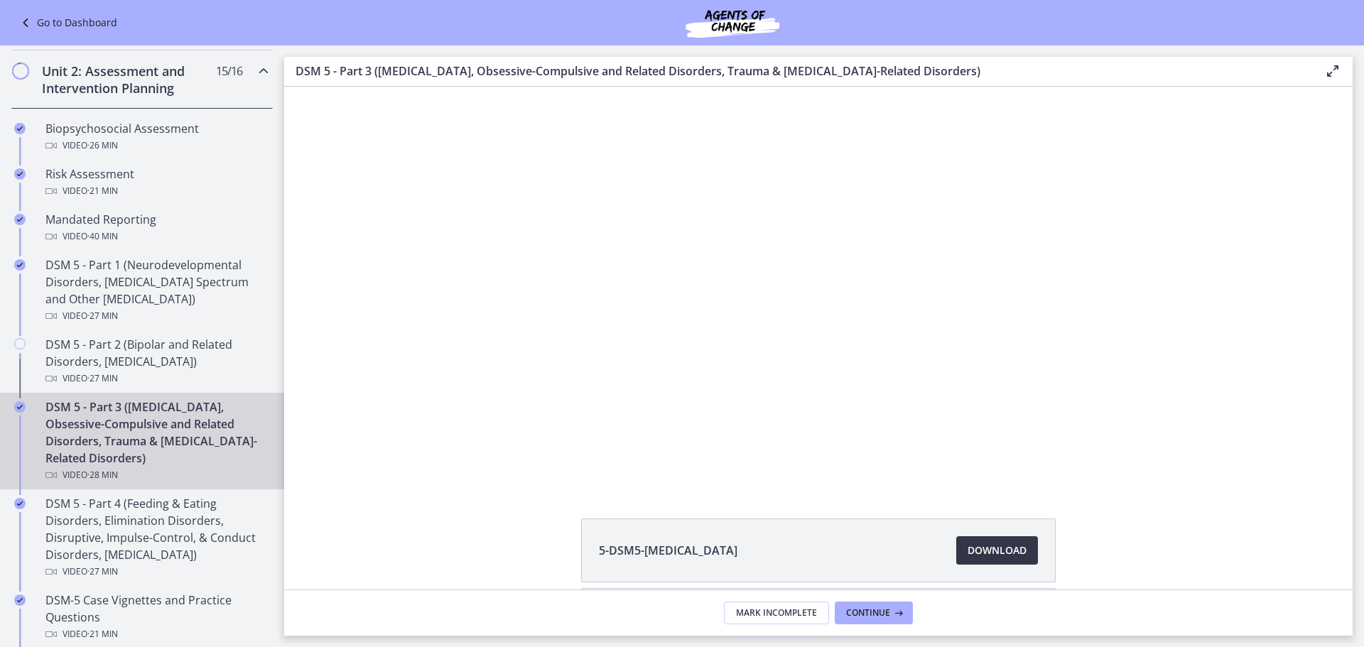
click at [972, 546] on span "Download Opens in a new window" at bounding box center [996, 550] width 59 height 17
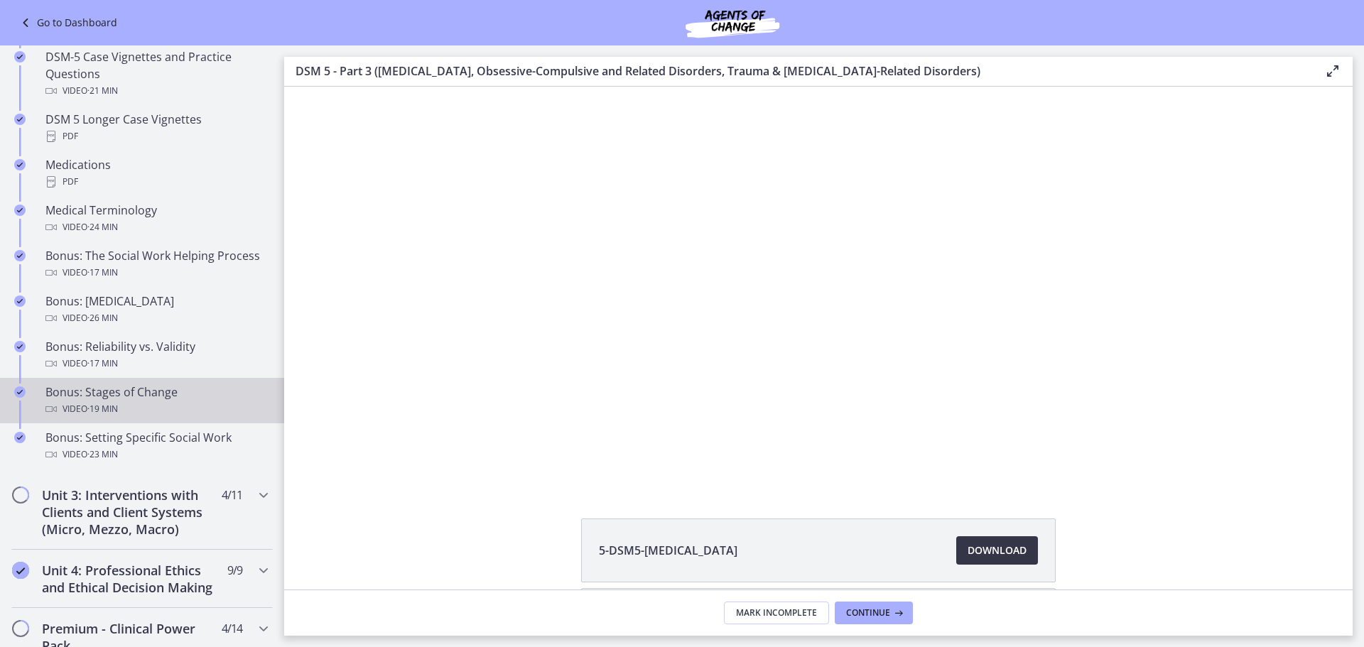
scroll to position [994, 0]
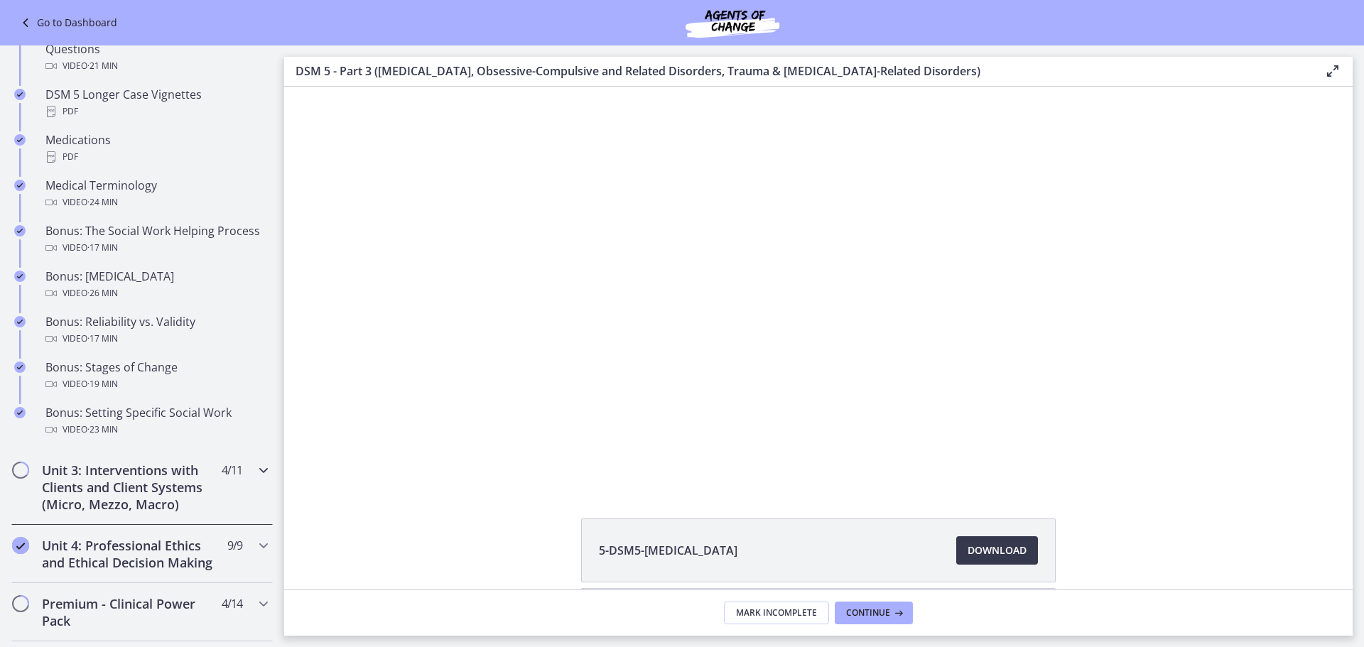
click at [170, 477] on h2 "Unit 3: Interventions with Clients and Client Systems (Micro, Mezzo, Macro)" at bounding box center [128, 487] width 173 height 51
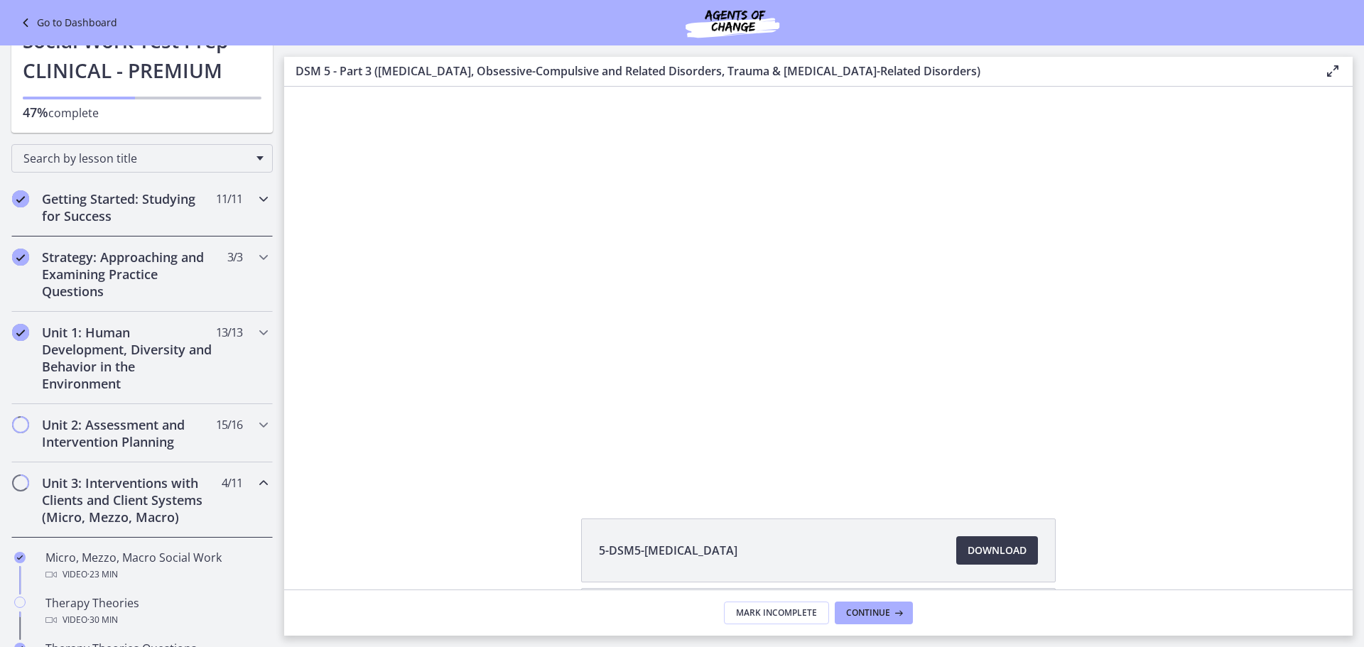
scroll to position [0, 0]
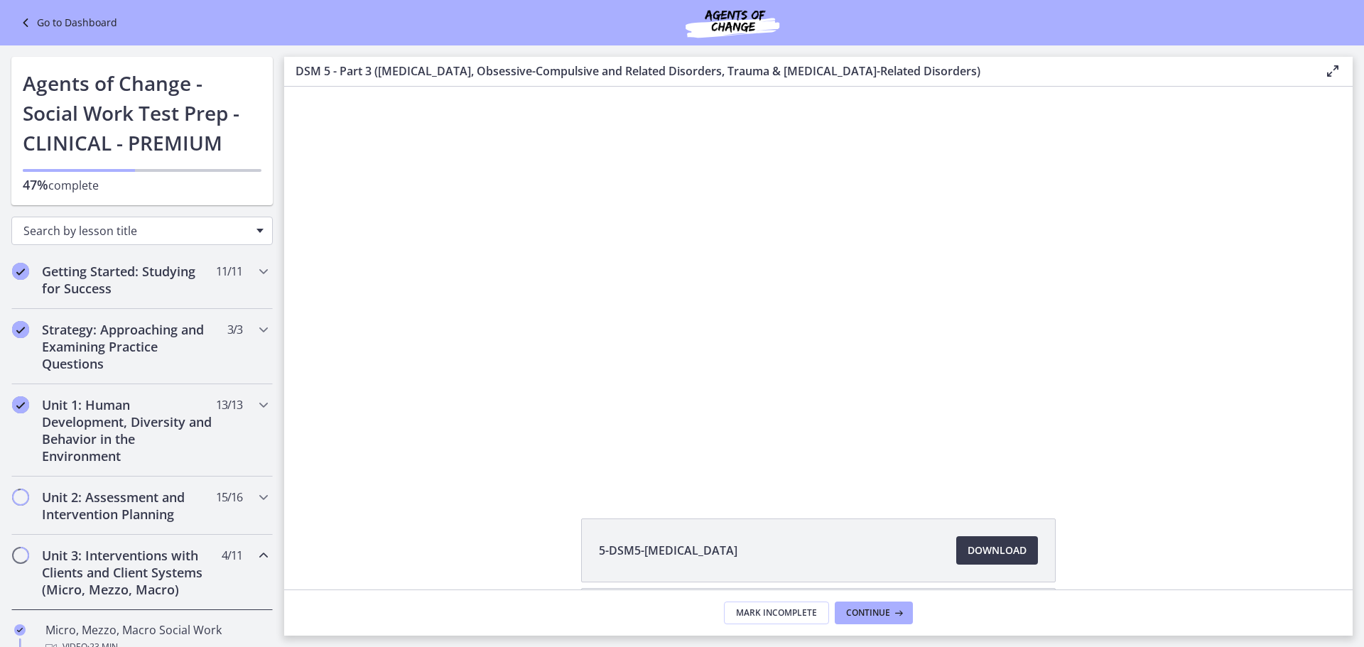
click at [236, 226] on span "Search by lesson title" at bounding box center [136, 231] width 226 height 16
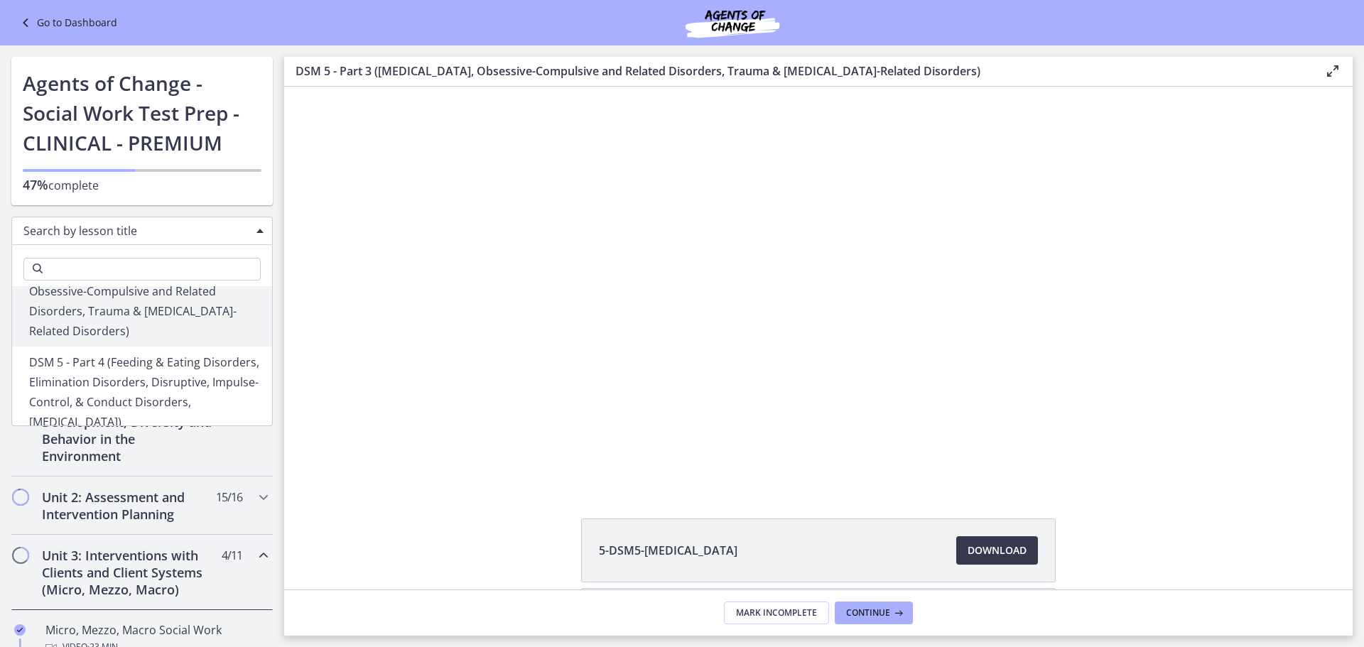
scroll to position [1492, 0]
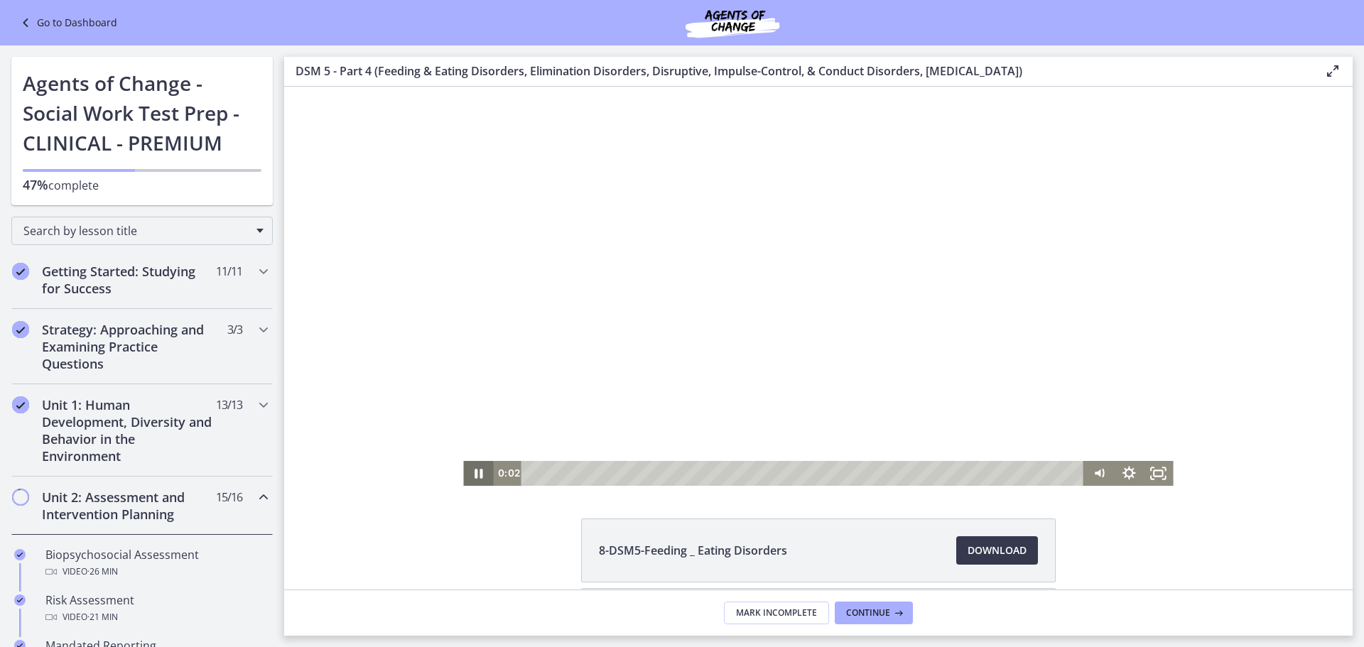
click at [475, 472] on icon "Pause" at bounding box center [479, 473] width 8 height 9
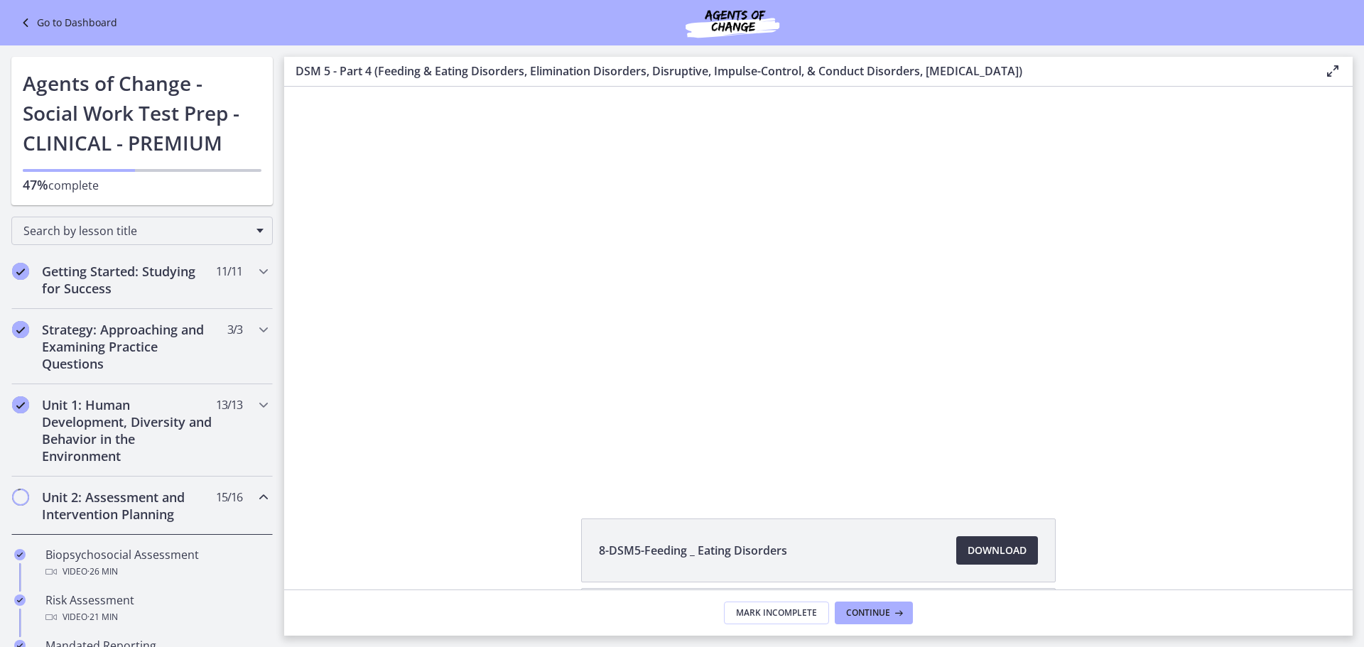
click at [1019, 548] on span "Download Opens in a new window" at bounding box center [996, 550] width 59 height 17
click at [168, 222] on div "Search by lesson title" at bounding box center [141, 231] width 261 height 28
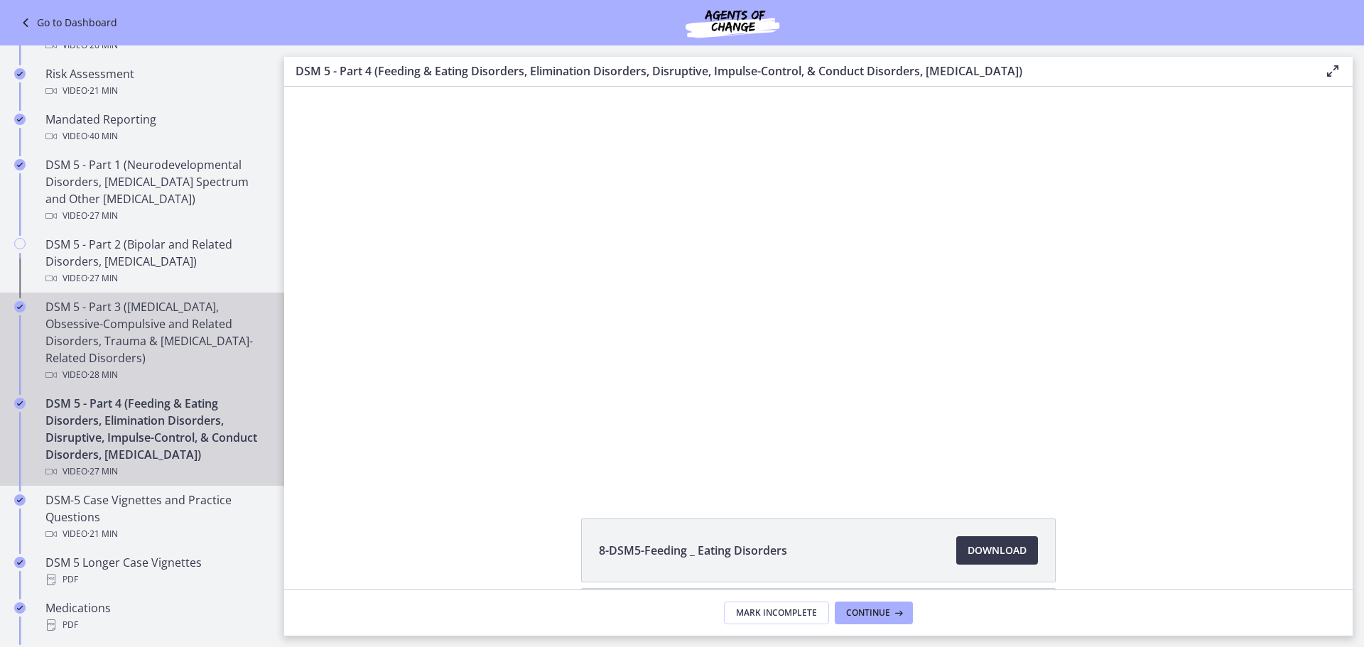
scroll to position [313, 0]
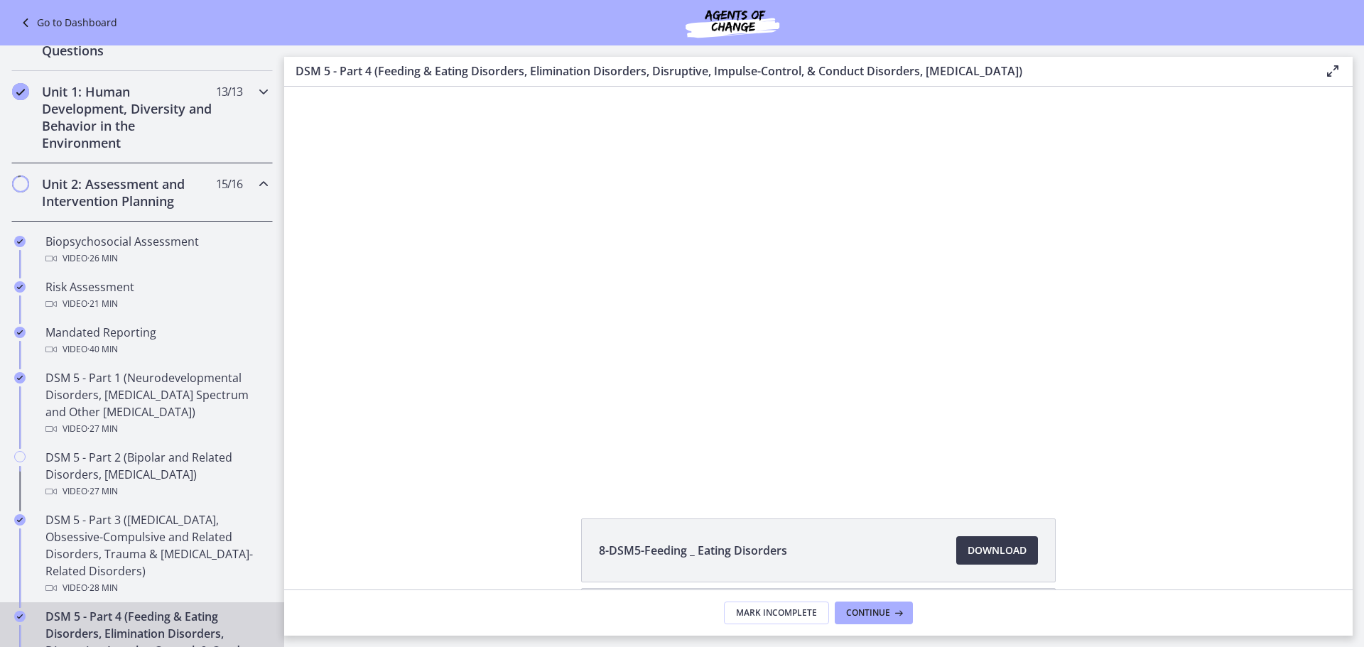
click at [141, 143] on h2 "Unit 1: Human Development, Diversity and Behavior in the Environment" at bounding box center [128, 117] width 173 height 68
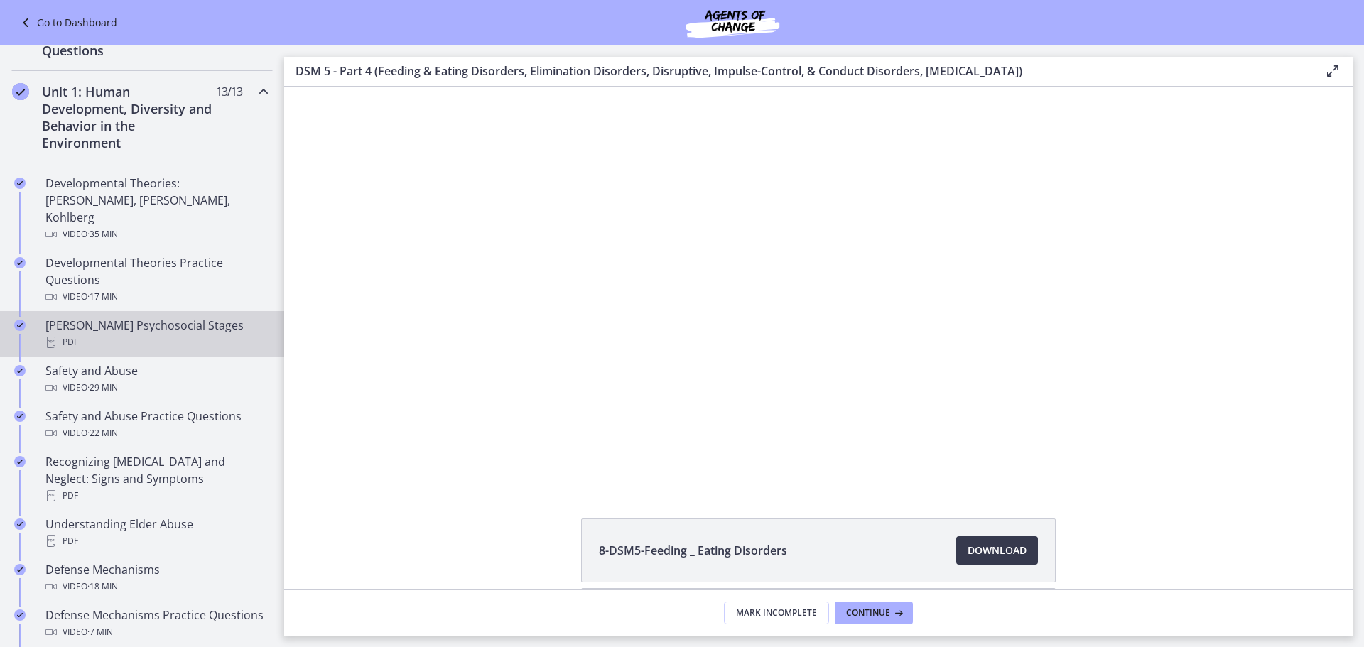
click at [208, 334] on div "PDF" at bounding box center [156, 342] width 222 height 17
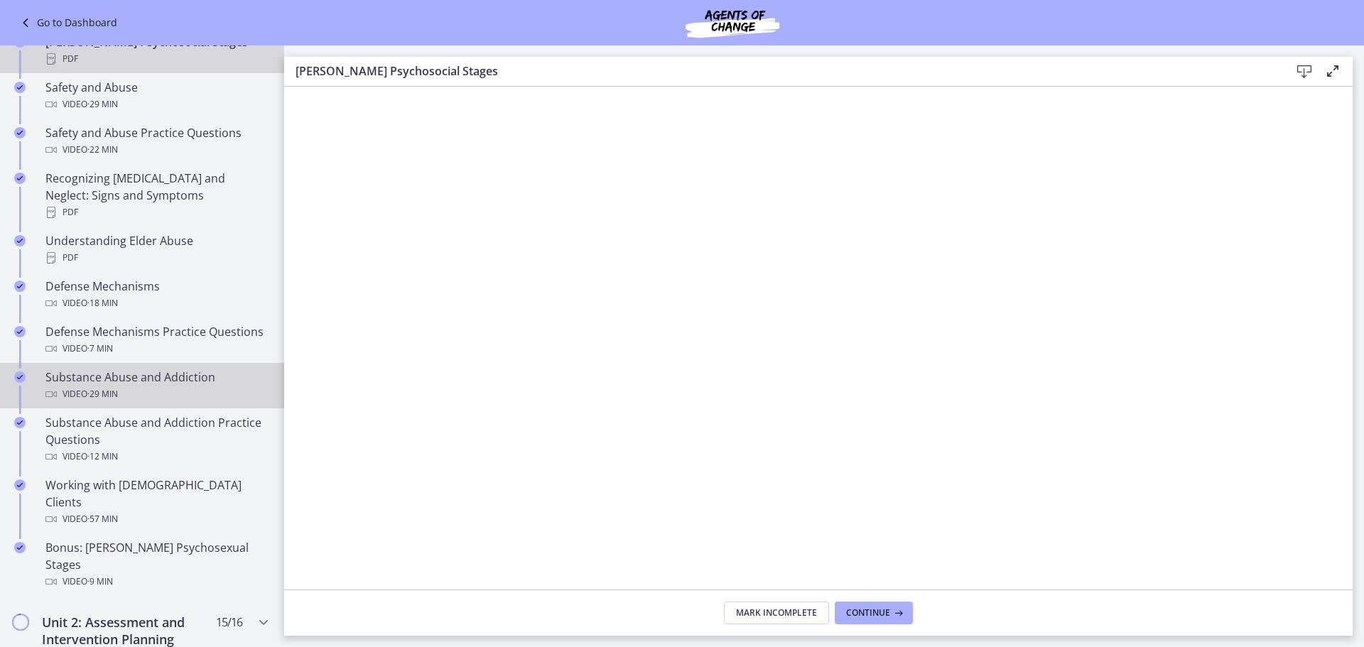
scroll to position [597, 0]
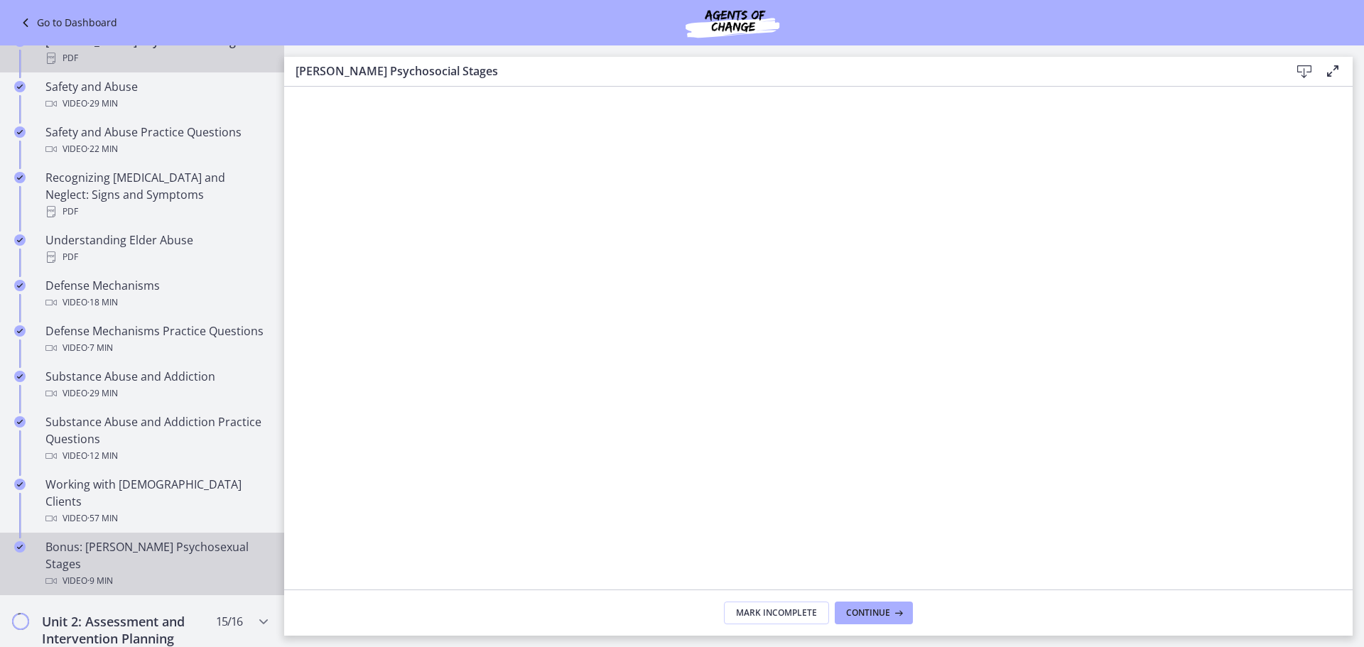
click at [204, 573] on div "Video · 9 min" at bounding box center [156, 581] width 222 height 17
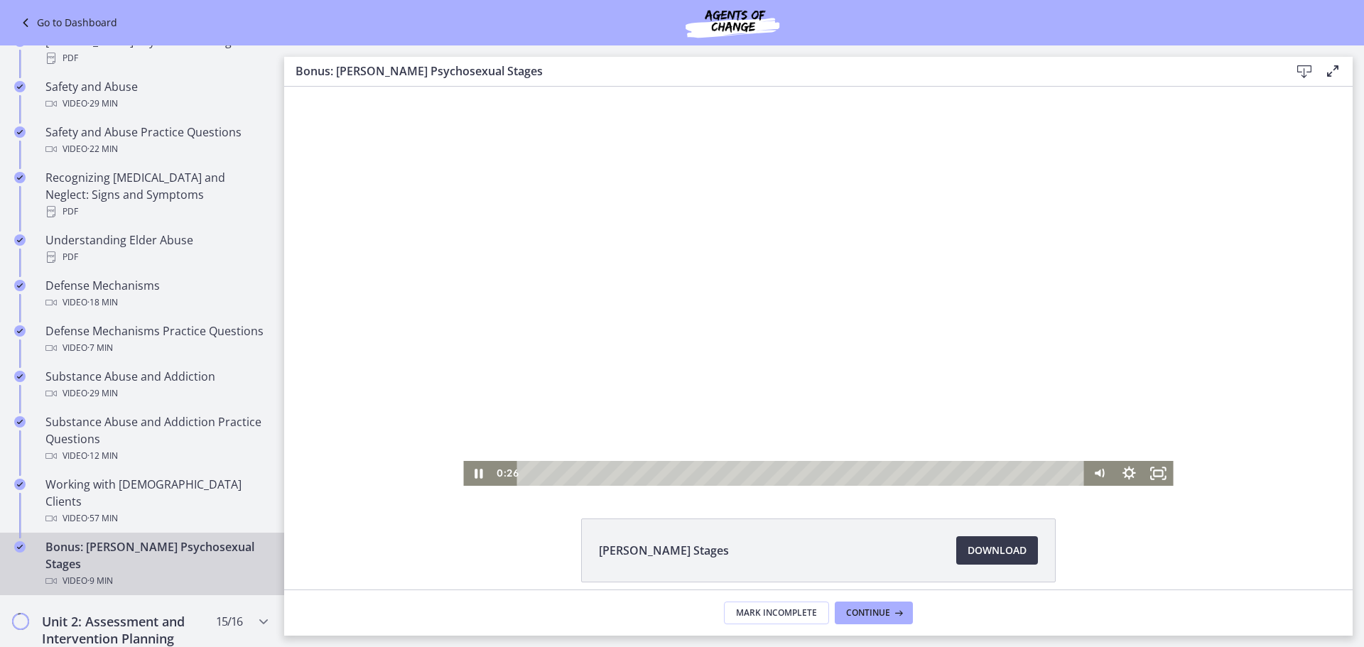
click at [532, 364] on div at bounding box center [818, 286] width 710 height 399
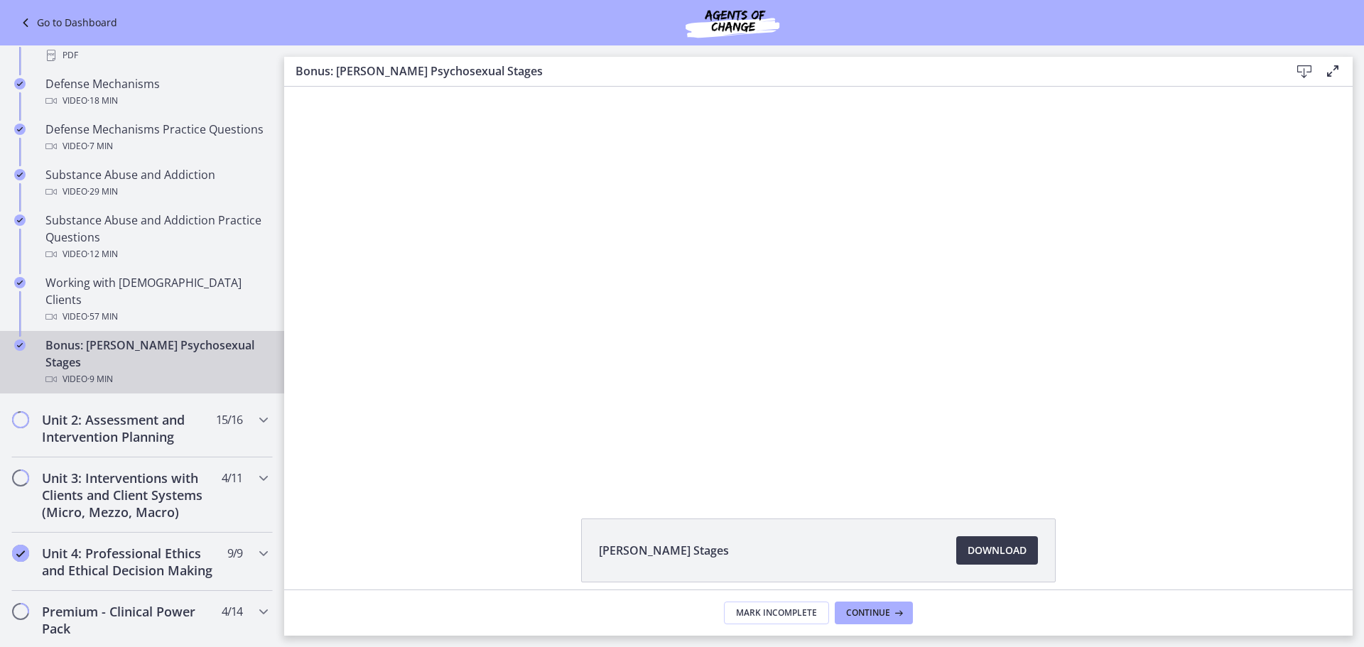
scroll to position [882, 0]
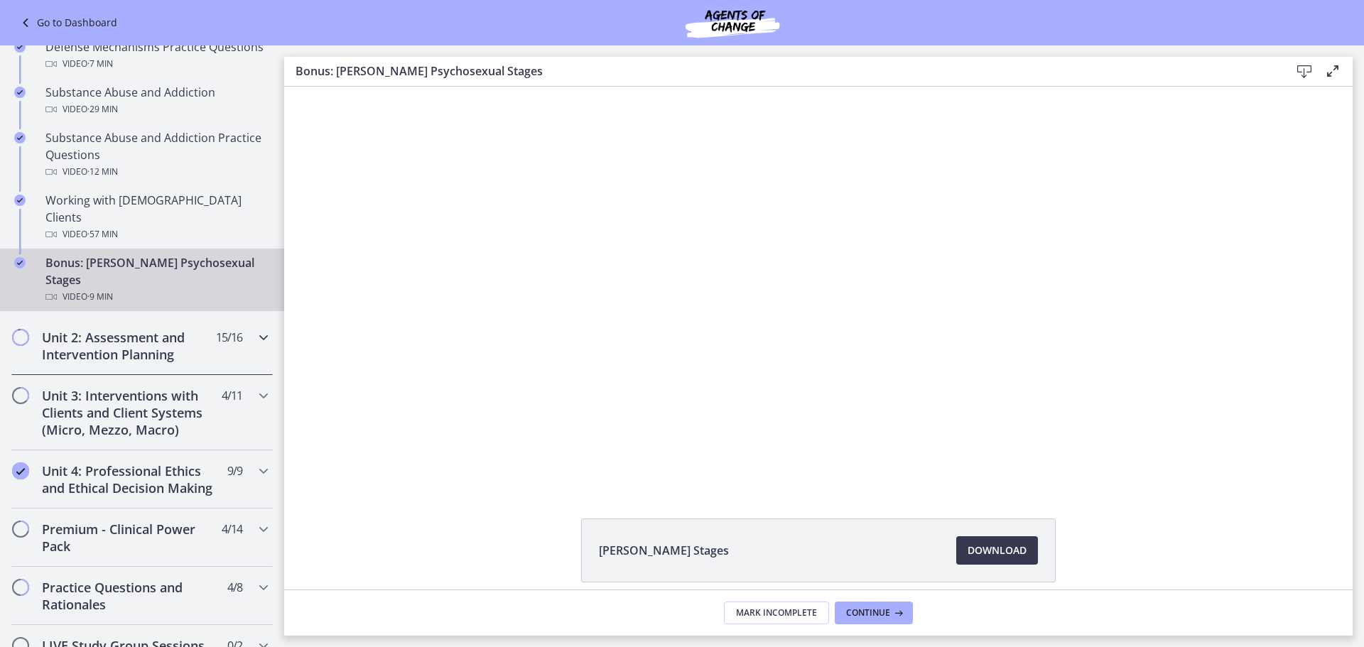
click at [142, 329] on h2 "Unit 2: Assessment and Intervention Planning" at bounding box center [128, 346] width 173 height 34
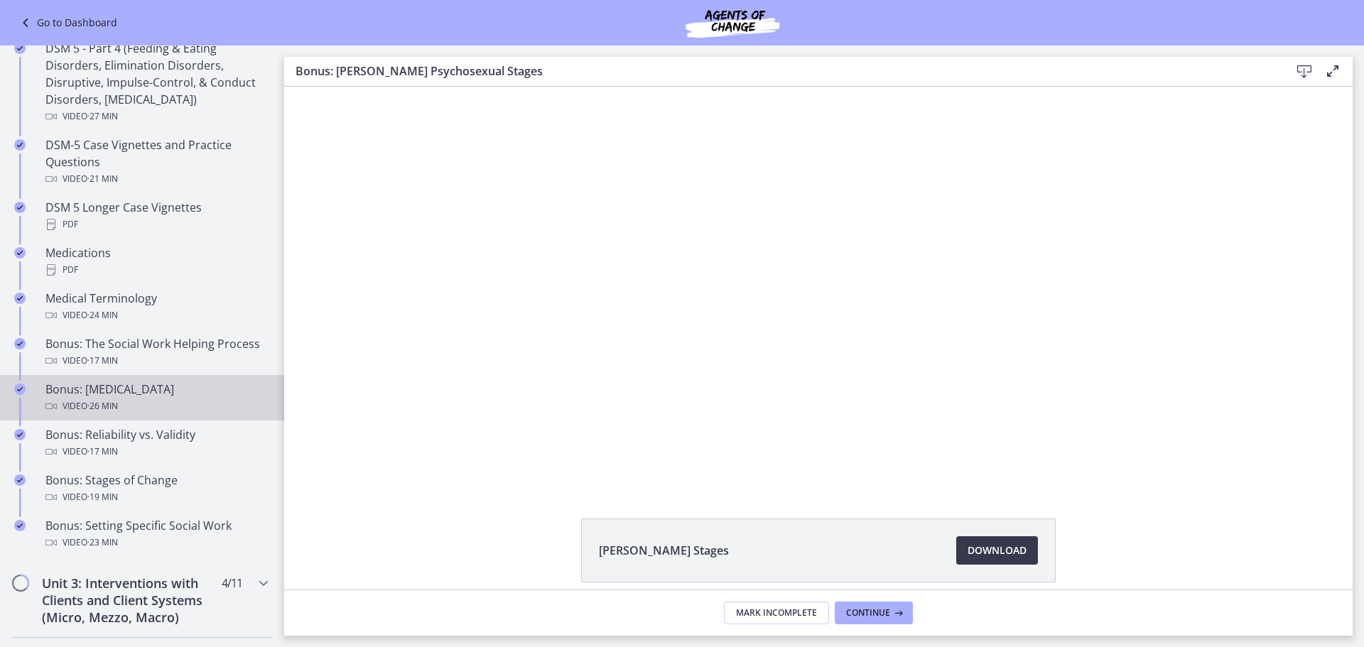
click at [180, 390] on div "Bonus: [MEDICAL_DATA] Video · 26 min" at bounding box center [156, 398] width 222 height 34
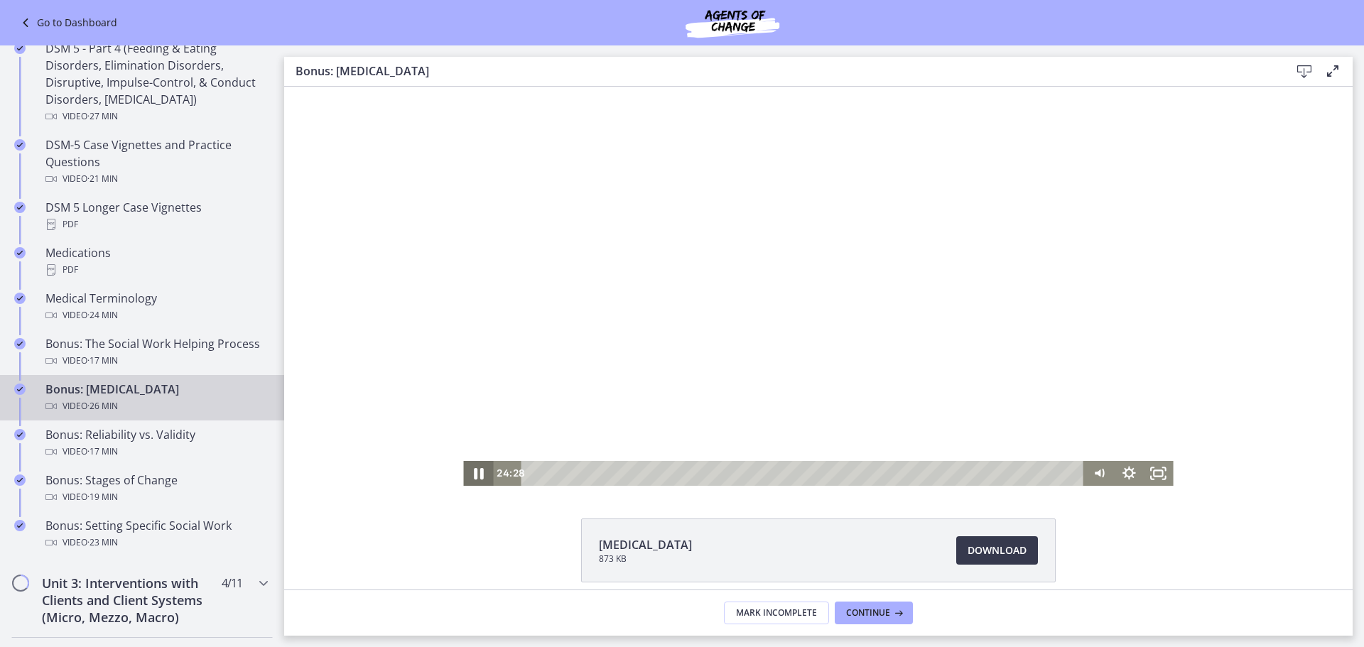
click at [477, 477] on icon "Pause" at bounding box center [478, 473] width 36 height 30
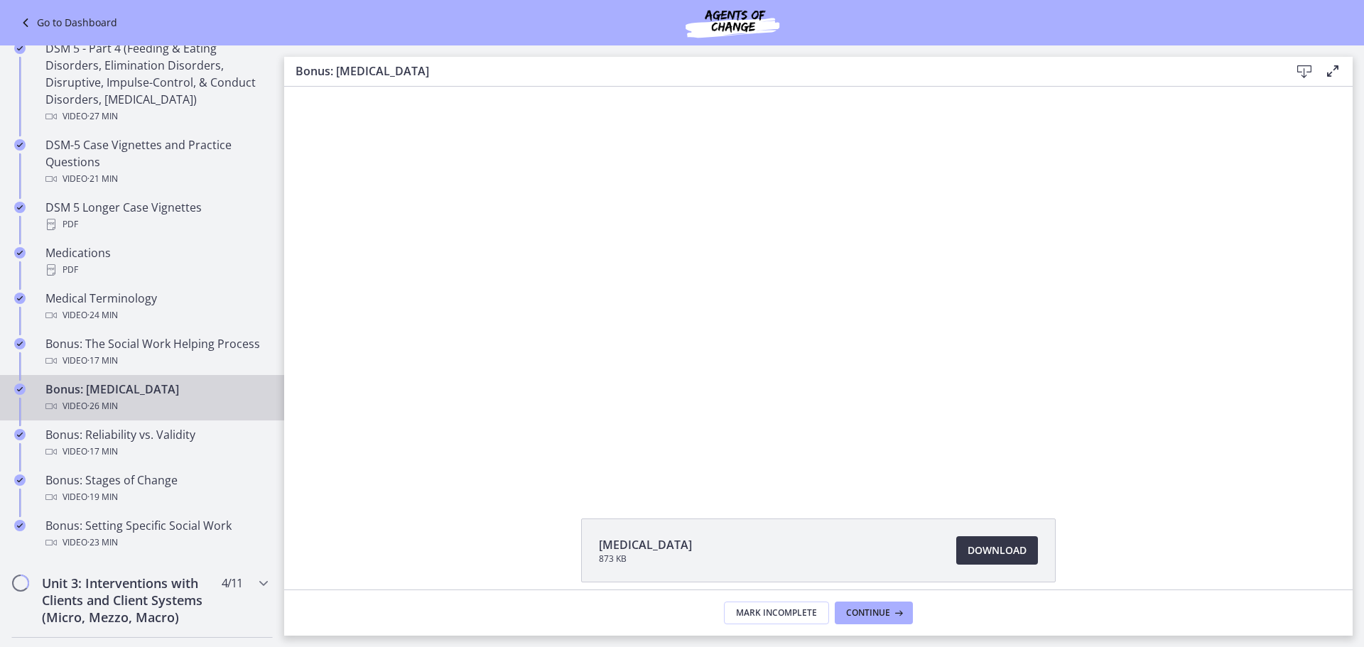
click at [1006, 551] on span "Download Opens in a new window" at bounding box center [996, 550] width 59 height 17
